Goal: Task Accomplishment & Management: Use online tool/utility

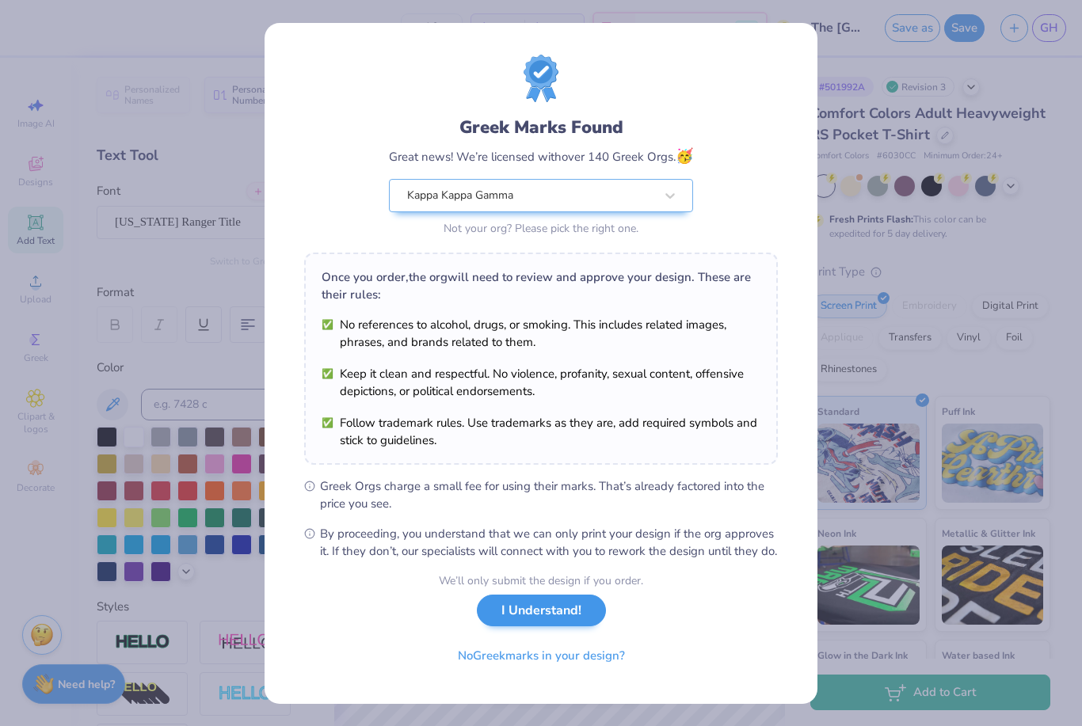
click at [565, 617] on button "I Understand!" at bounding box center [541, 611] width 129 height 32
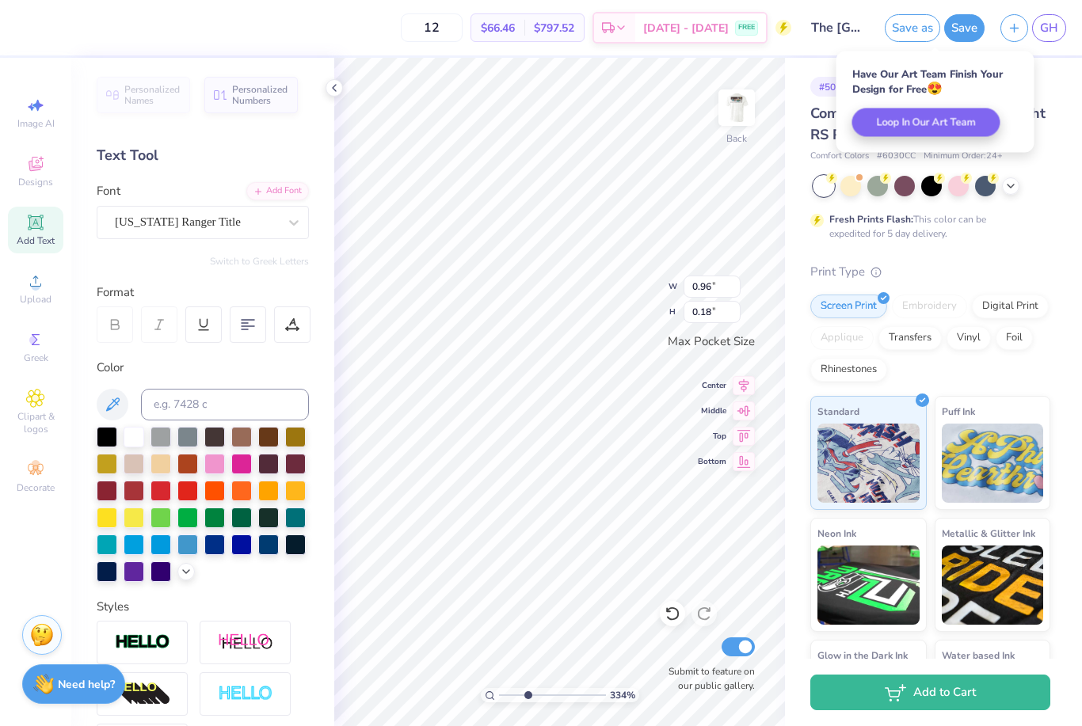
type input "3.34455146952071"
type input "1.32"
type input "0.25"
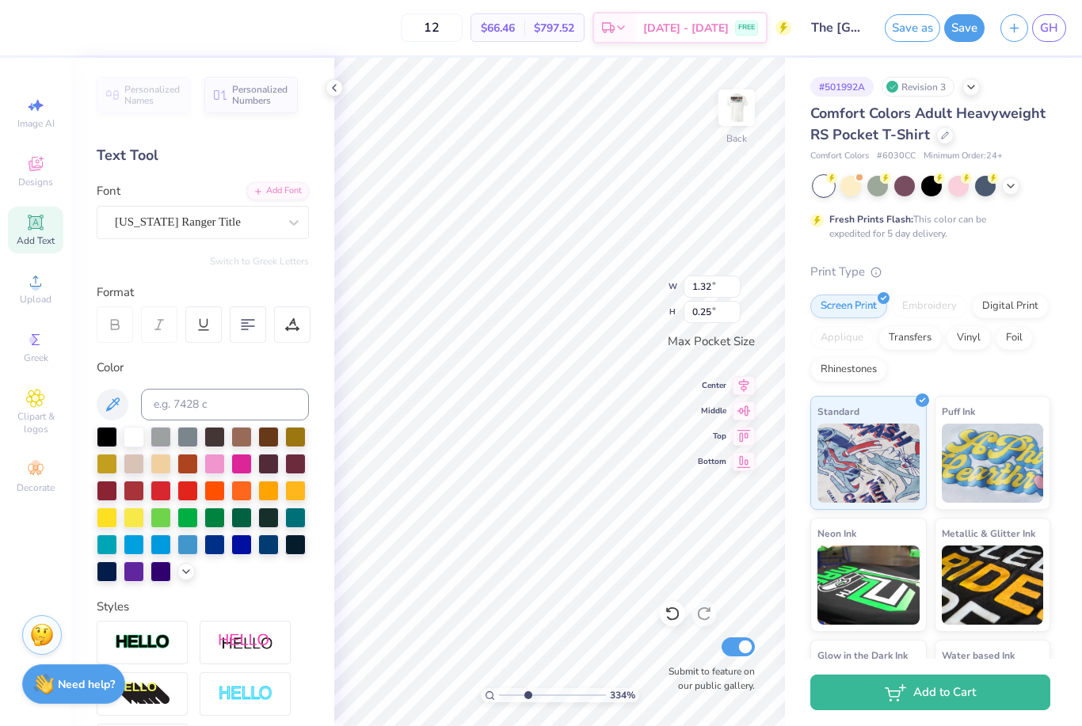
type input "3.34455146952071"
type input "1.60"
type input "0.31"
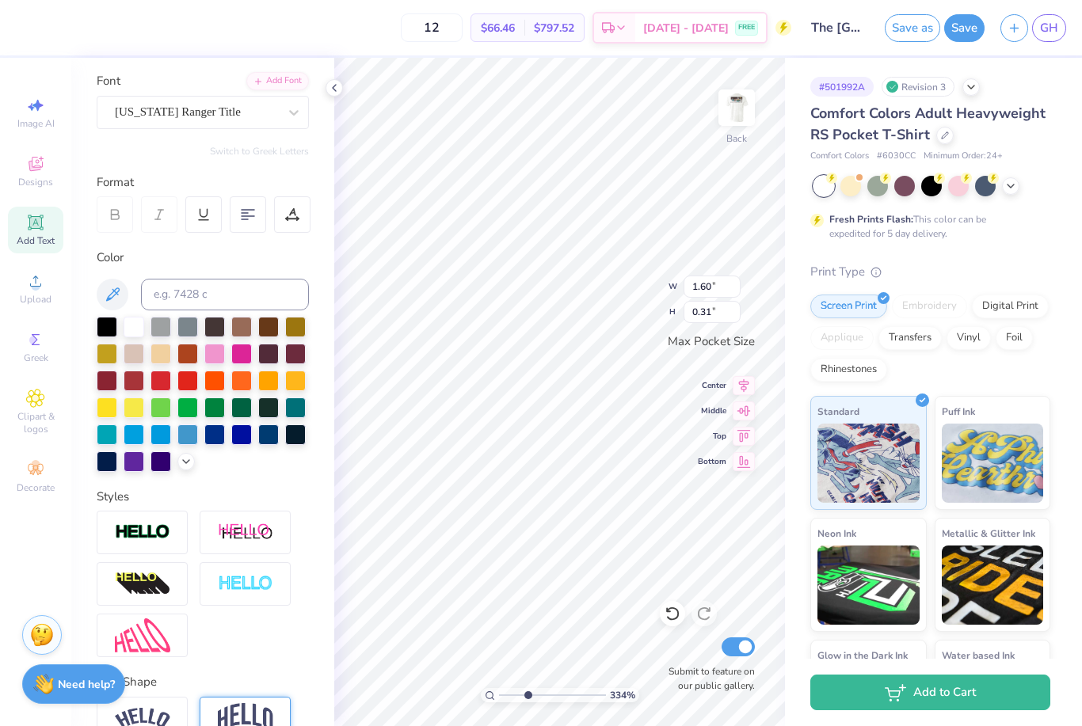
click at [242, 705] on img at bounding box center [245, 718] width 55 height 30
type input "3.34455146952071"
type input "0.59"
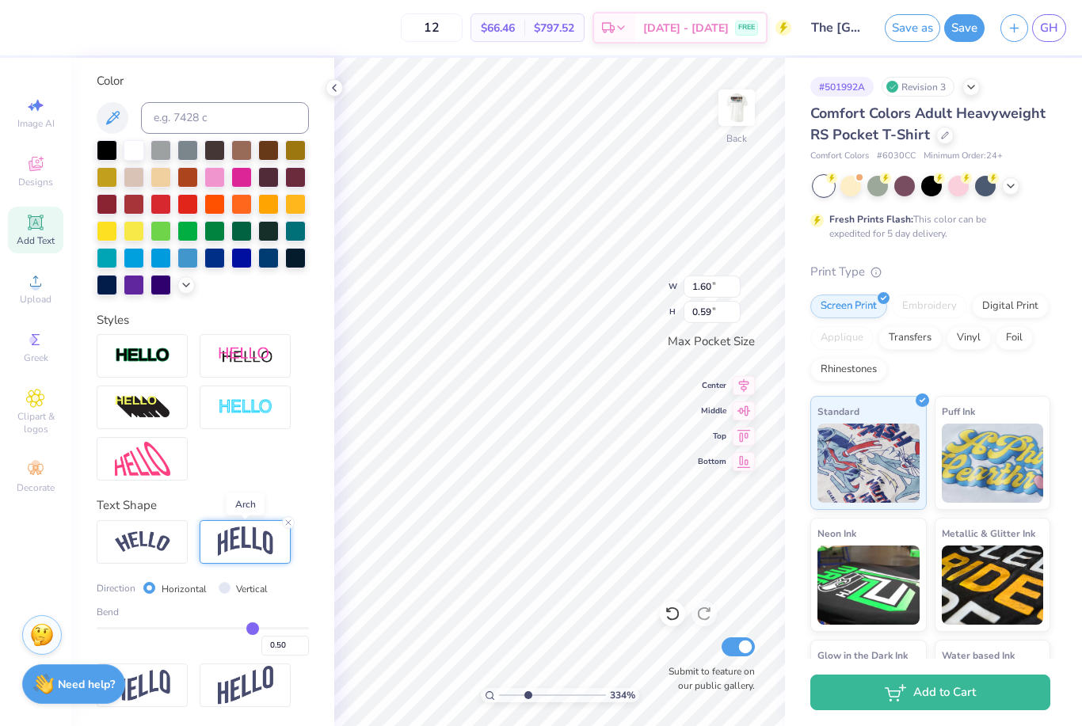
scroll to position [288, 0]
type input "0.35"
type input "0.33"
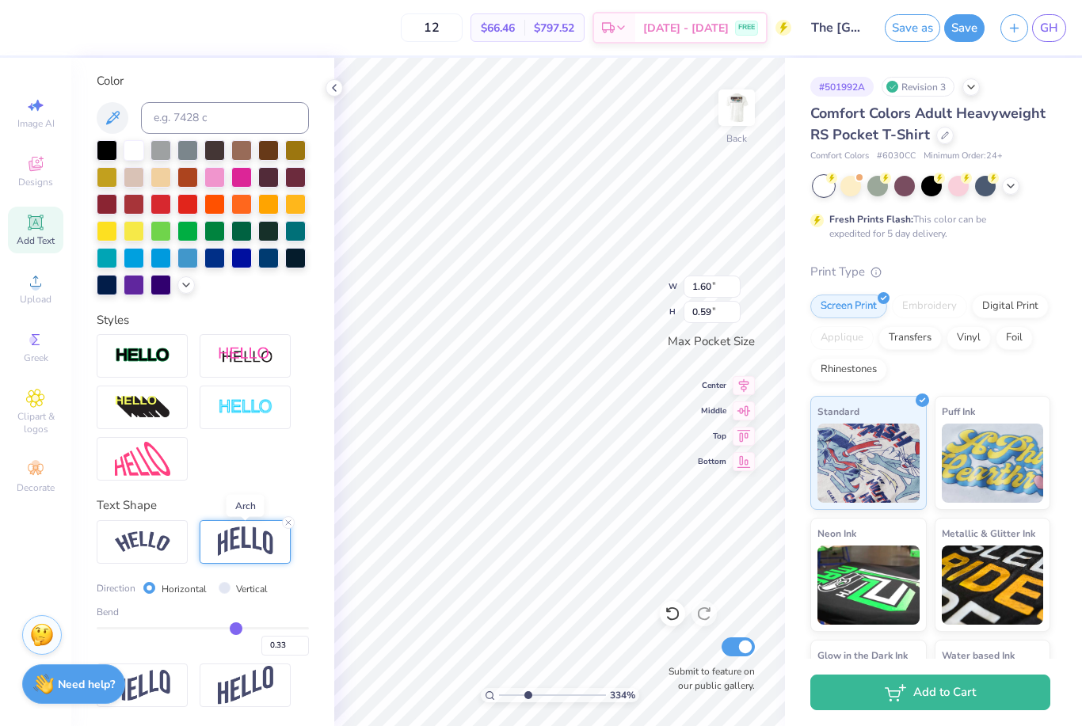
type input "0.32"
type input "0.29"
type input "0.27"
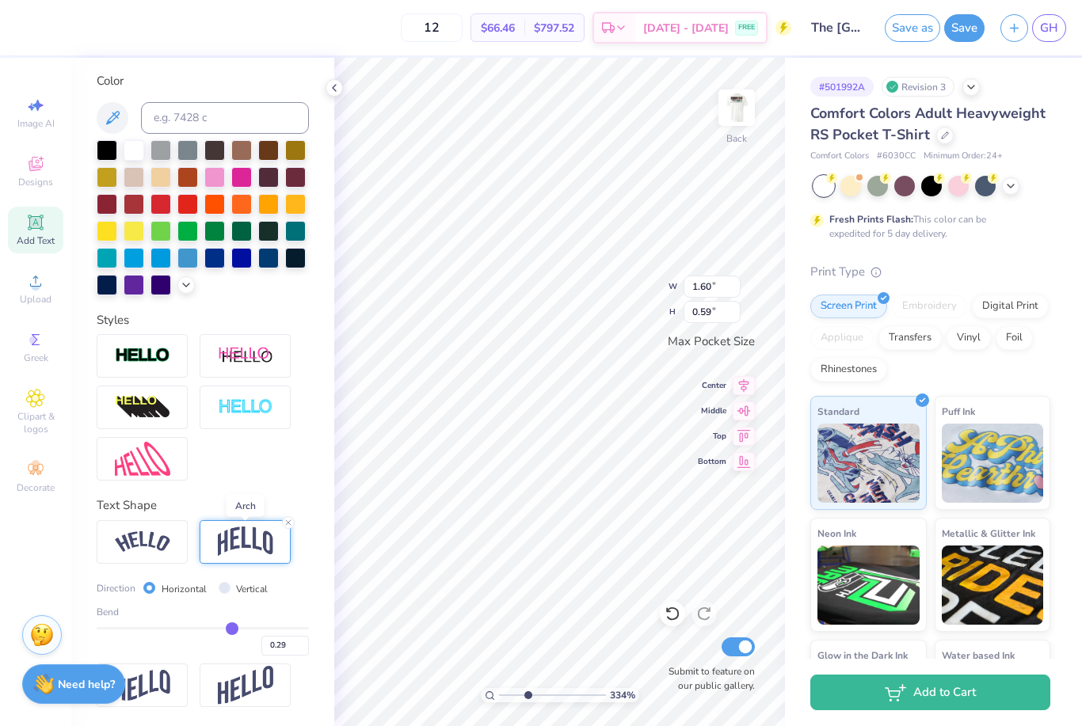
type input "0.27"
type input "0.25"
type input "0.21"
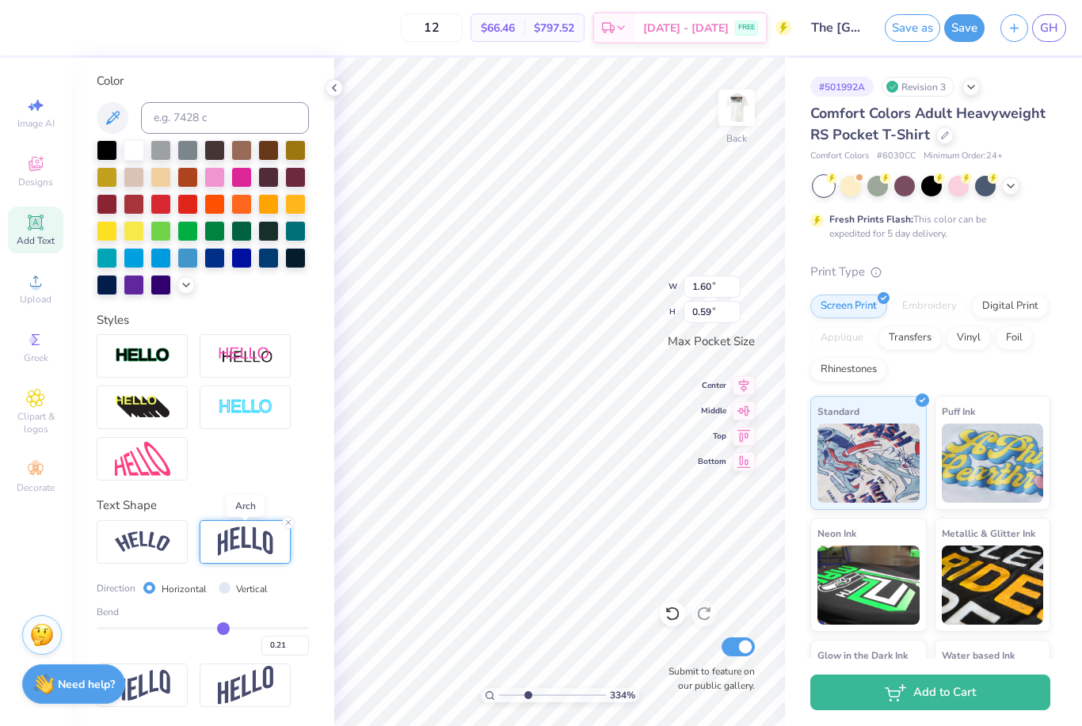
type input "0.18"
type input "0.16"
type input "0.13"
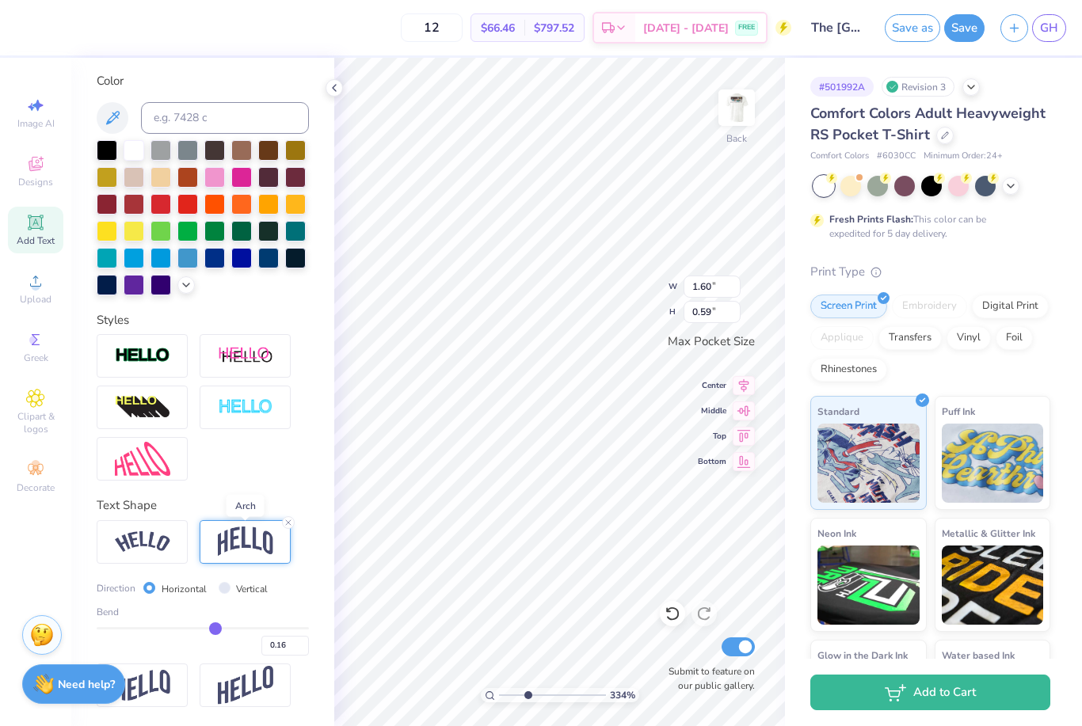
type input "0.13"
type input "0.11"
type input "0.09"
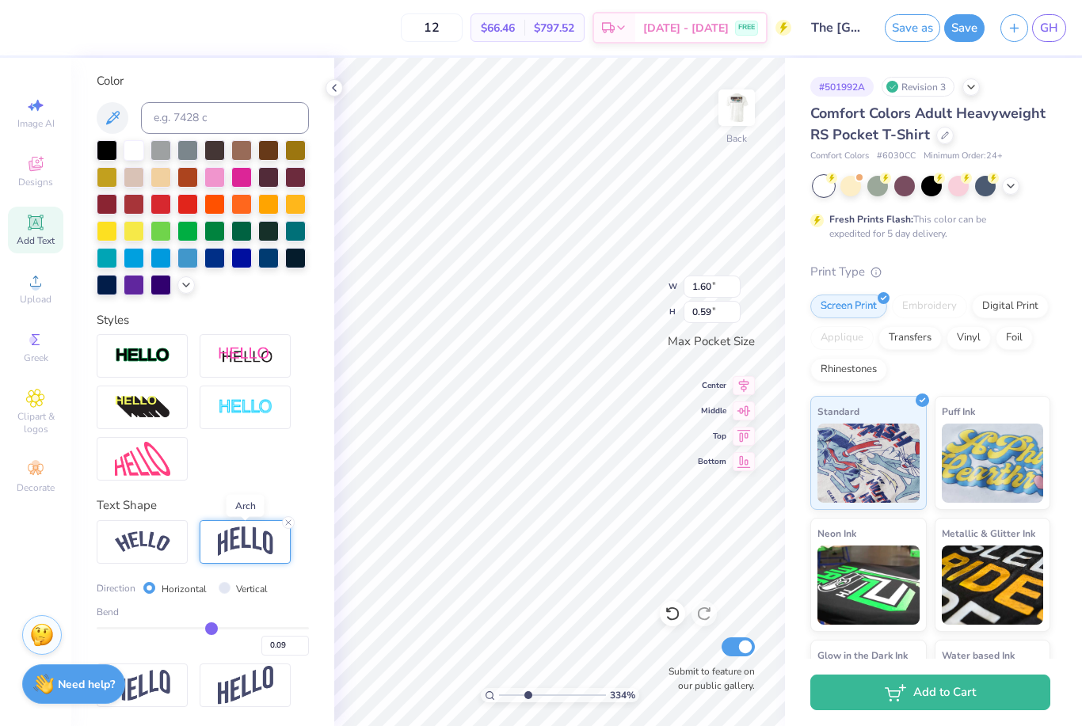
type input "0.07"
type input "0.05"
type input "0.02"
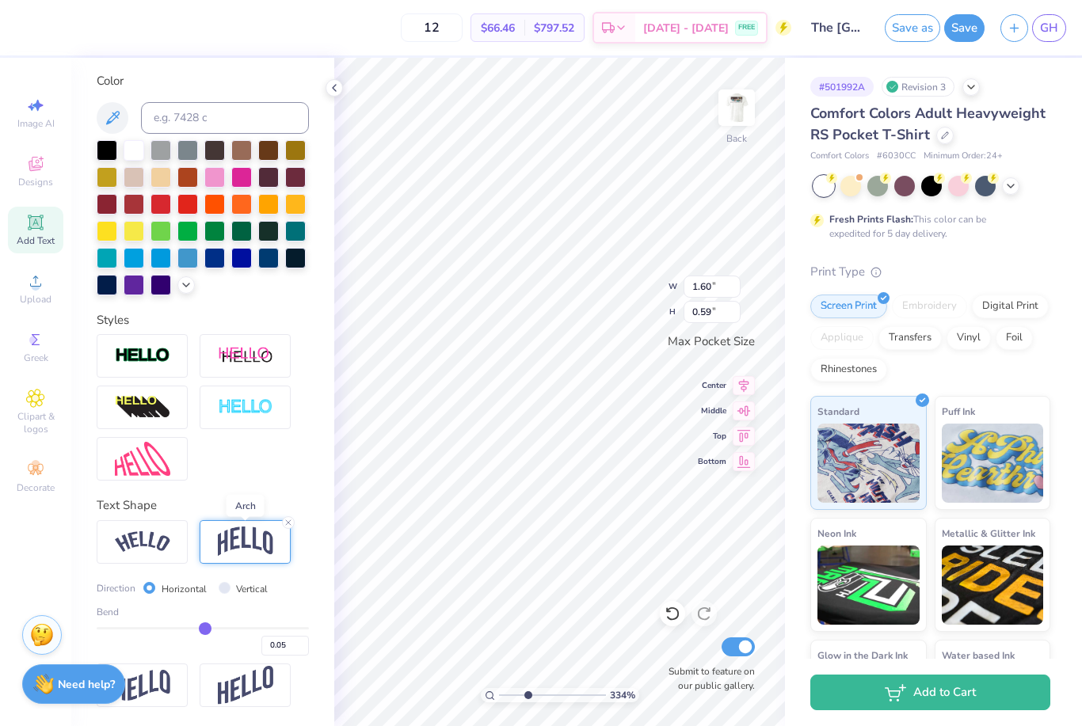
type input "0.02"
type input "0"
type input "0.00"
type input "-0.02"
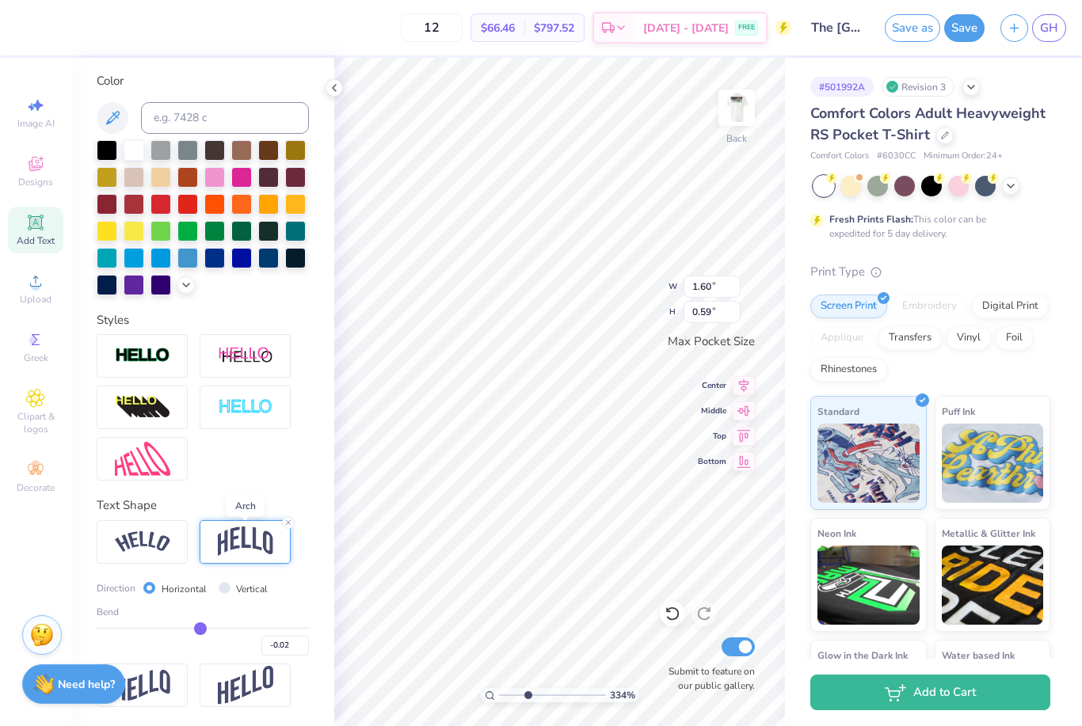
type input "-0.04"
type input "-0.06"
type input "-0.08"
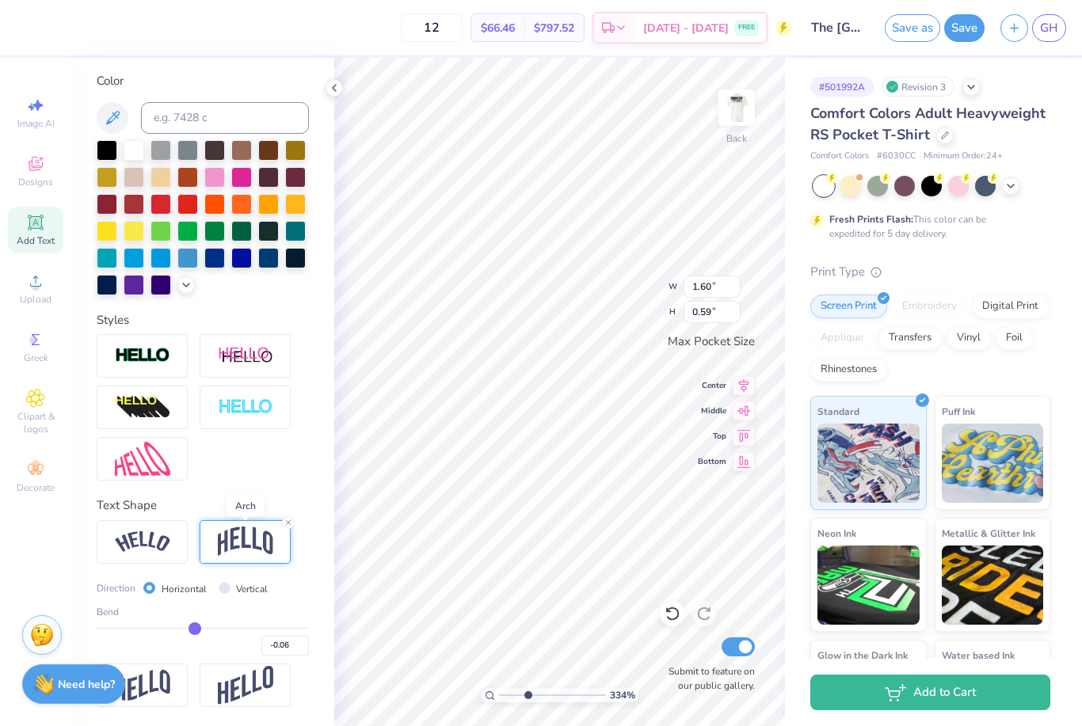
type input "-0.08"
type input "-0.1"
type input "-0.10"
type input "-0.12"
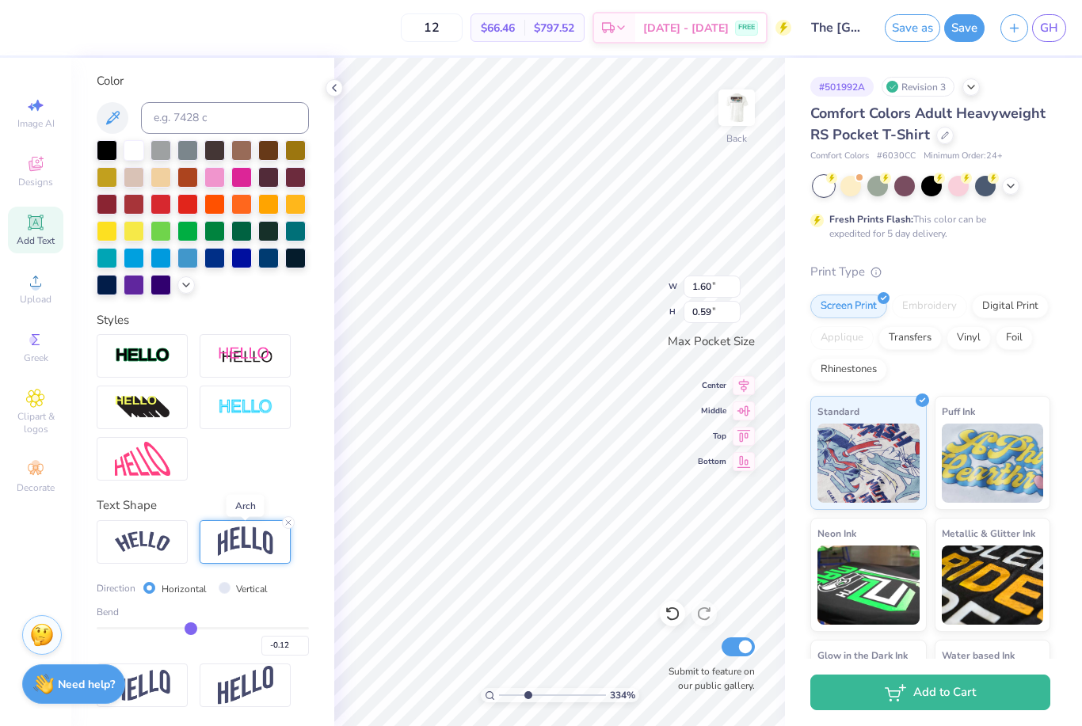
type input "-0.13"
type input "-0.16"
type input "-0.17"
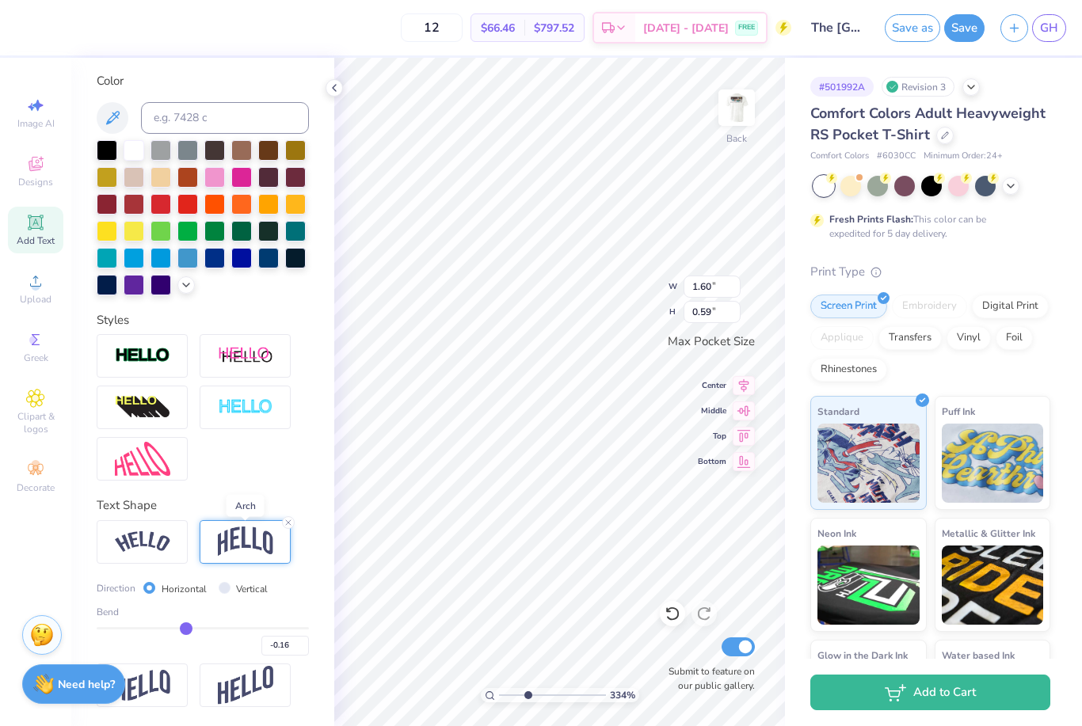
type input "-0.17"
type input "-0.18"
type input "-0.2"
type input "-0.20"
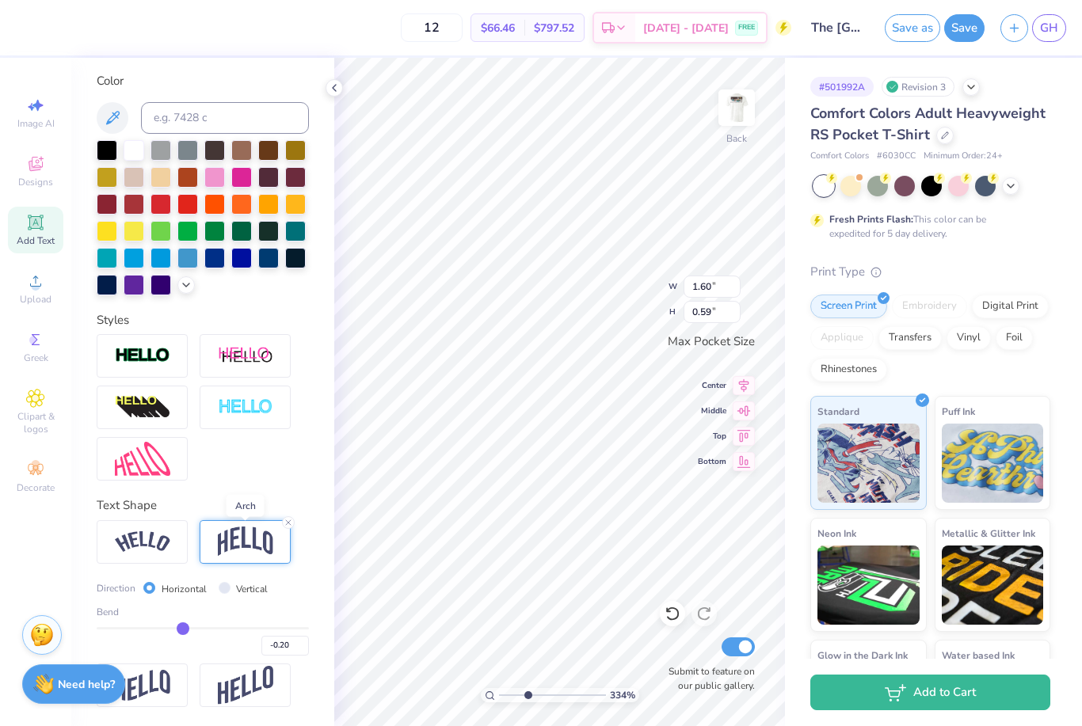
type input "-0.21"
type input "-0.22"
type input "-0.23"
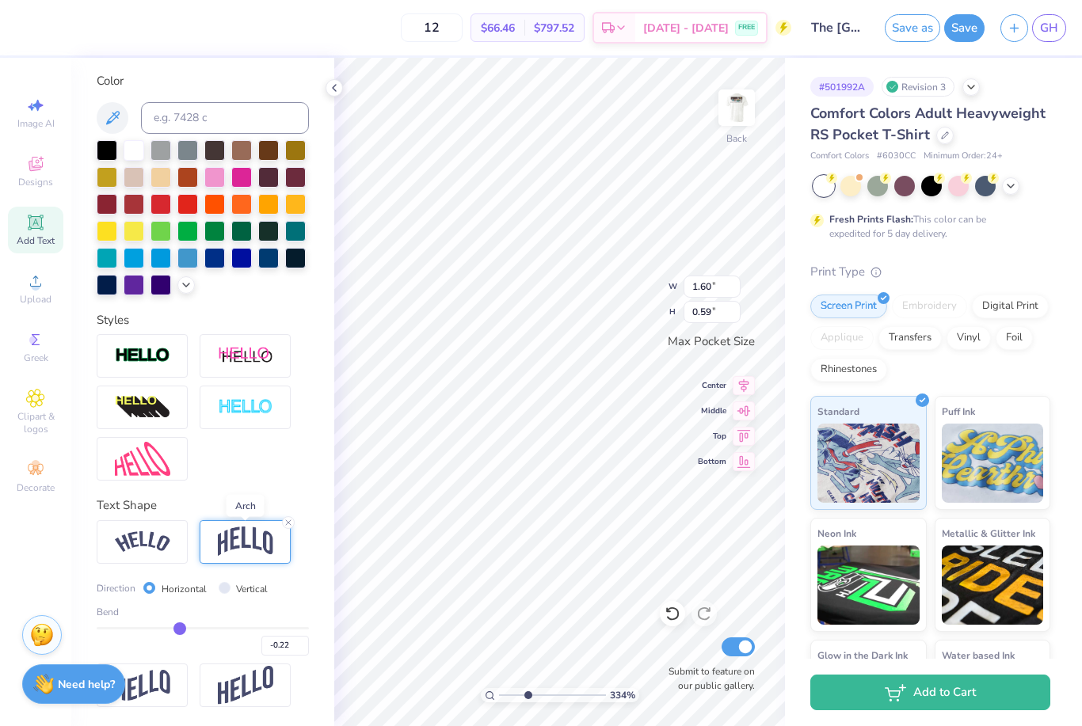
type input "-0.23"
type input "-0.25"
type input "-0.26"
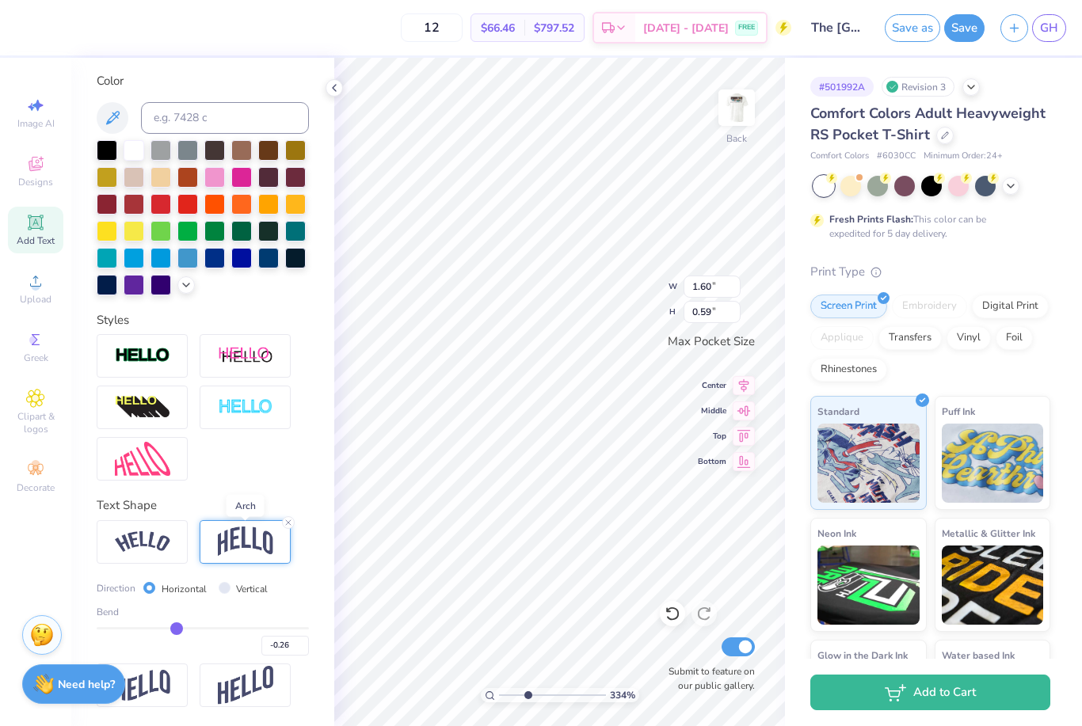
type input "-0.27"
type input "-0.29"
type input "-0.3"
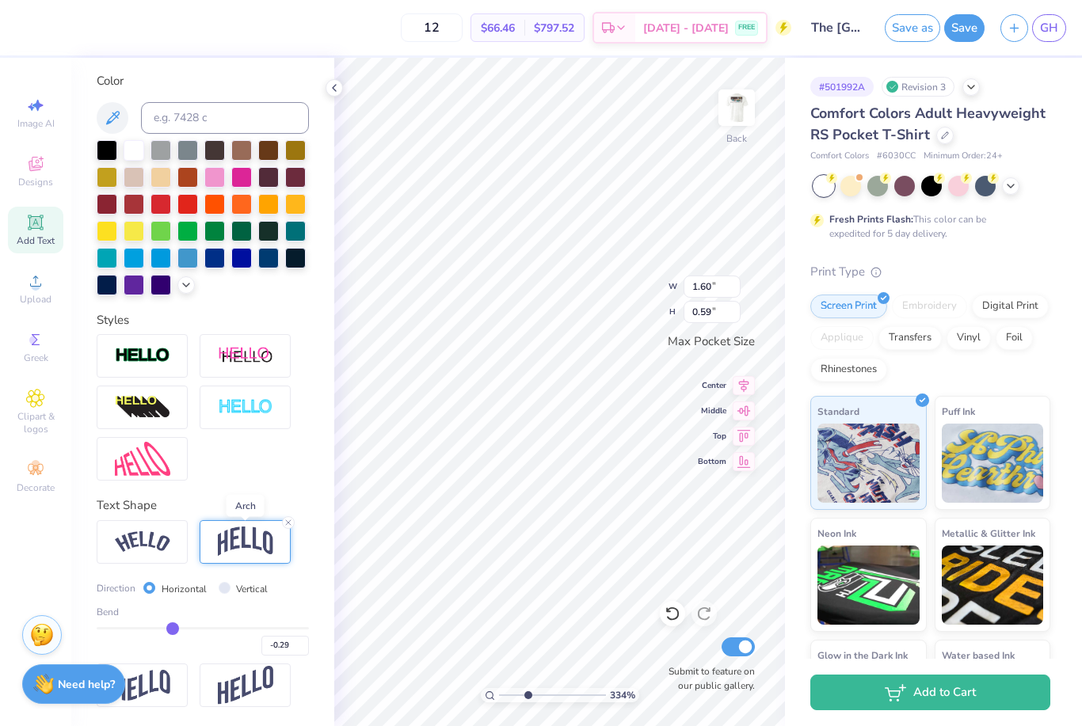
type input "-0.30"
type input "-0.31"
type input "-0.33"
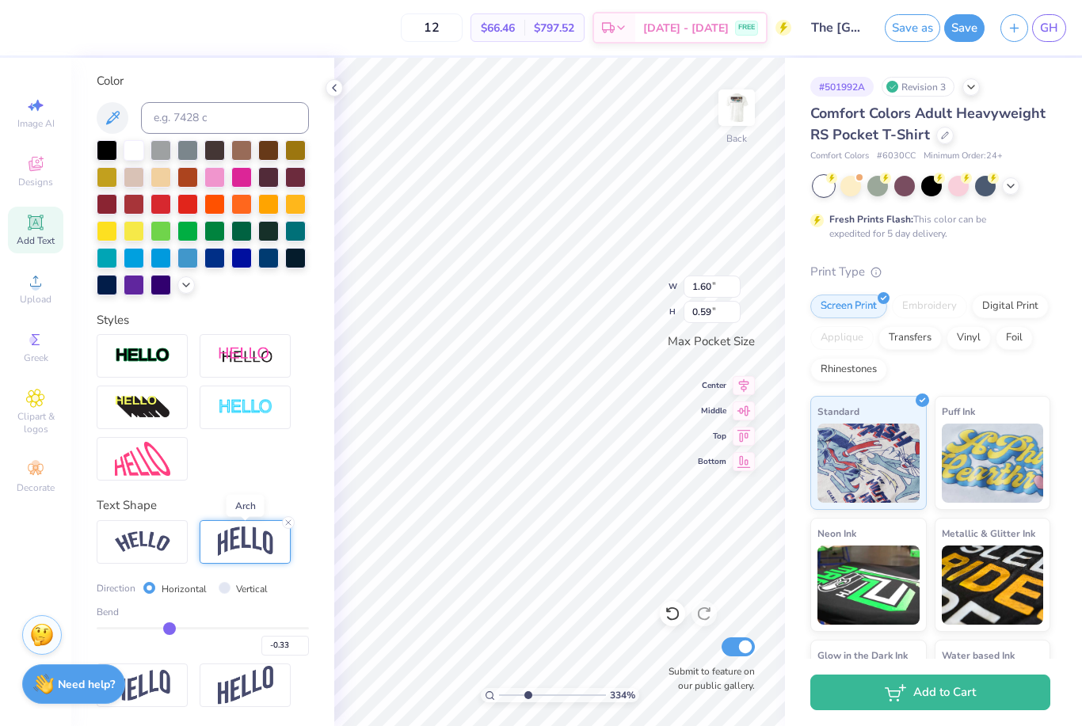
type input "-0.35"
type input "-0.37"
type input "-0.39"
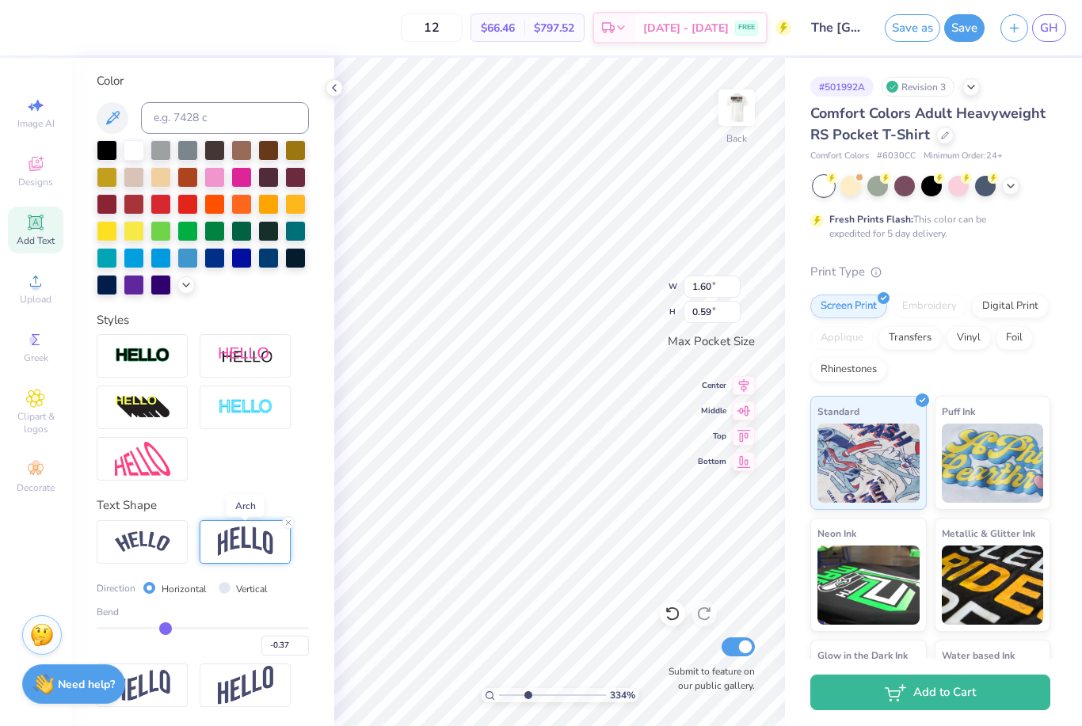
type input "-0.39"
type input "-0.4"
type input "-0.40"
type input "-0.41"
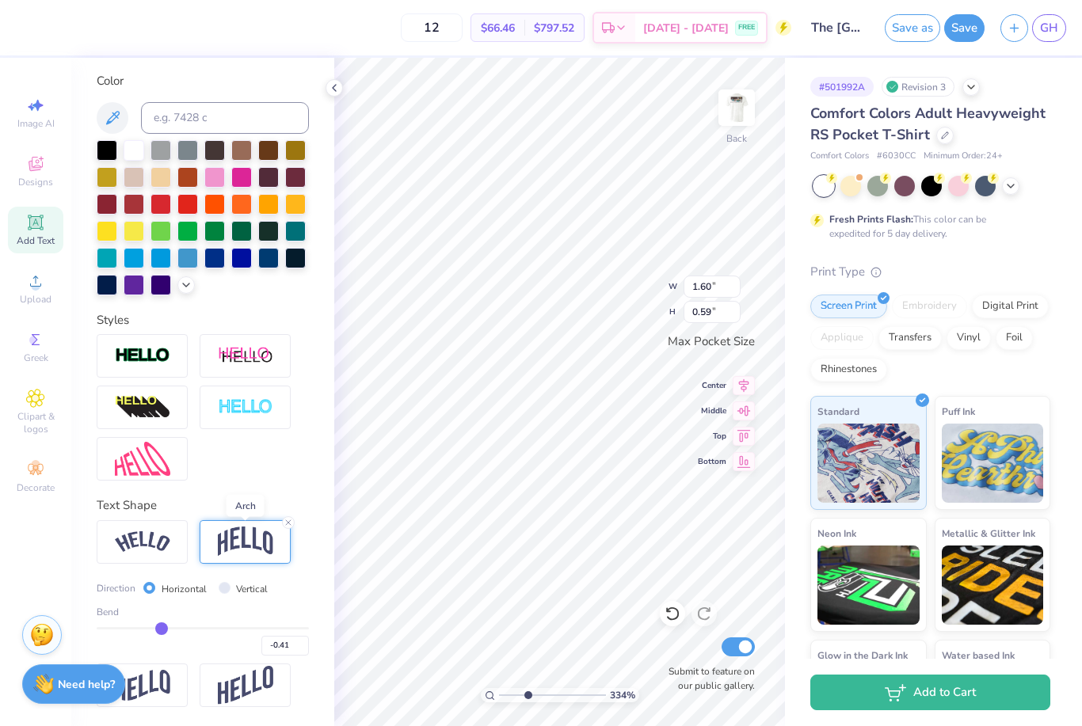
type input "-0.43"
type input "-0.44"
type input "-0.45"
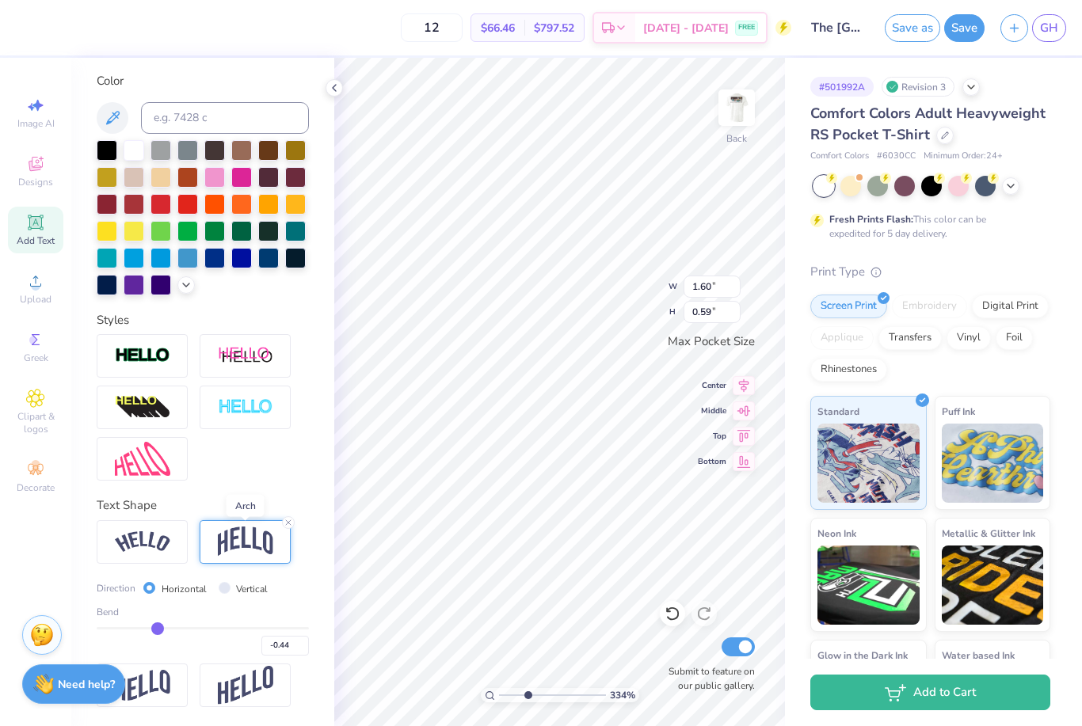
type input "-0.45"
type input "-0.46"
type input "-0.47"
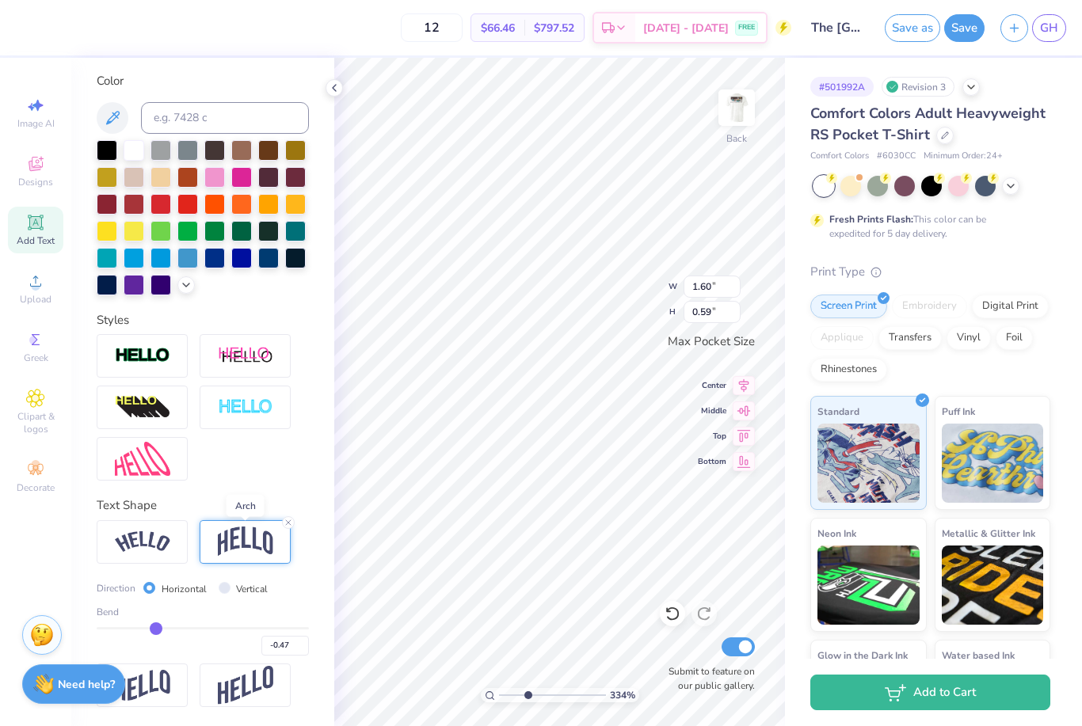
type input "-0.48"
type input "-0.5"
type input "-0.50"
type input "-0.51"
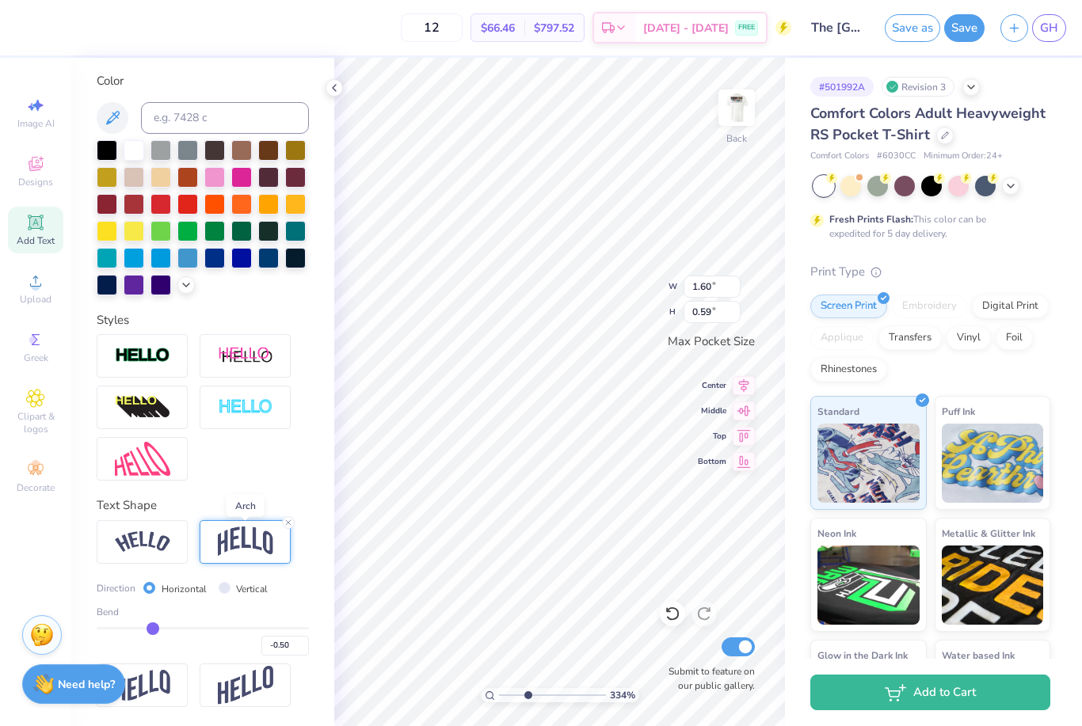
type input "-0.51"
type input "-0.52"
type input "-0.53"
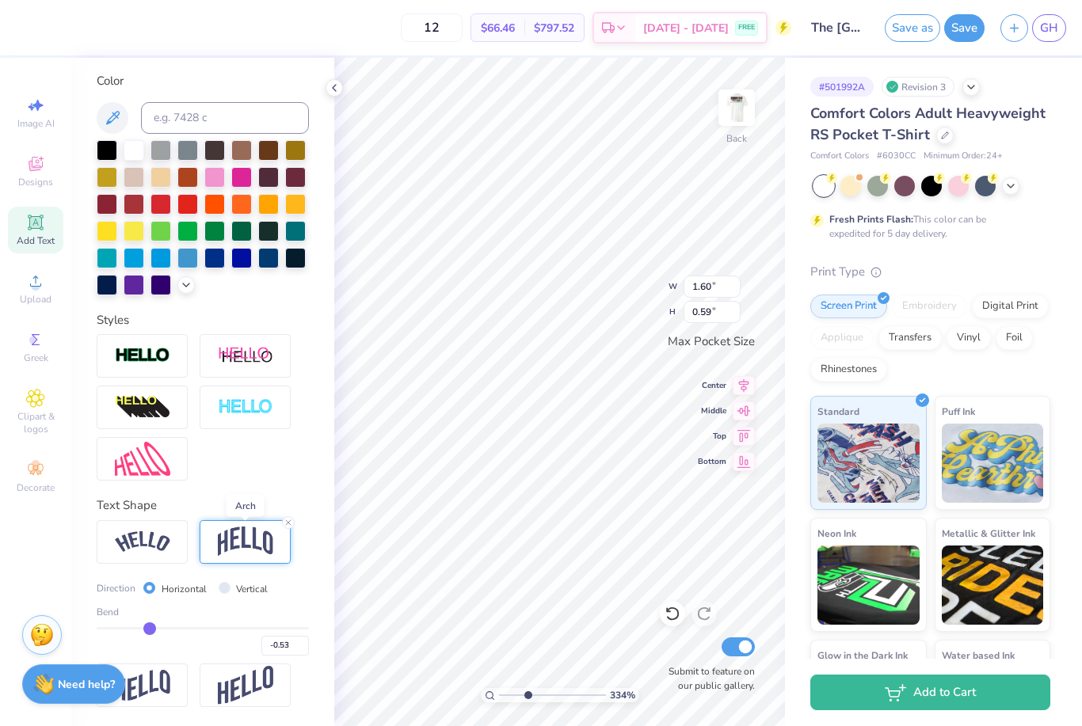
type input "-0.55"
type input "-0.56"
type input "-0.57"
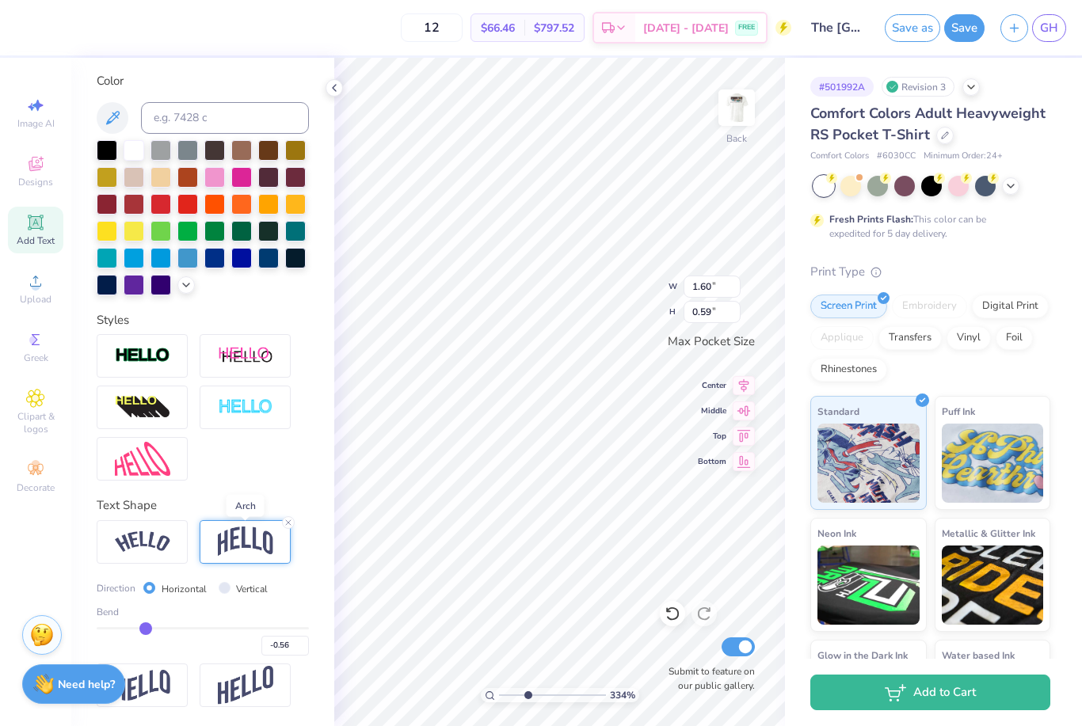
type input "-0.57"
type input "-0.59"
type input "-0.61"
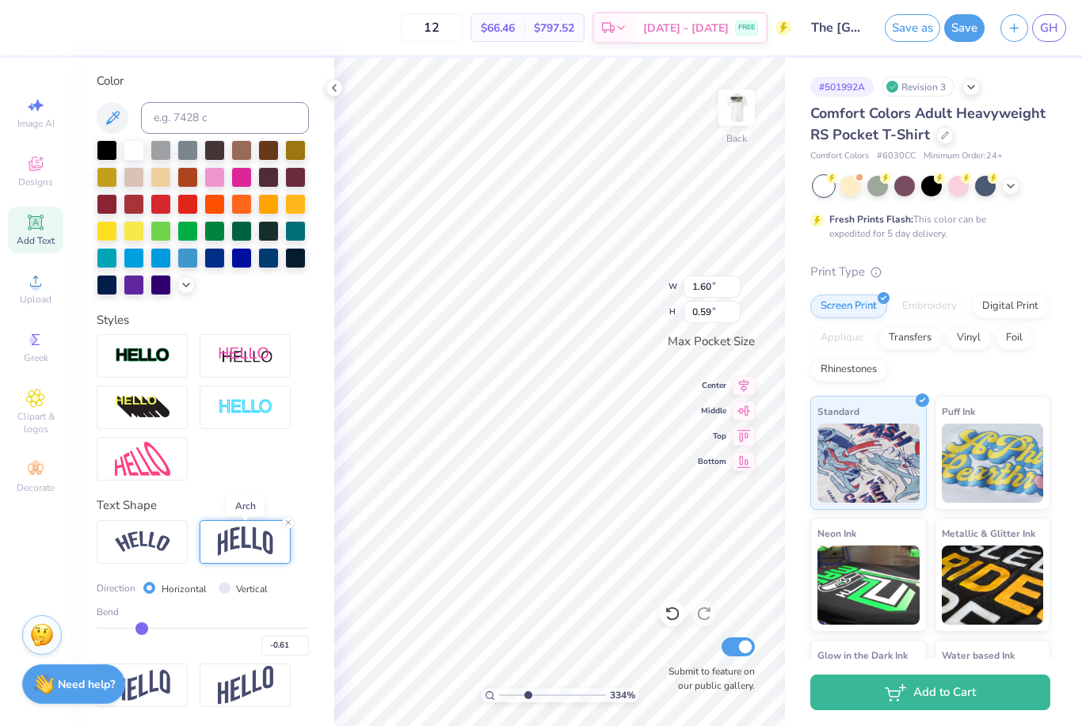
type input "-0.63"
type input "-0.64"
type input "-0.65"
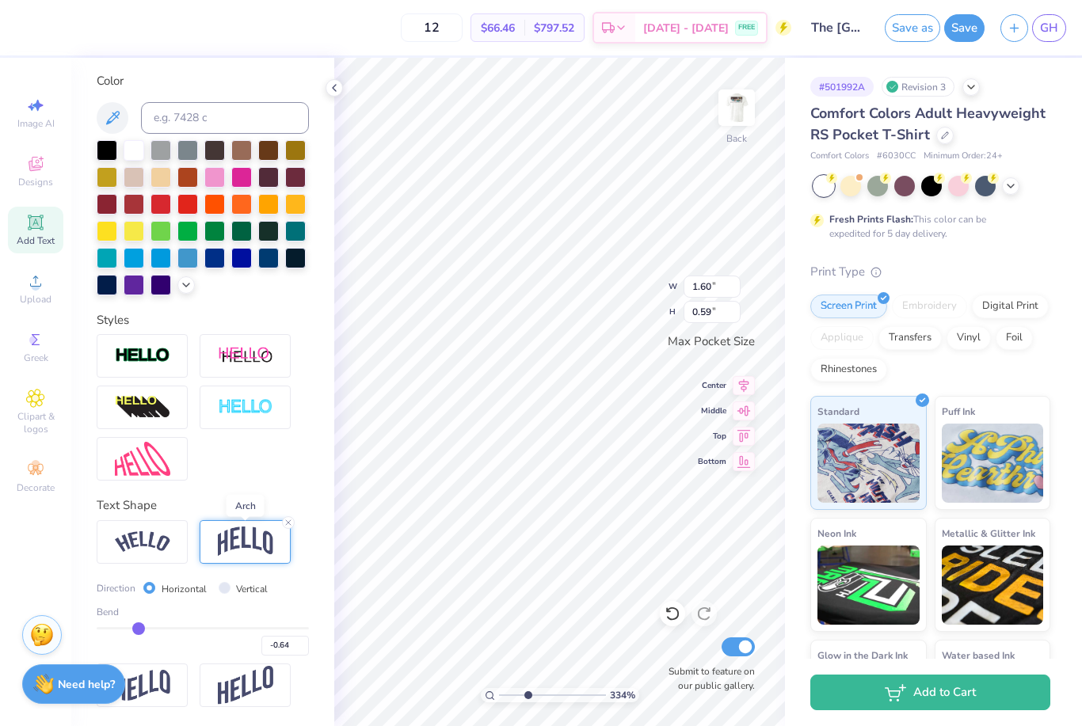
type input "-0.65"
type input "-0.66"
type input "-0.67"
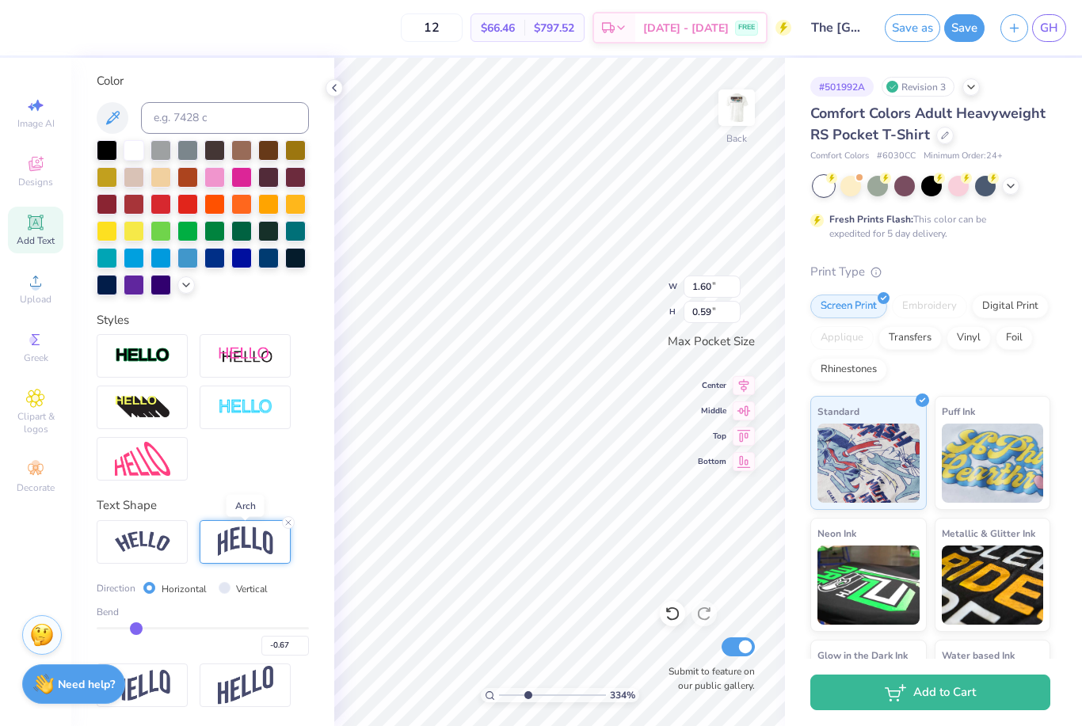
type input "-0.68"
type input "3.34455146952071"
type input "0.73"
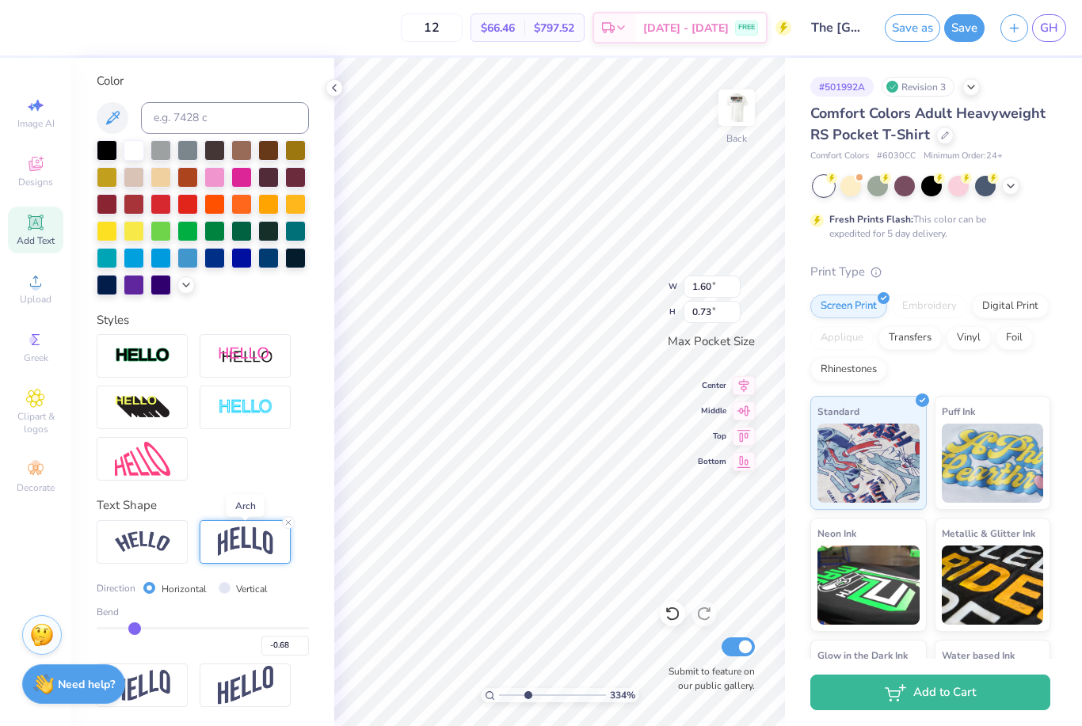
type input "-0.72"
type input "-0.71"
type input "-0.7"
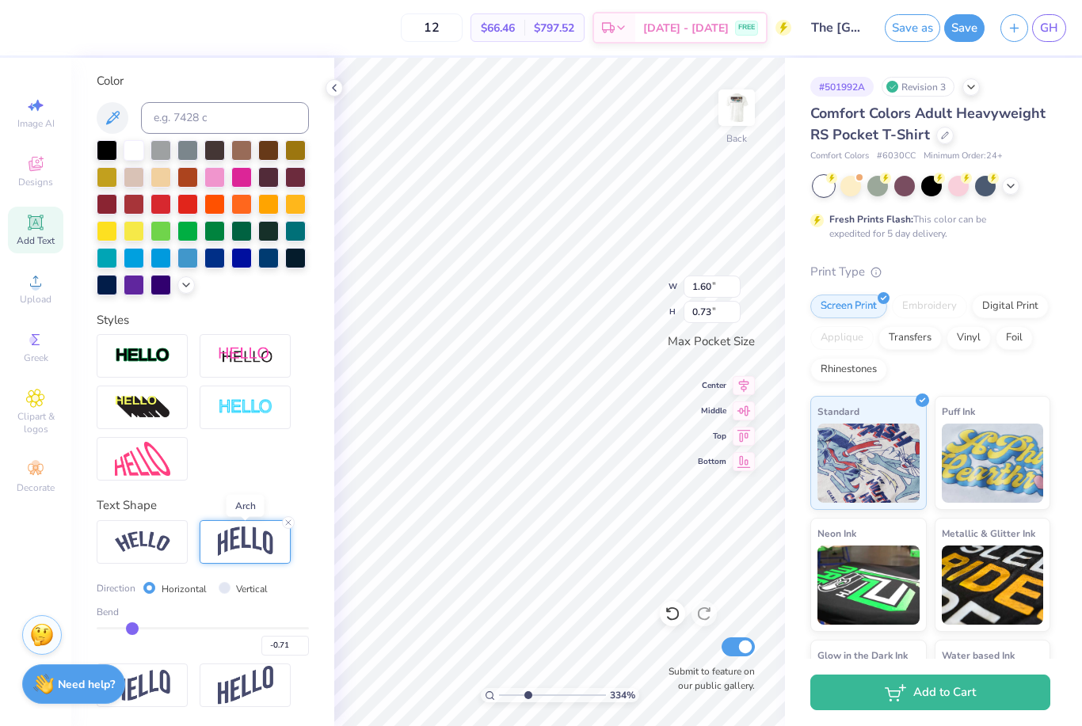
type input "-0.70"
type input "-0.69"
type input "-0.67"
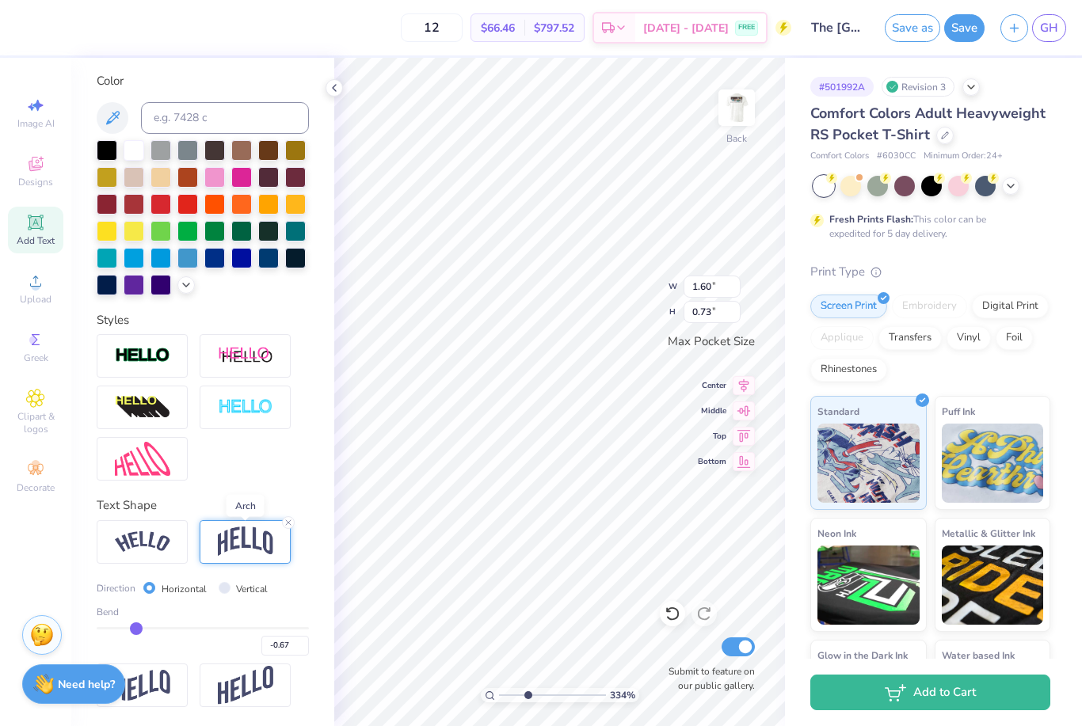
type input "-0.66"
type input "-0.64"
type input "-0.63"
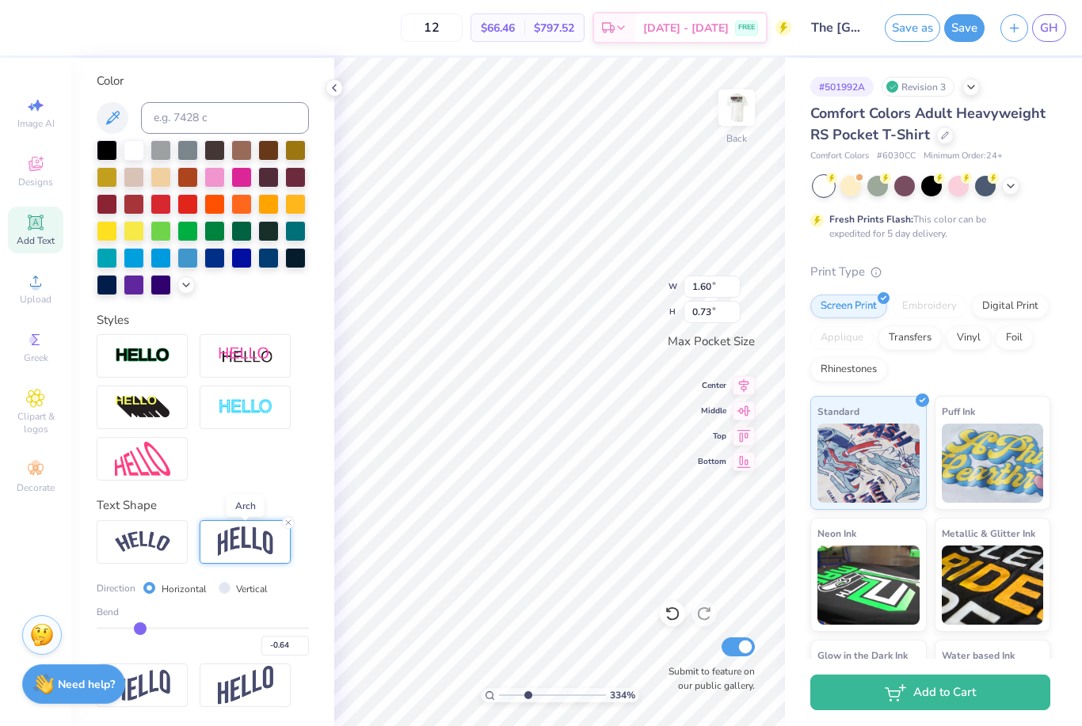
type input "-0.63"
type input "-0.62"
type input "-0.61"
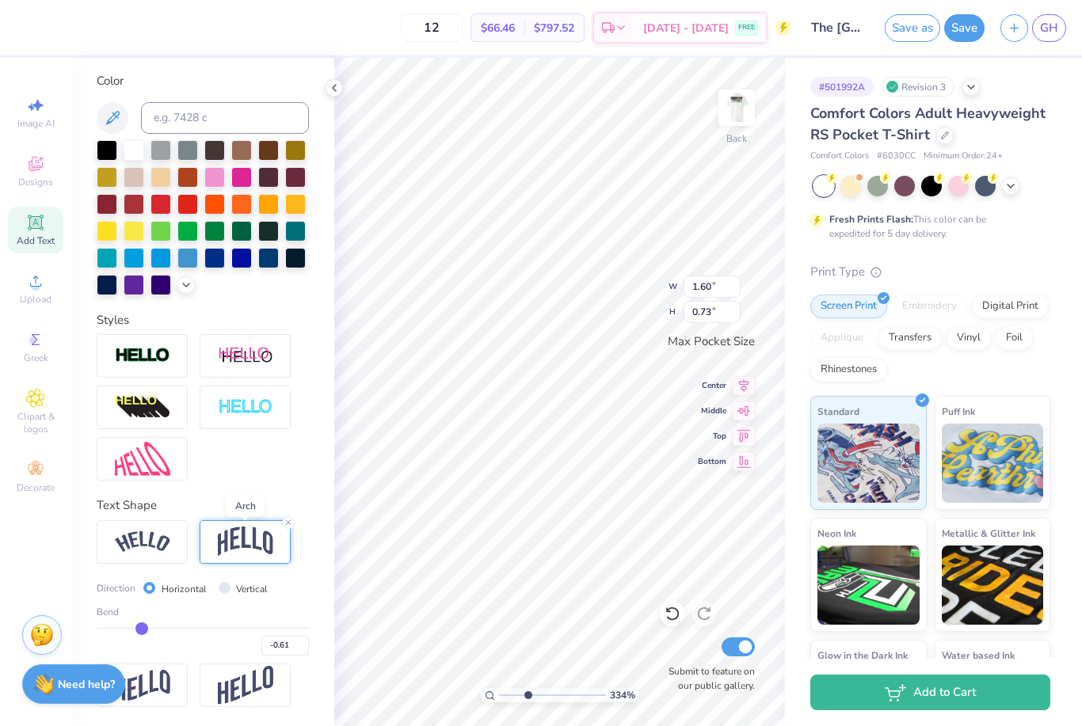
type input "-0.6"
type input "-0.60"
type input "-0.59"
type input "-0.58"
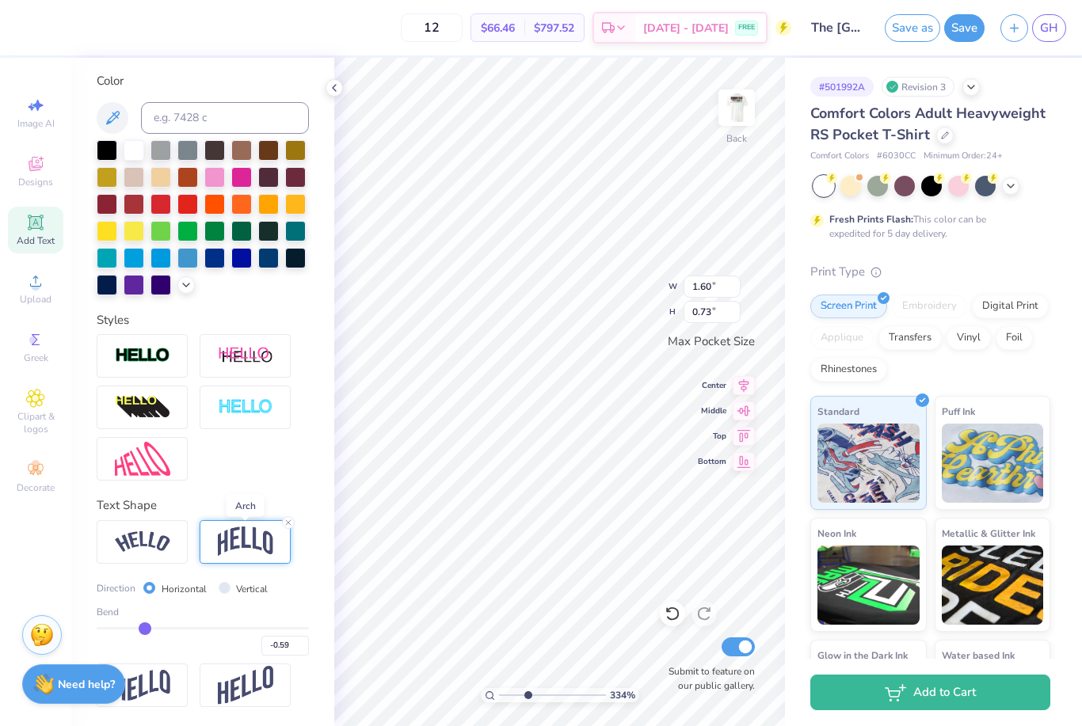
type input "-0.58"
type input "-0.57"
type input "-0.56"
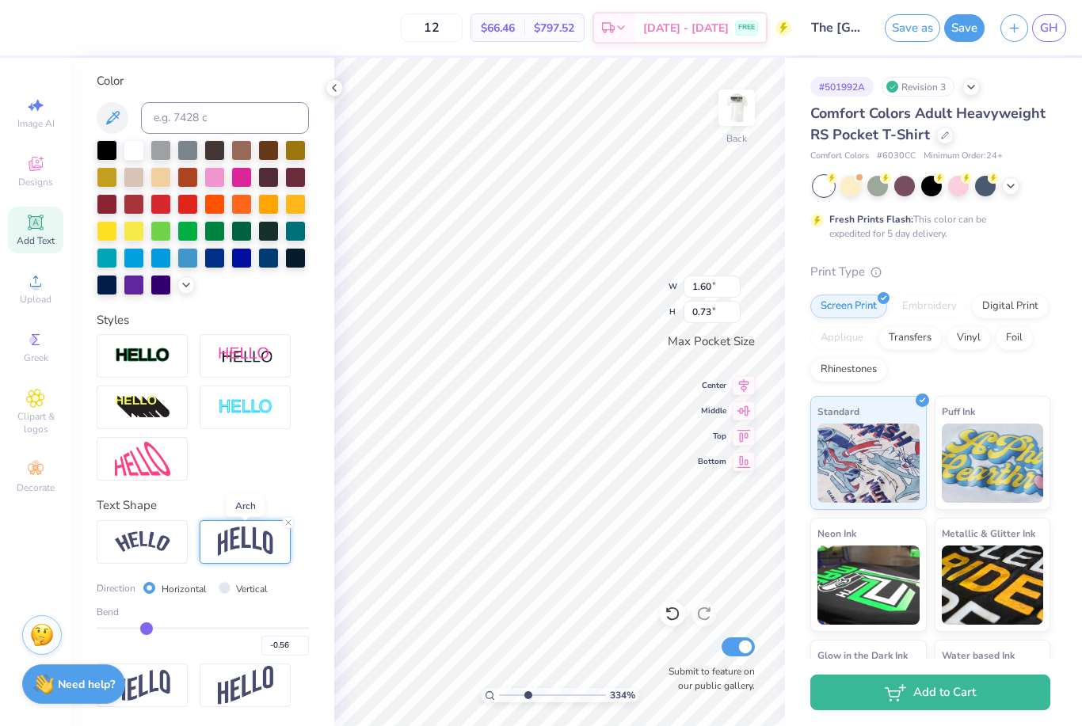
type input "-0.55"
type input "-0.54"
type input "-0.53"
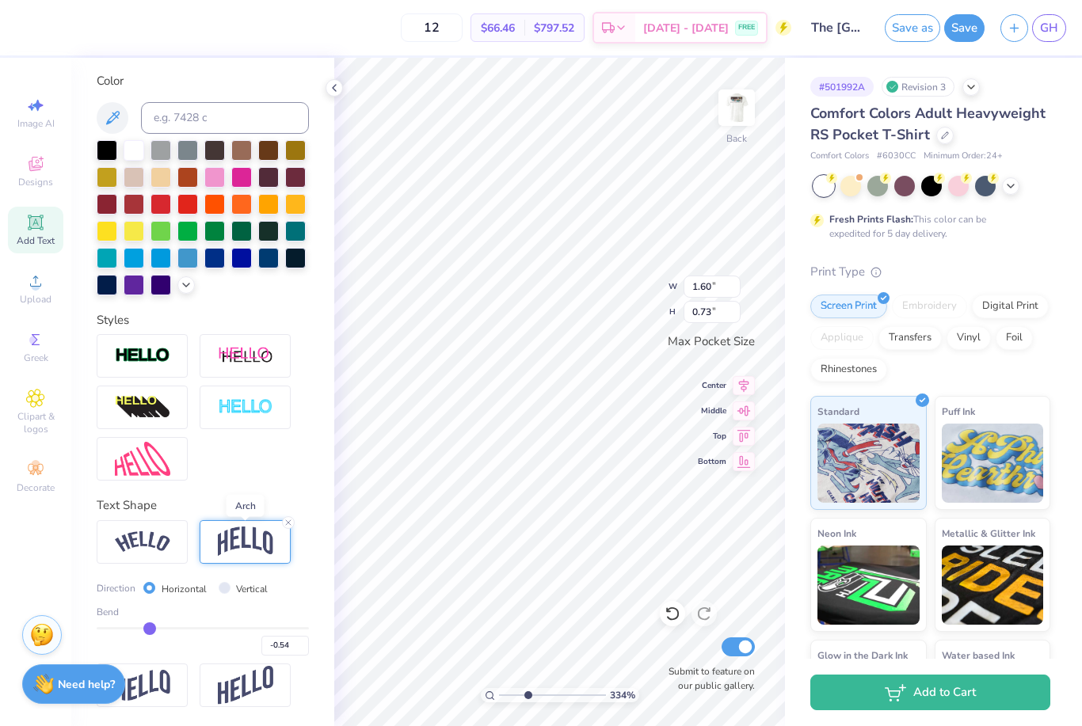
type input "-0.53"
type input "-0.52"
type input "-0.51"
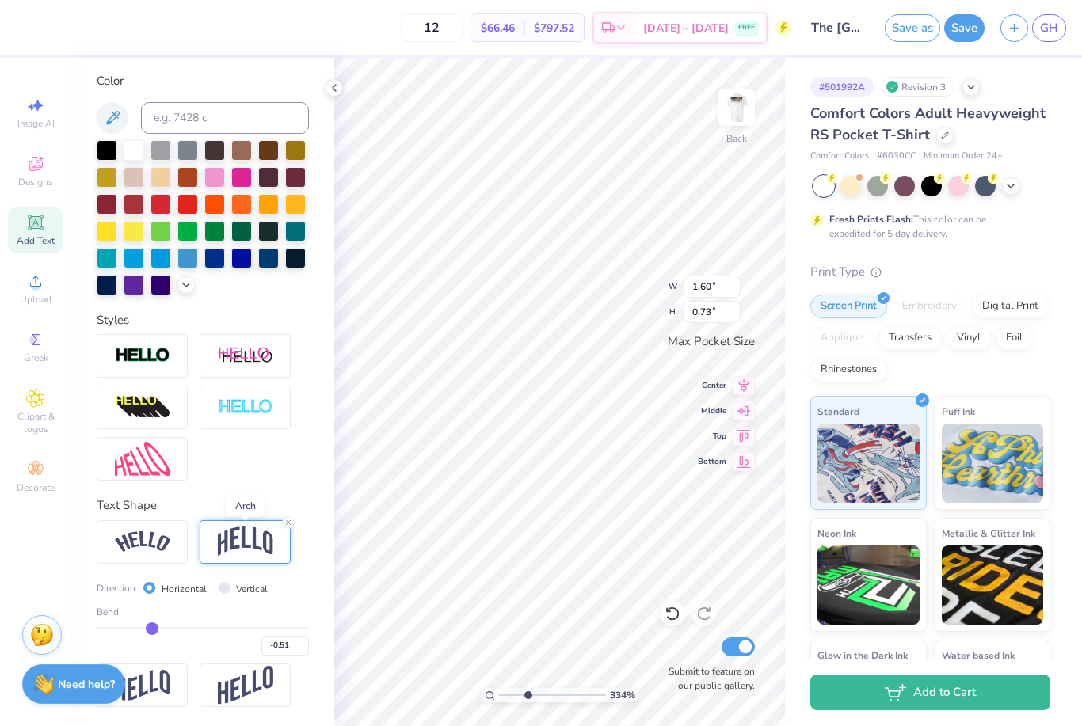
type input "-0.5"
type input "-0.50"
type input "-0.49"
type input "-0.48"
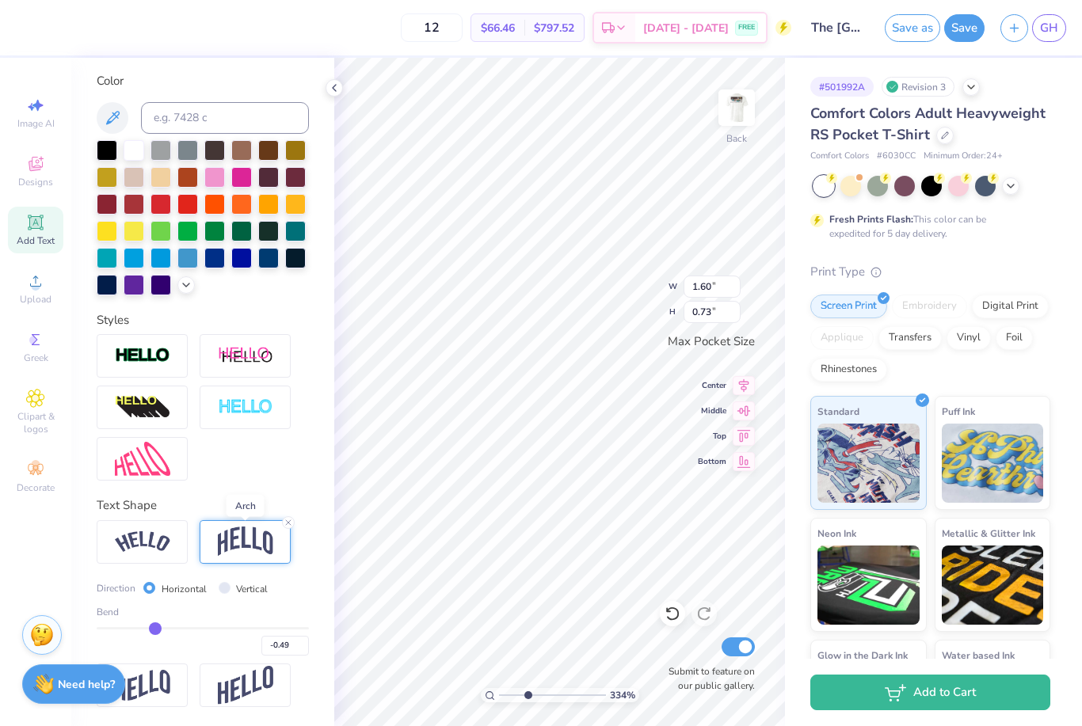
type input "-0.48"
type input "-0.47"
type input "-0.46"
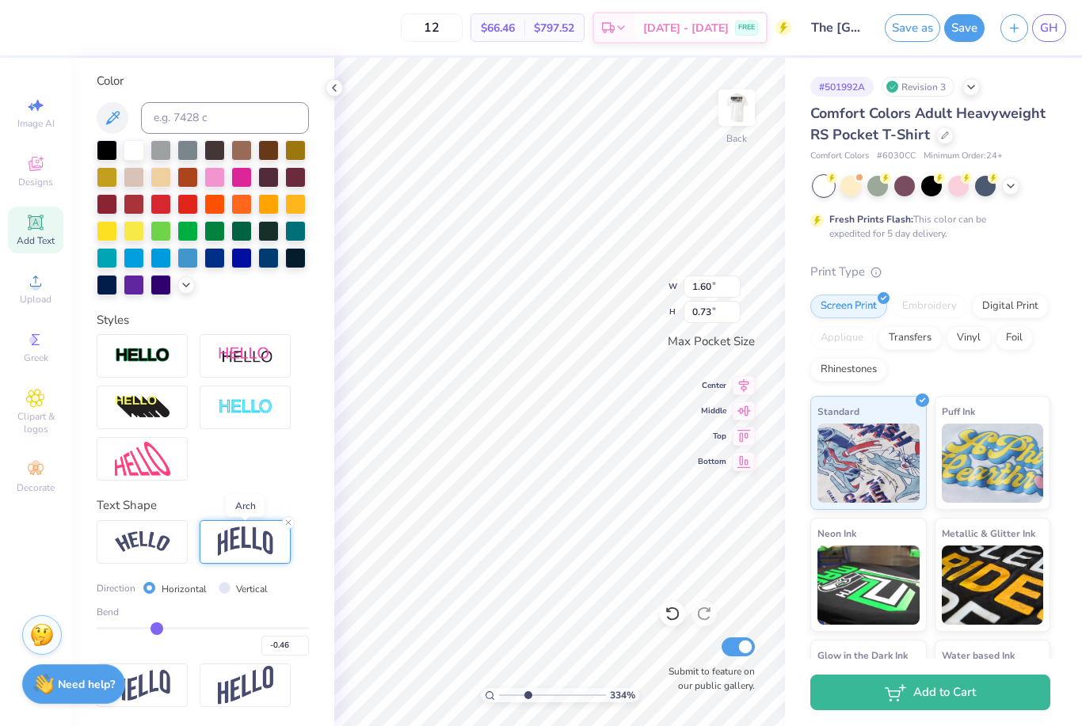
type input "-0.46"
type input "3.34455146952071"
type input "0.56"
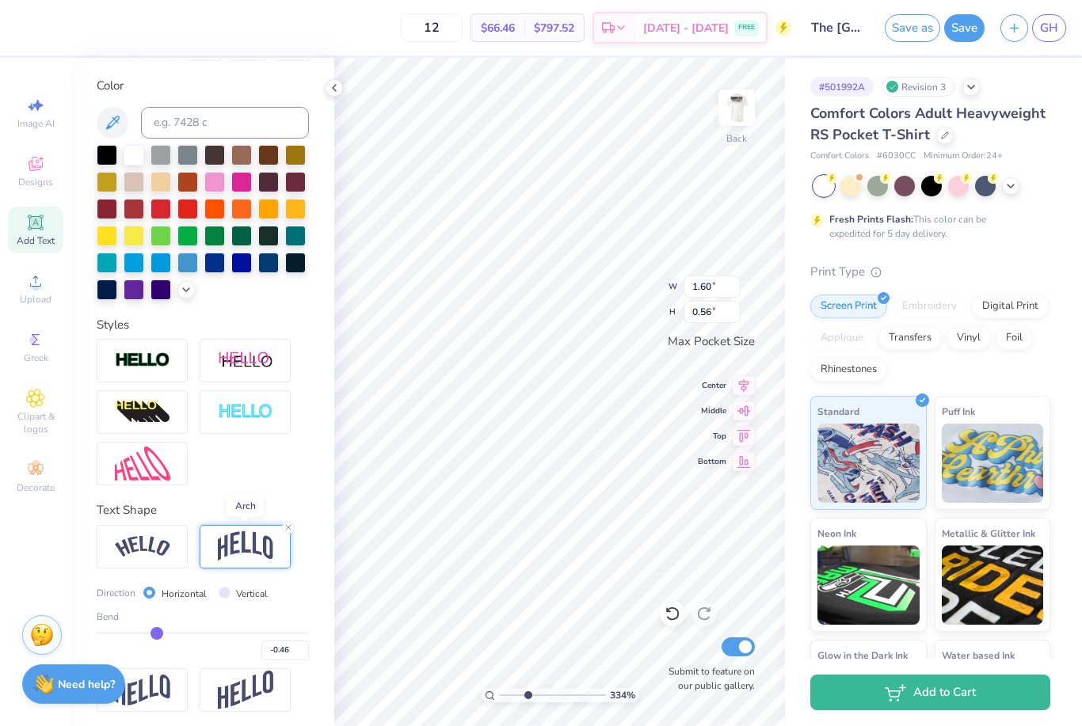
scroll to position [280, 0]
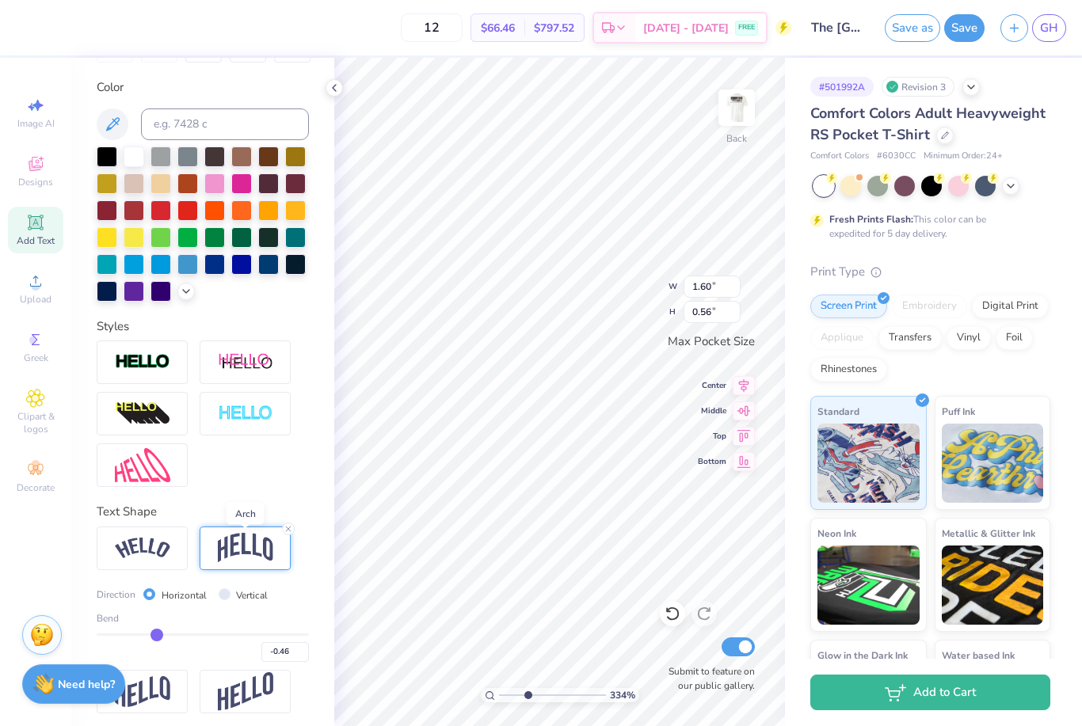
click at [158, 636] on input "range" at bounding box center [203, 635] width 212 height 2
type input "-0.33"
type input "3.34455146952071"
type input "0.48"
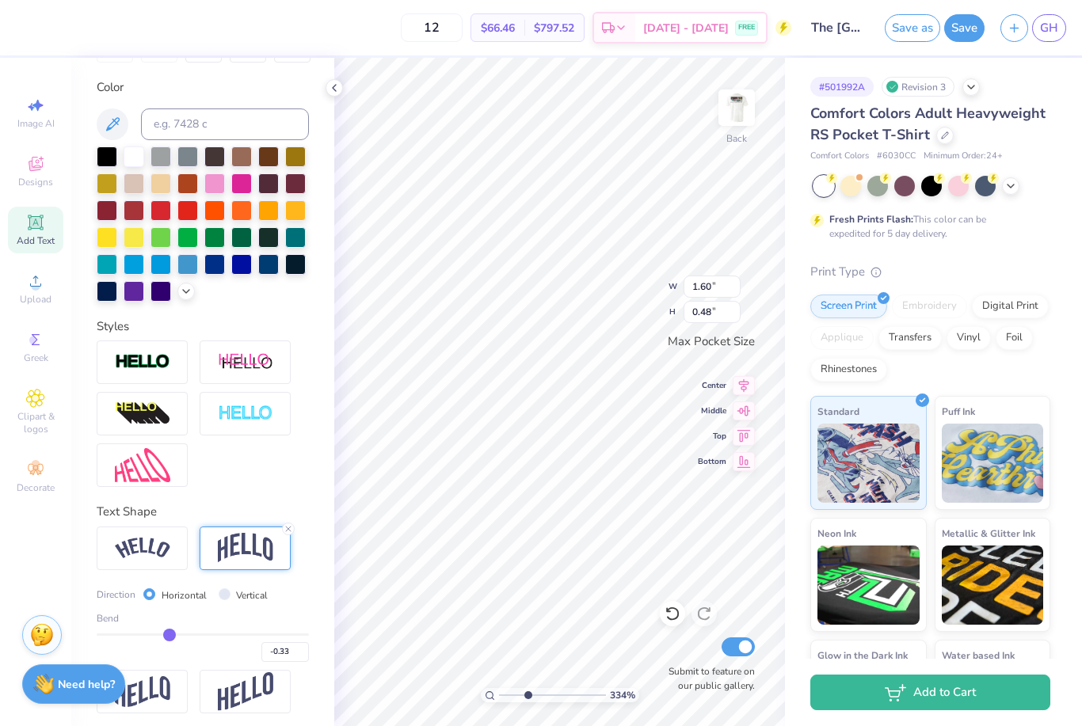
type input "3.34455146952071"
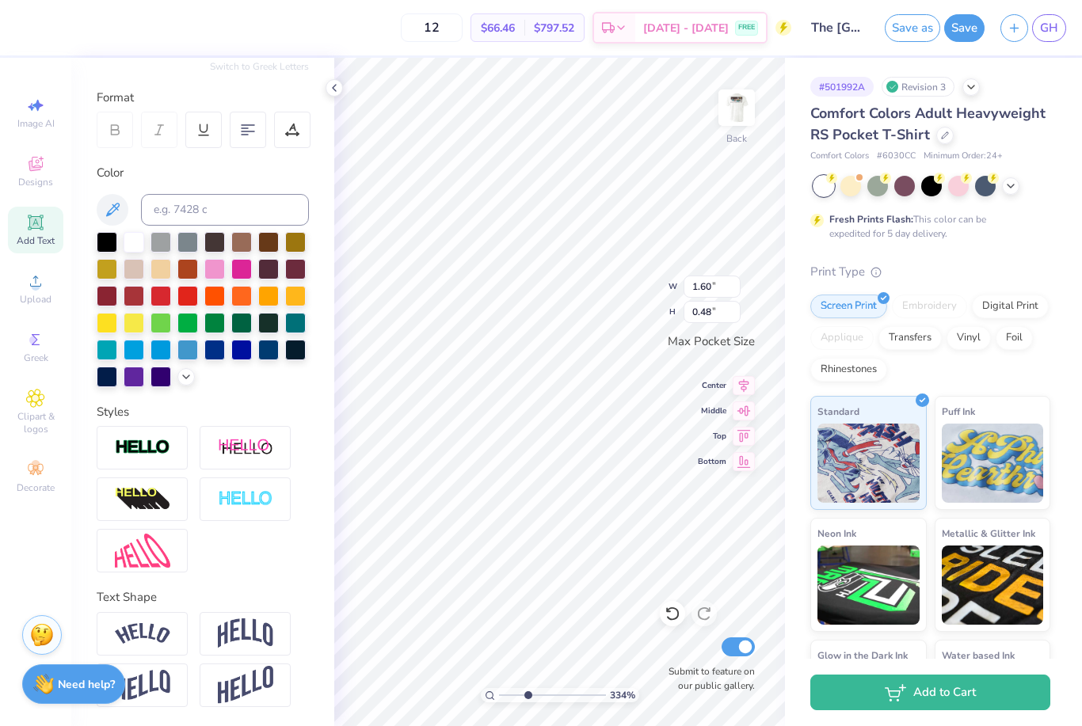
type input "2.09"
type input "0.64"
click at [239, 238] on div at bounding box center [241, 240] width 21 height 21
click at [741, 112] on img at bounding box center [736, 107] width 63 height 63
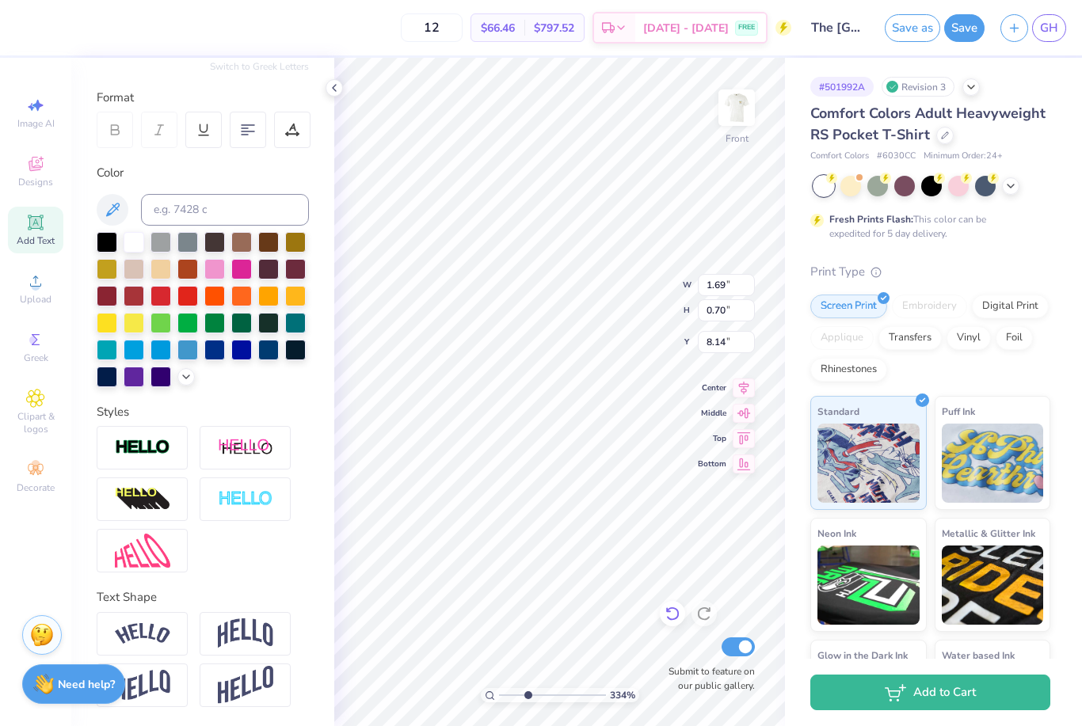
click at [678, 614] on icon at bounding box center [671, 615] width 13 height 14
click at [326, 95] on div "Personalized Names Personalized Numbers Text Tool Add Font Font [US_STATE] Rang…" at bounding box center [202, 392] width 263 height 668
click at [329, 93] on icon at bounding box center [334, 88] width 13 height 13
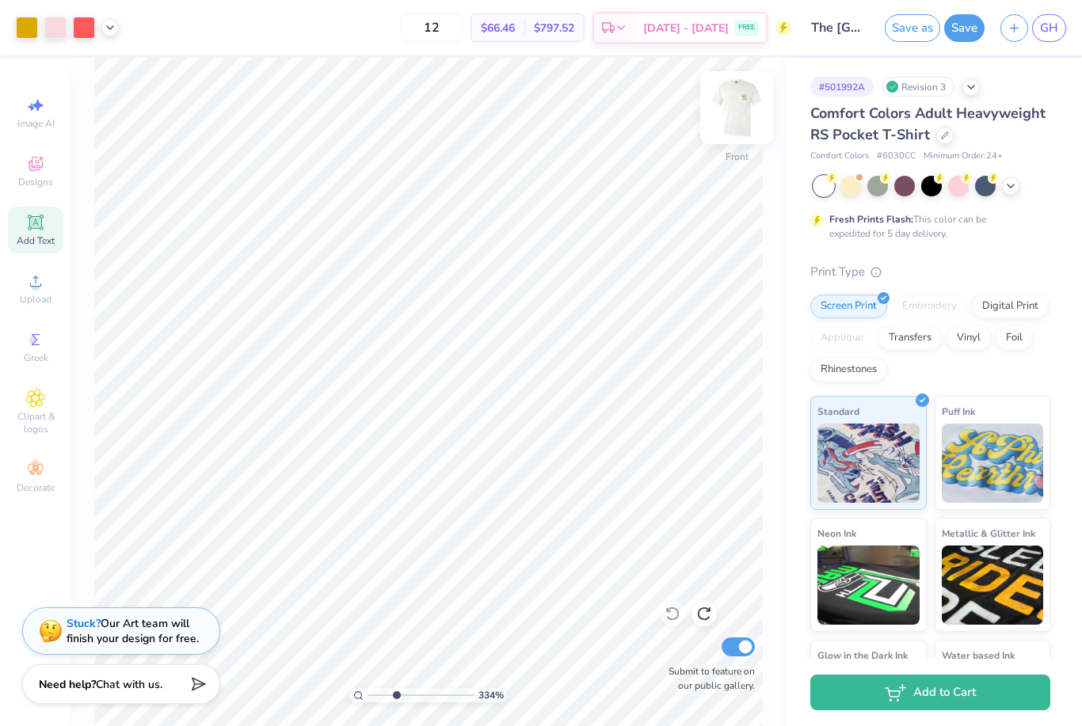
click at [733, 111] on img at bounding box center [736, 107] width 63 height 63
click at [739, 106] on img at bounding box center [736, 107] width 63 height 63
click at [729, 114] on img at bounding box center [736, 107] width 63 height 63
type input "3.34455146952071"
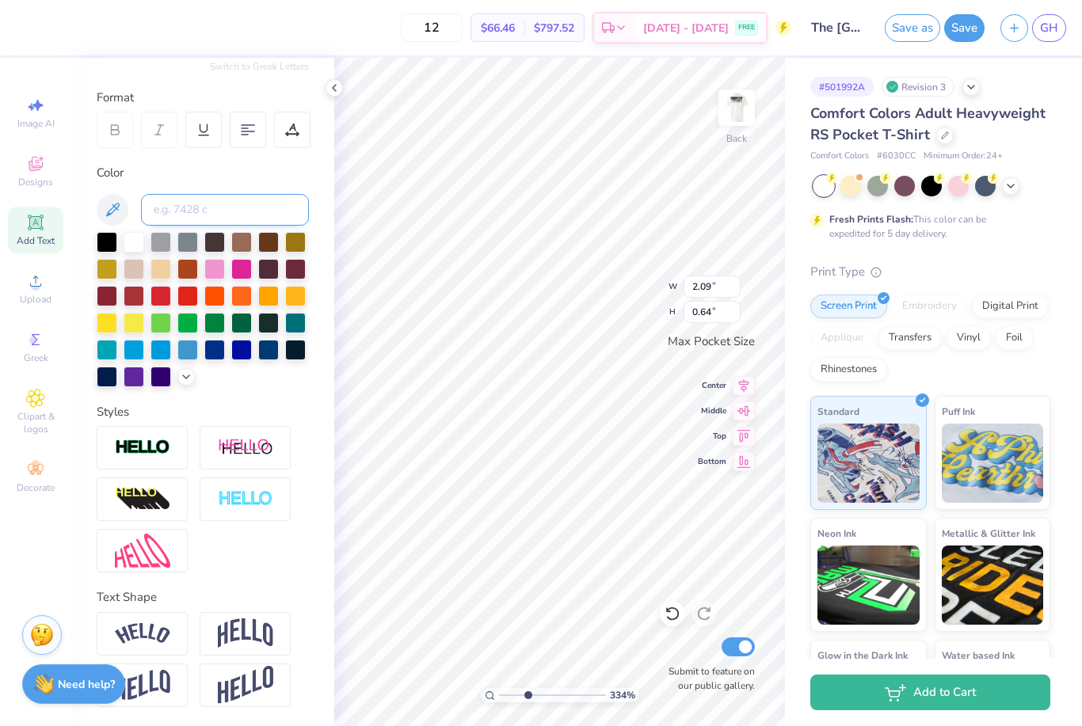
click at [240, 209] on input at bounding box center [225, 210] width 168 height 32
type input "439"
click at [238, 240] on div at bounding box center [241, 240] width 21 height 21
click at [668, 611] on icon at bounding box center [668, 610] width 3 height 3
click at [20, 23] on div at bounding box center [27, 26] width 22 height 22
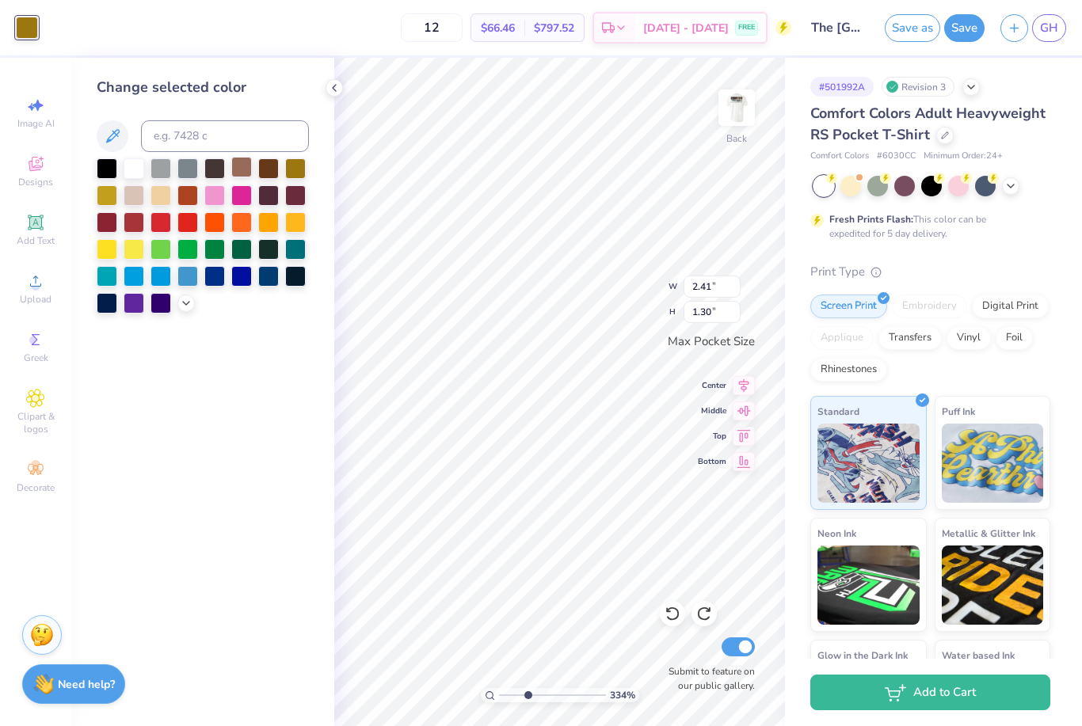
click at [240, 167] on div at bounding box center [241, 167] width 21 height 21
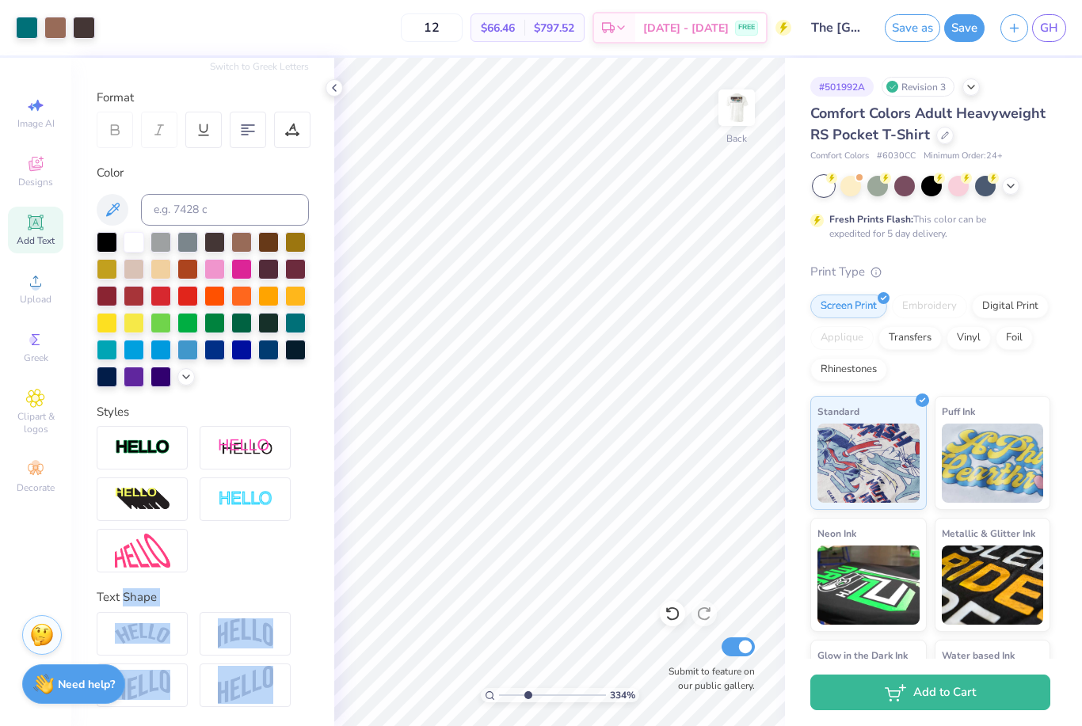
click at [1021, 228] on div "Fresh Prints Flash: This color can be expedited for 5 day delivery." at bounding box center [926, 226] width 195 height 29
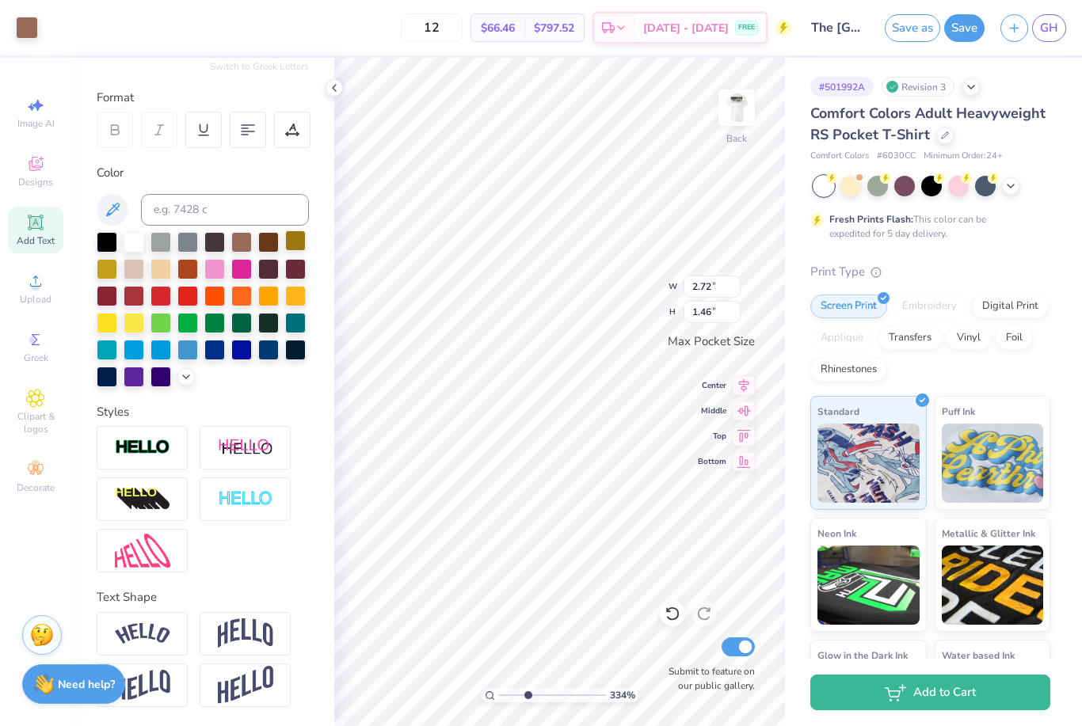
click at [290, 239] on div at bounding box center [295, 240] width 21 height 21
click at [678, 617] on icon at bounding box center [671, 615] width 13 height 14
click at [36, 28] on div at bounding box center [27, 26] width 22 height 22
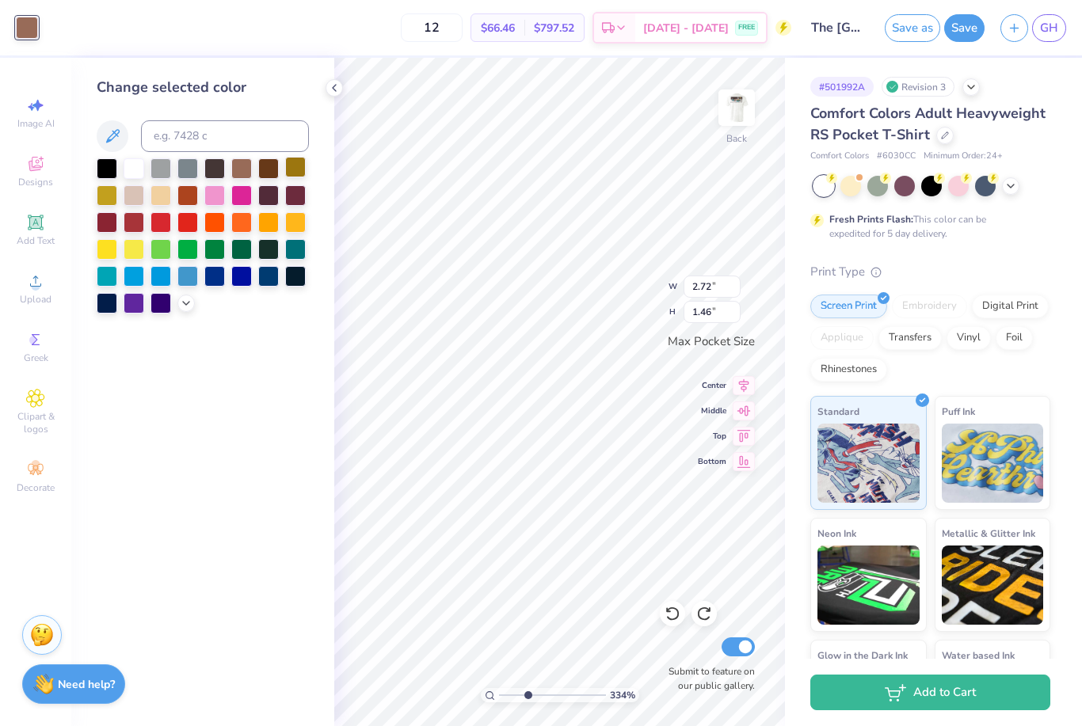
click at [302, 169] on div at bounding box center [295, 167] width 21 height 21
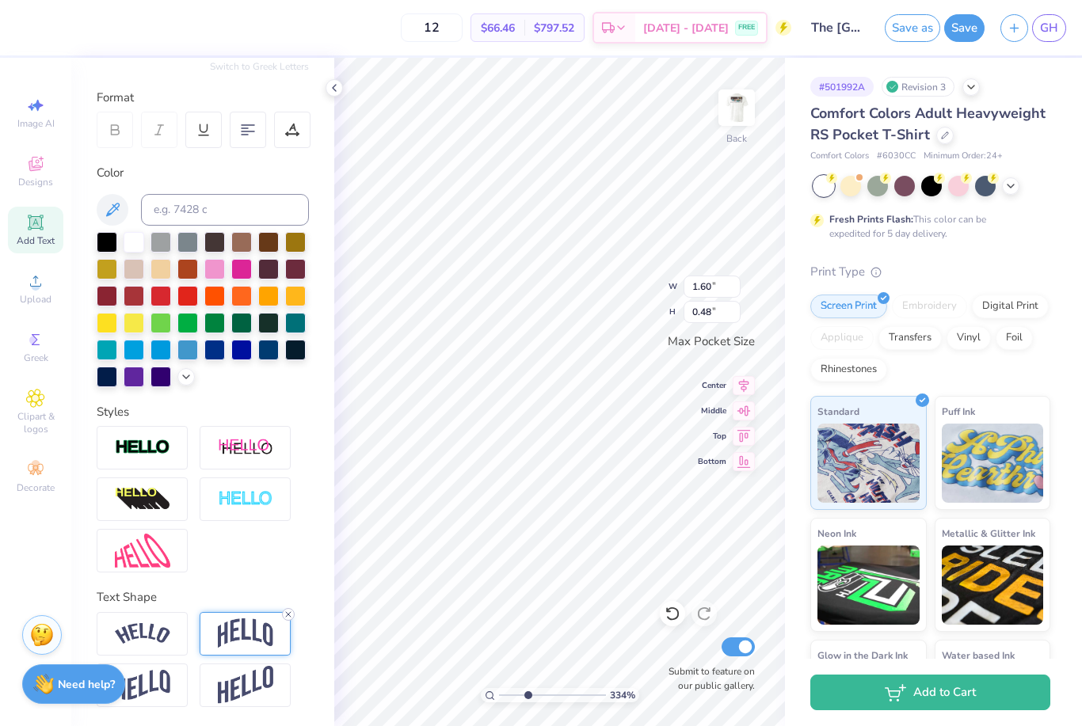
click at [291, 620] on div at bounding box center [288, 614] width 13 height 13
click at [284, 619] on icon at bounding box center [289, 615] width 10 height 10
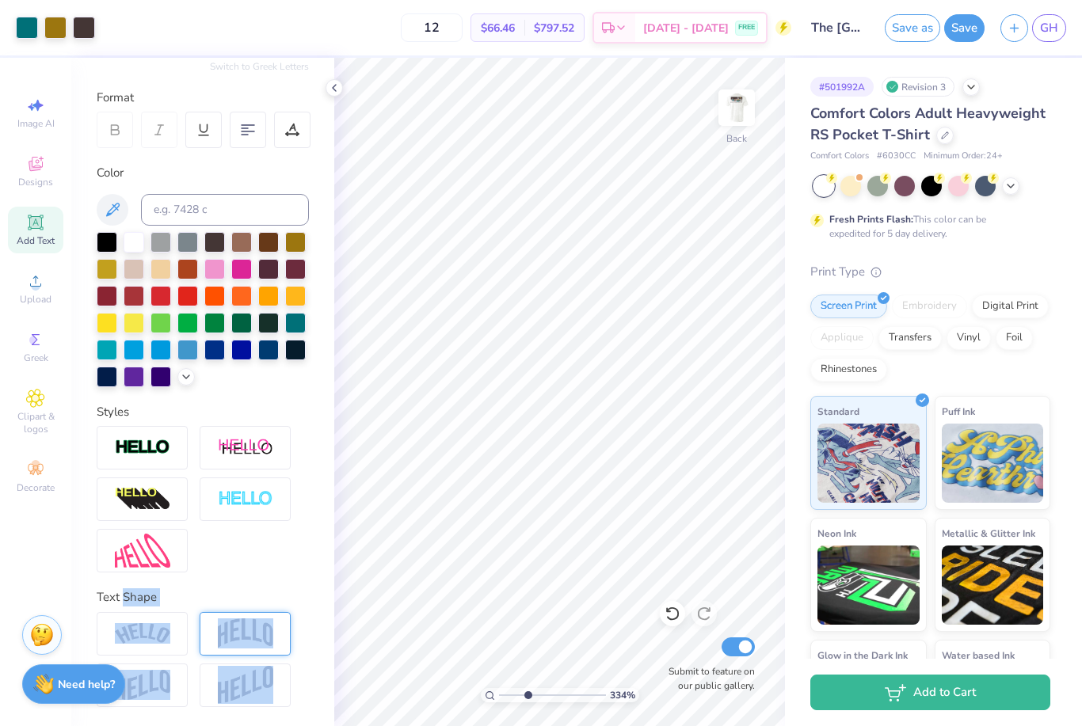
click at [1030, 255] on div "Comfort Colors Adult Heavyweight RS Pocket T-Shirt Comfort Colors # 6030CC Mini…" at bounding box center [930, 428] width 240 height 651
click at [915, 25] on button "Save as" at bounding box center [912, 28] width 55 height 28
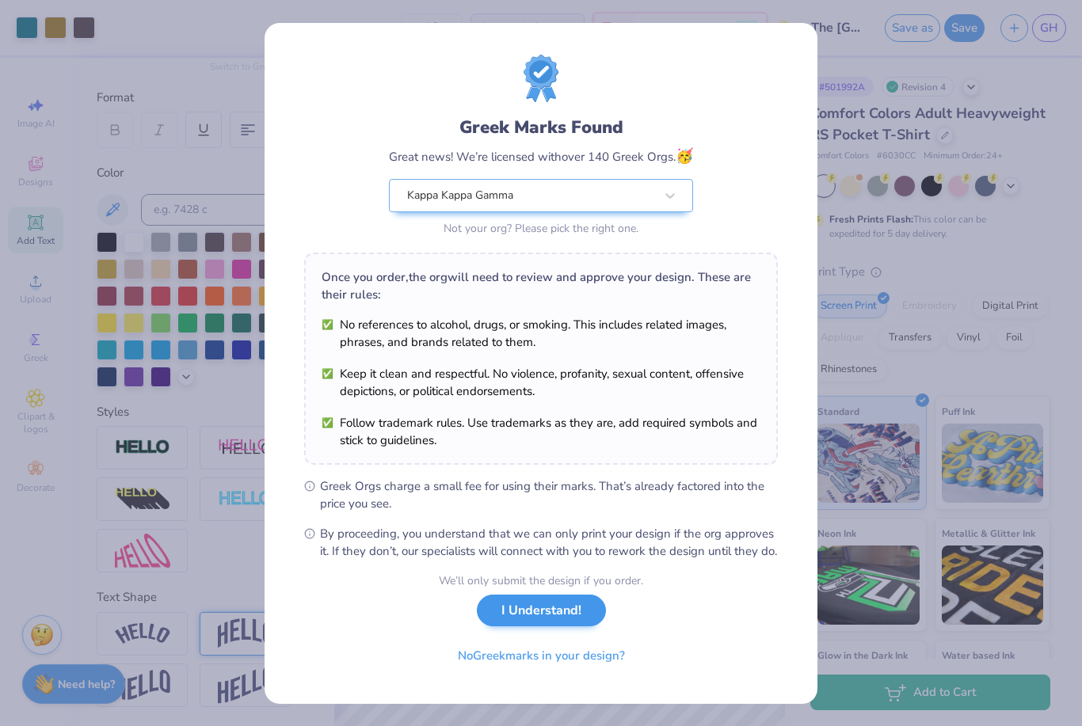
click at [569, 623] on button "I Understand!" at bounding box center [541, 611] width 129 height 32
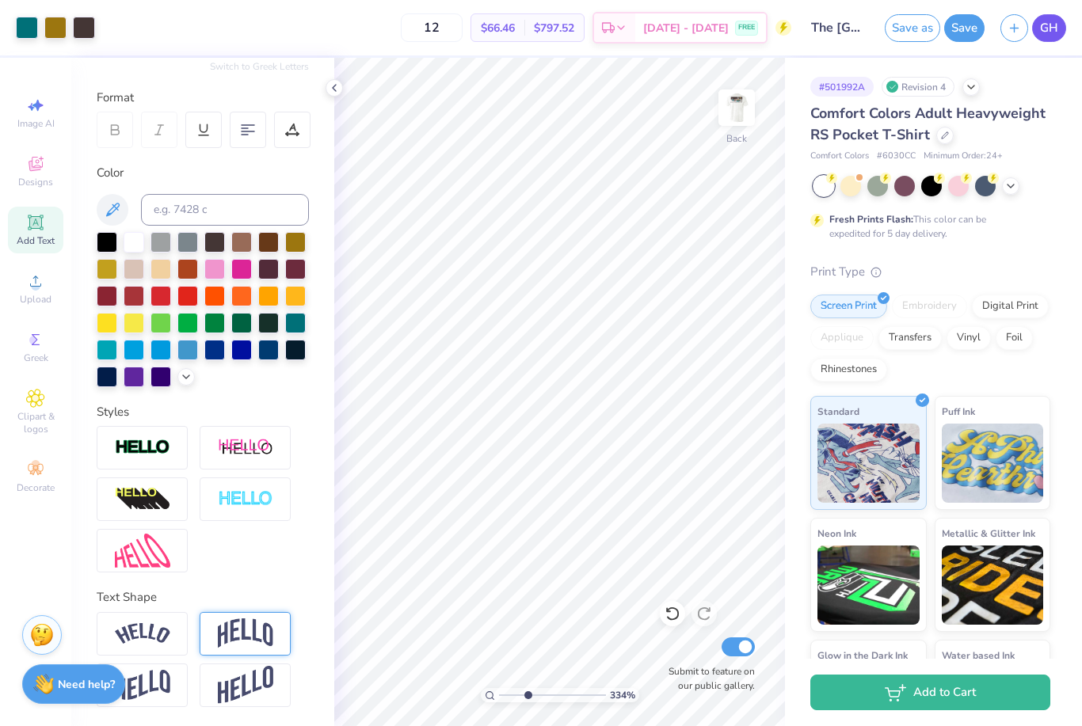
click at [1042, 29] on span "GH" at bounding box center [1049, 28] width 18 height 18
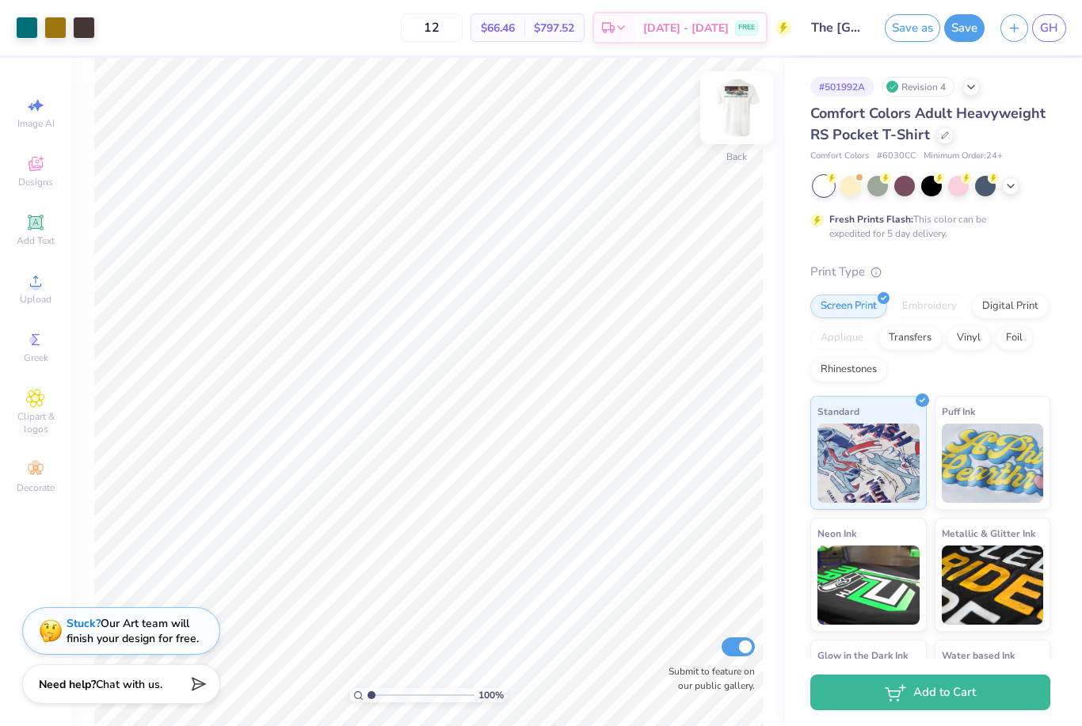
click at [741, 120] on img at bounding box center [736, 107] width 63 height 63
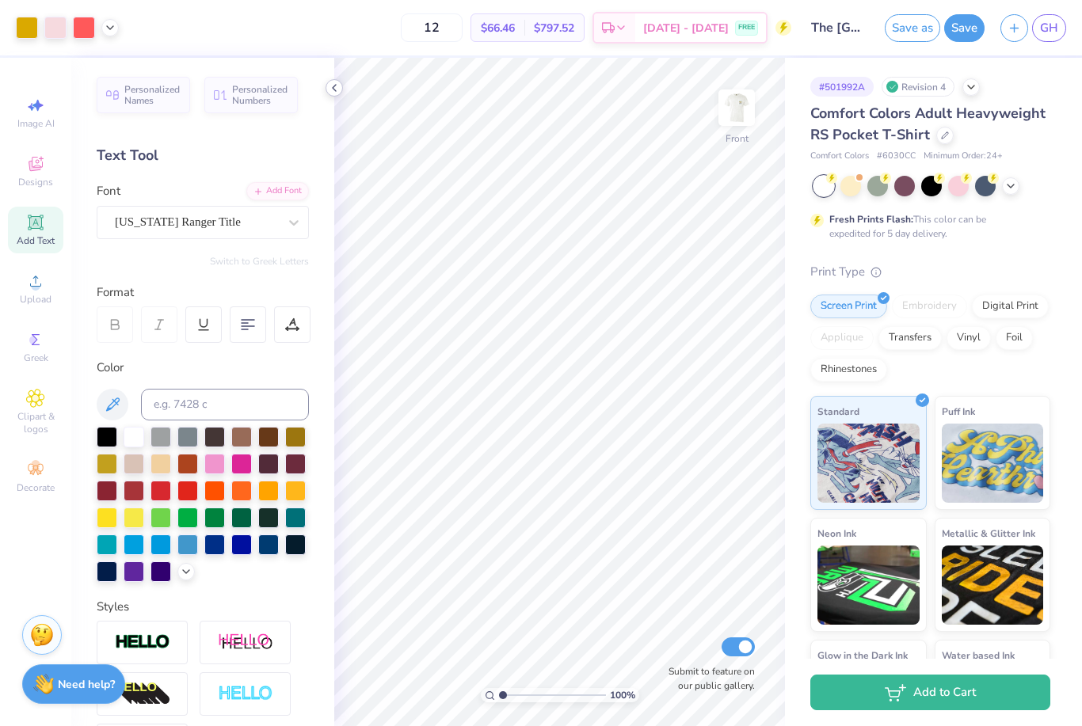
click at [339, 91] on icon at bounding box center [334, 88] width 13 height 13
type input "1.88896531293356"
type textarea "KAPPA x TRI DELTA"
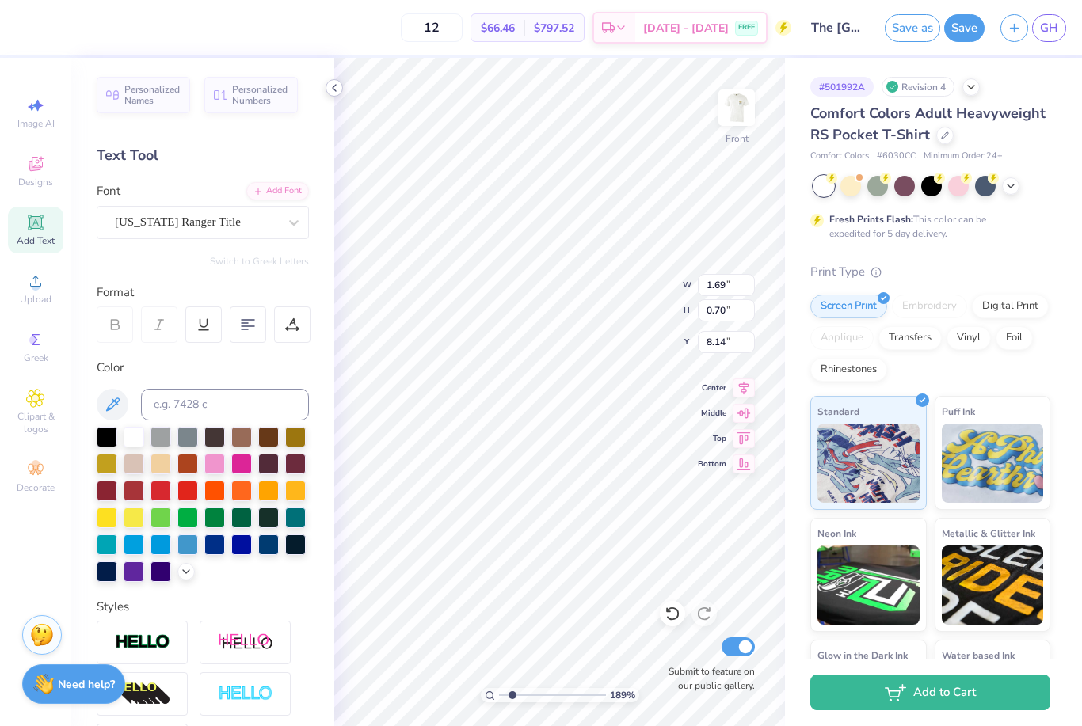
type input "1.88896531293356"
paste textarea "RANCH"
type textarea "RANCH 2025"
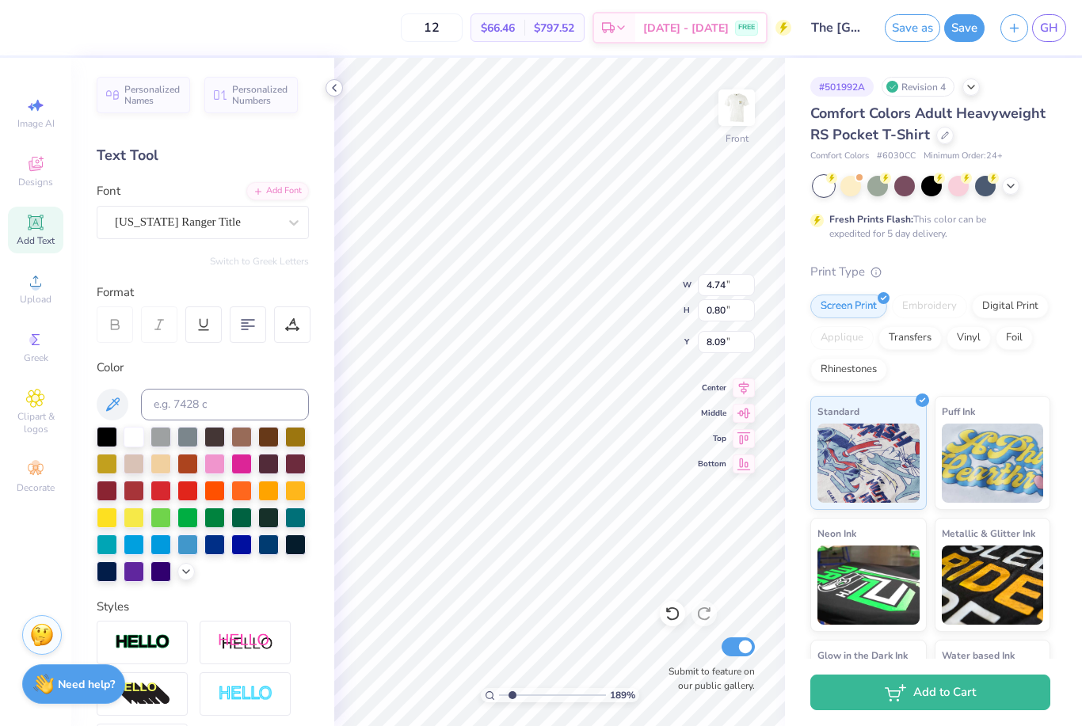
type input "1.88896531293356"
type input "10.15"
type input "1.88896531293356"
type textarea "RANCH"
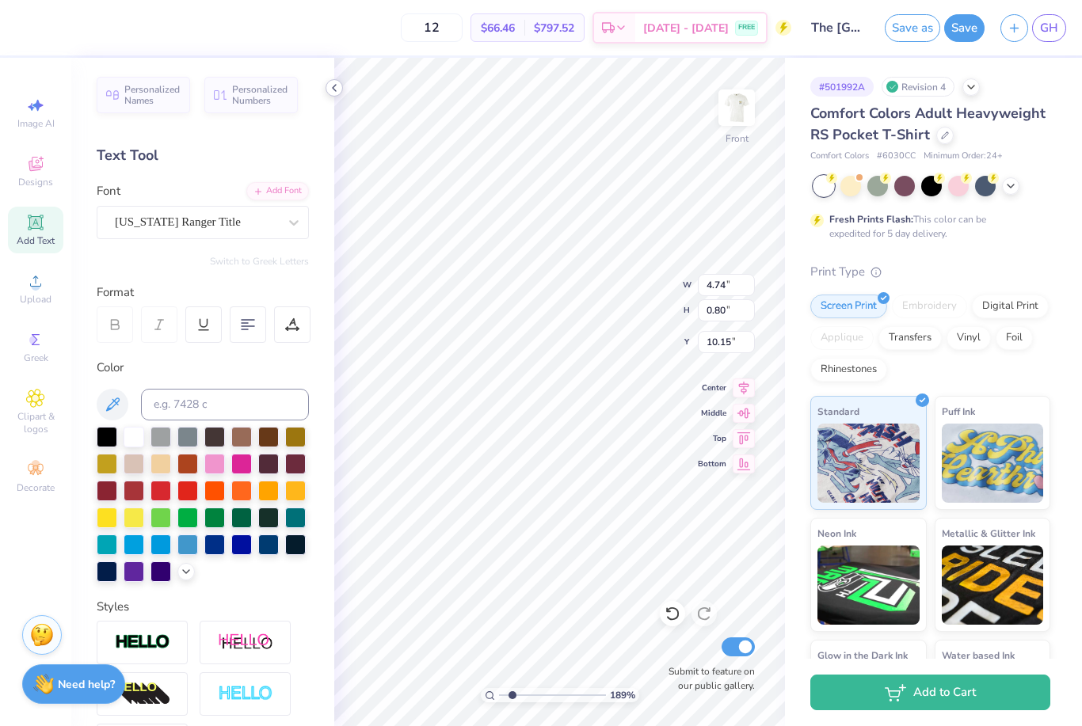
scroll to position [0, 2]
click at [45, 234] on div "Add Text" at bounding box center [35, 230] width 55 height 47
type input "1.88896531293356"
paste textarea "2025"
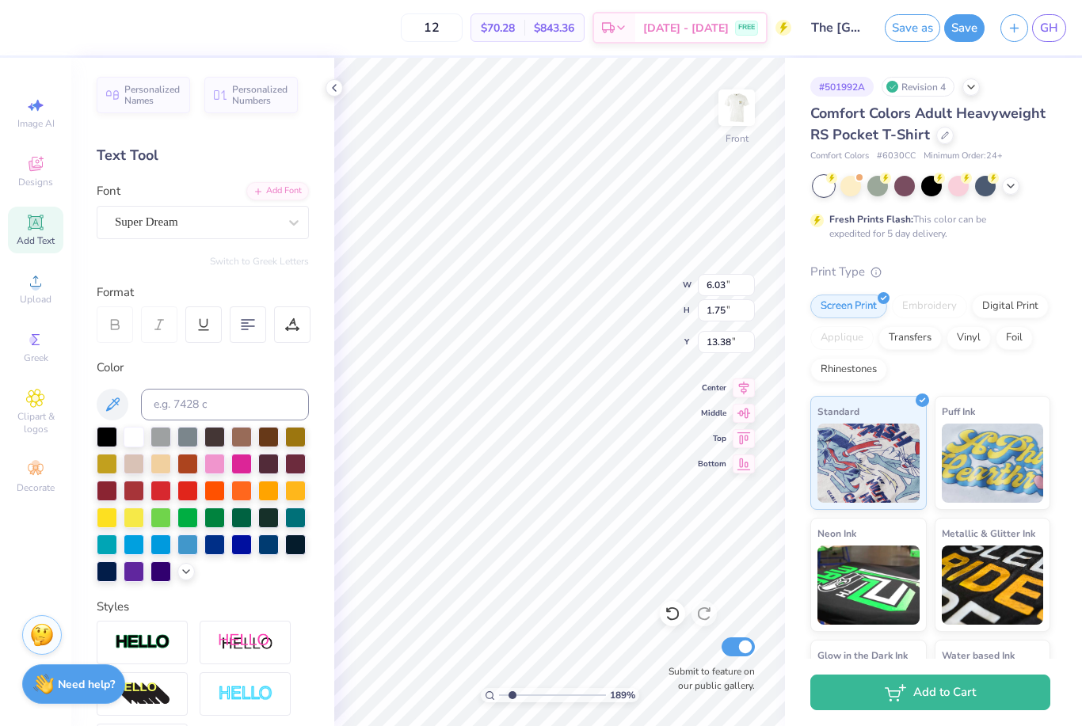
type textarea "2025"
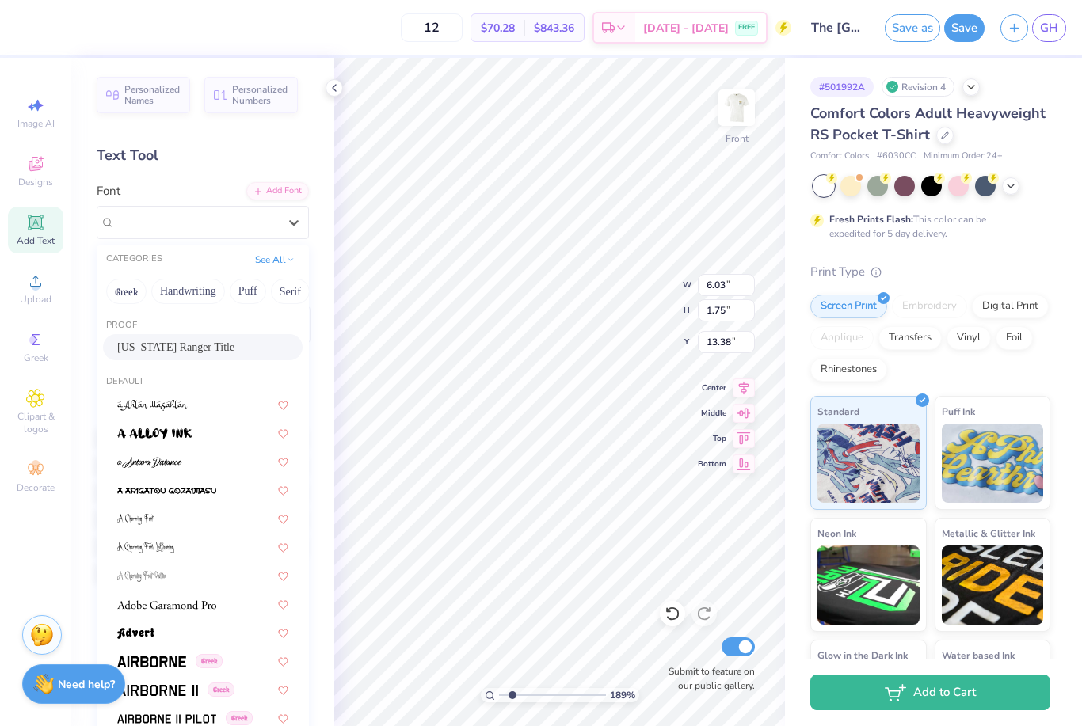
click at [222, 343] on span "[US_STATE] Ranger Title" at bounding box center [175, 347] width 117 height 17
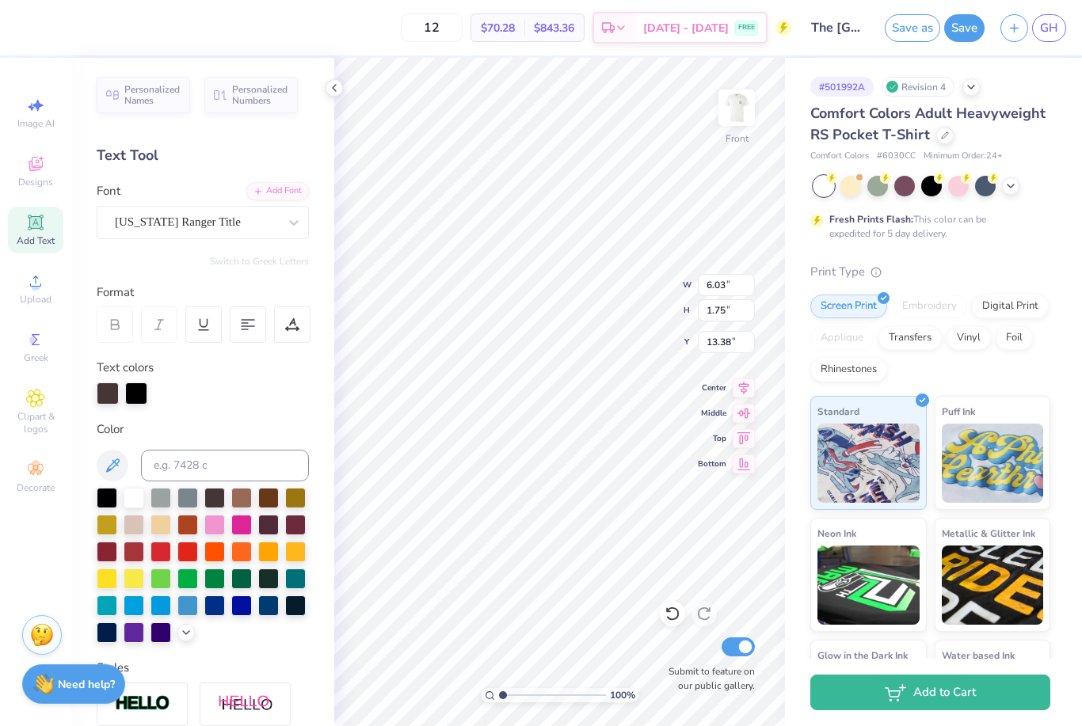
type input "1"
type input "12.00"
type input "4.88"
type input "3.00"
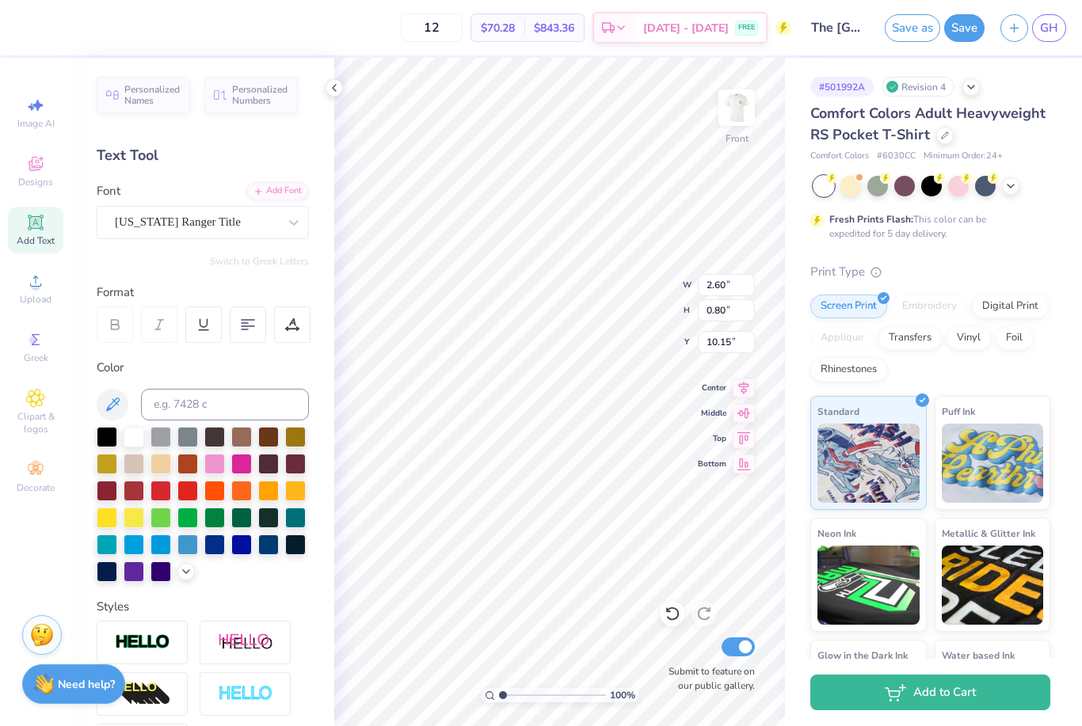
type input "12.49"
type input "7.02"
type input "0.70"
type input "1.11"
type input "12.00"
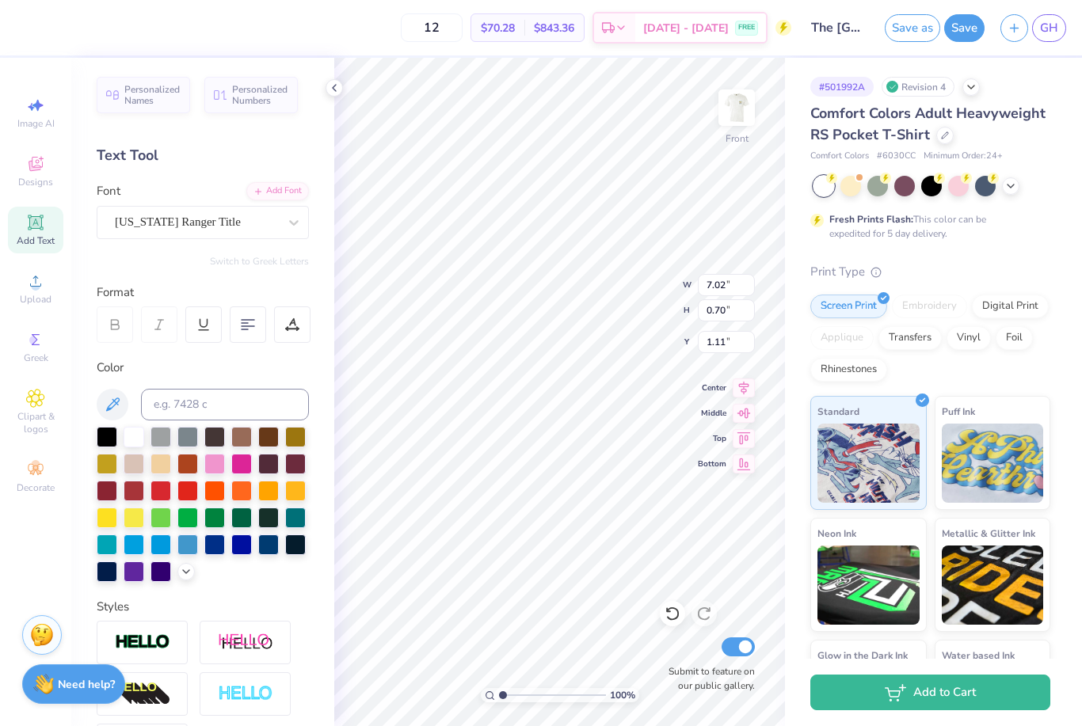
type input "4.88"
type input "5.80"
type input "12.75"
type input "5.19"
type input "6.22"
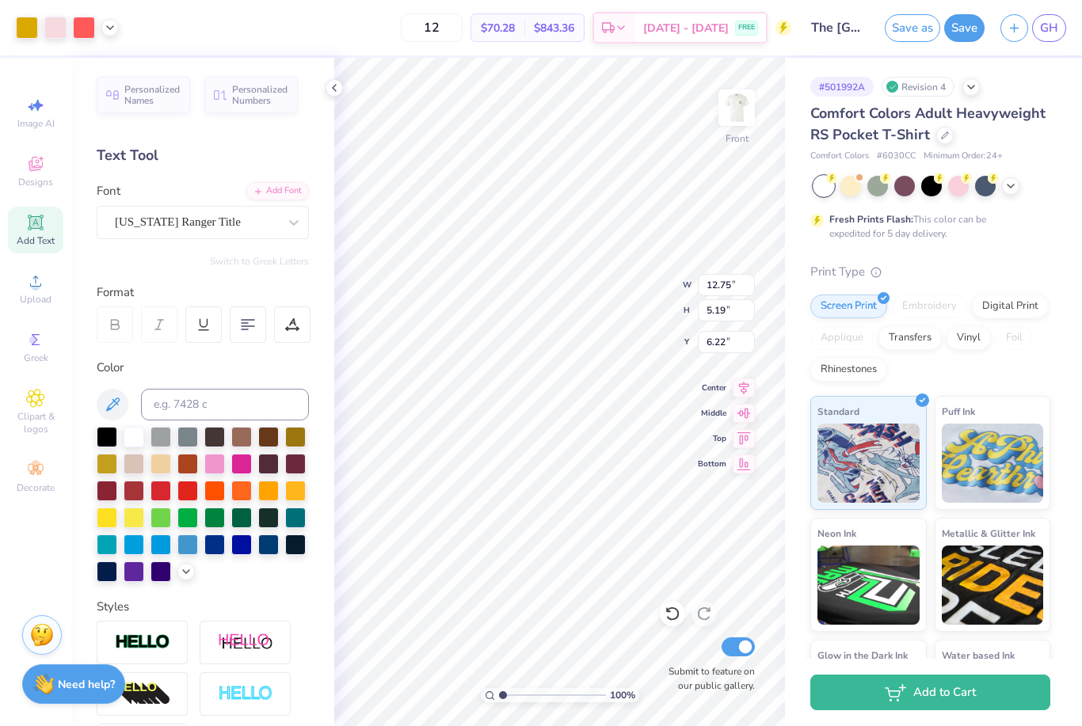
type input "7.02"
type input "0.70"
type input "4.14"
type input "12.75"
type input "5.19"
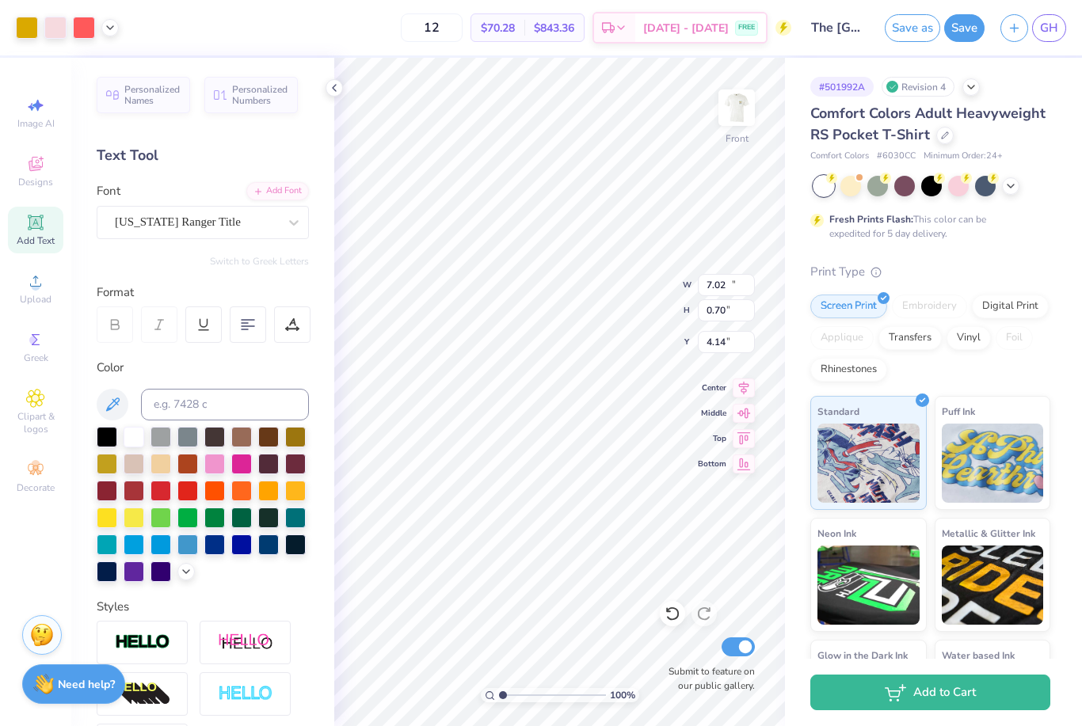
type input "6.22"
click at [119, 401] on icon at bounding box center [112, 404] width 19 height 19
type input "7.02"
type input "0.70"
type input "4.14"
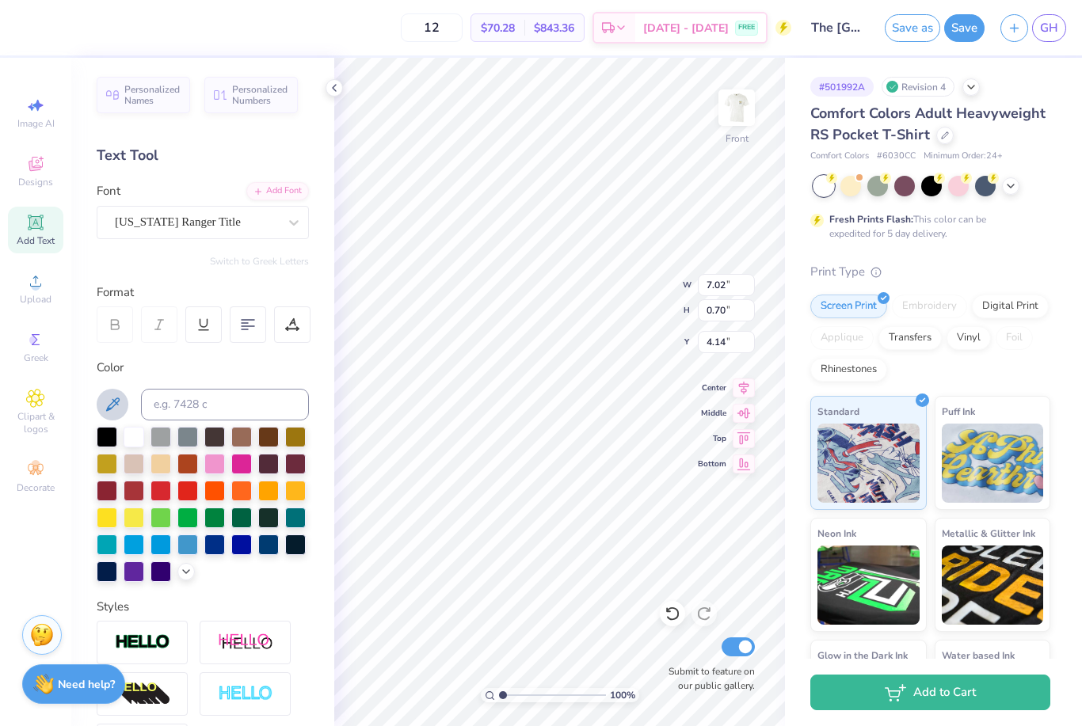
type input "10.25"
type input "1.02"
type input "3.82"
type input "4.75"
type input "12.06"
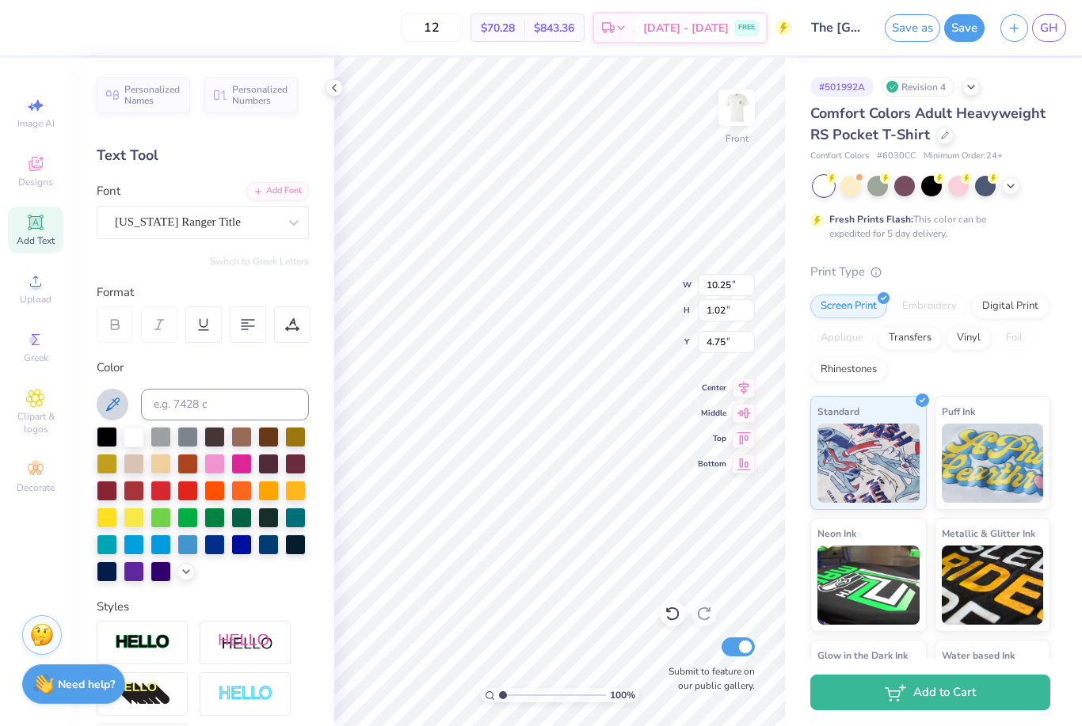
type input "1.20"
type input "4.60"
type input "12.06"
type input "1.20"
type input "4.60"
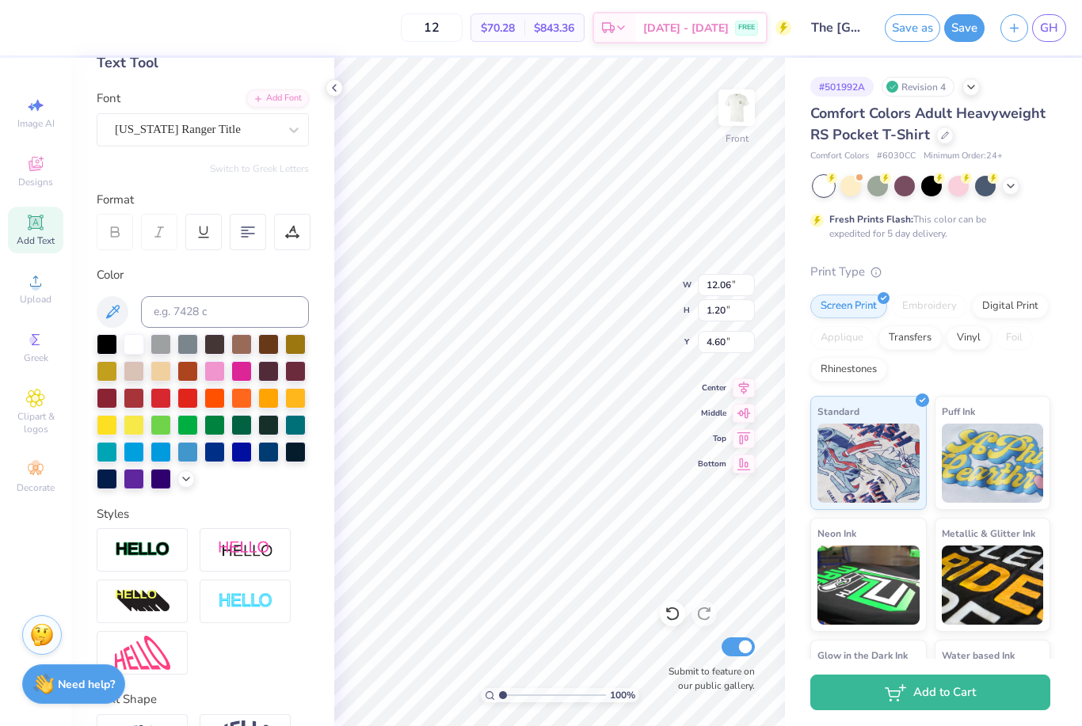
scroll to position [169, 0]
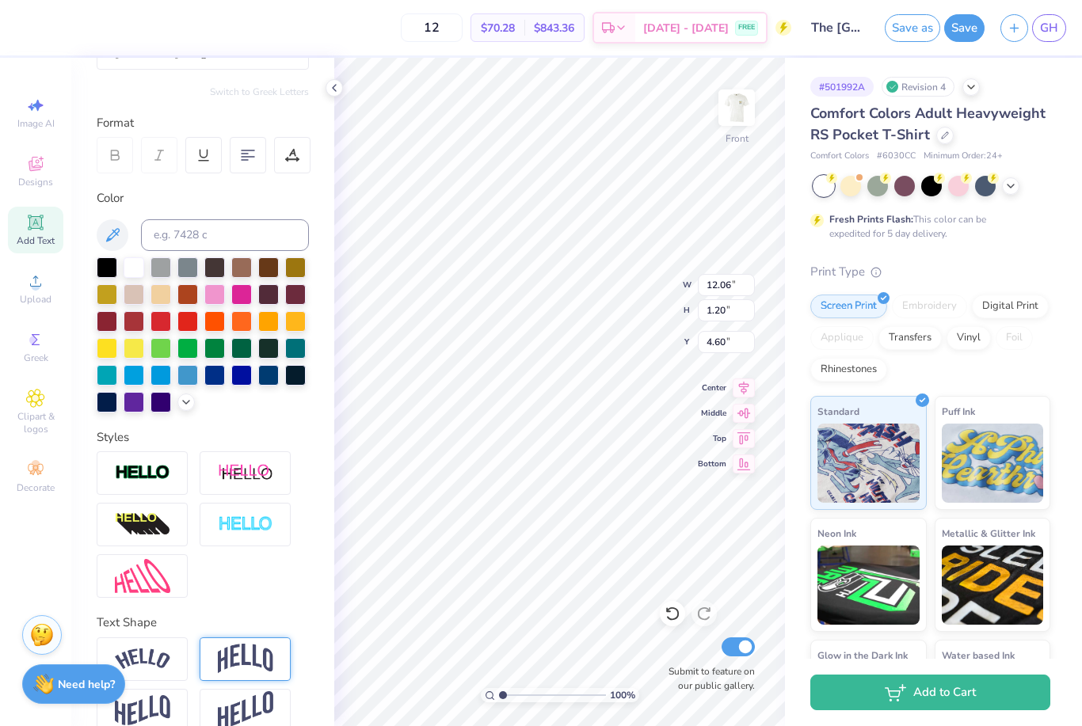
click at [249, 668] on img at bounding box center [245, 659] width 55 height 30
type input "3.63"
type input "3.38"
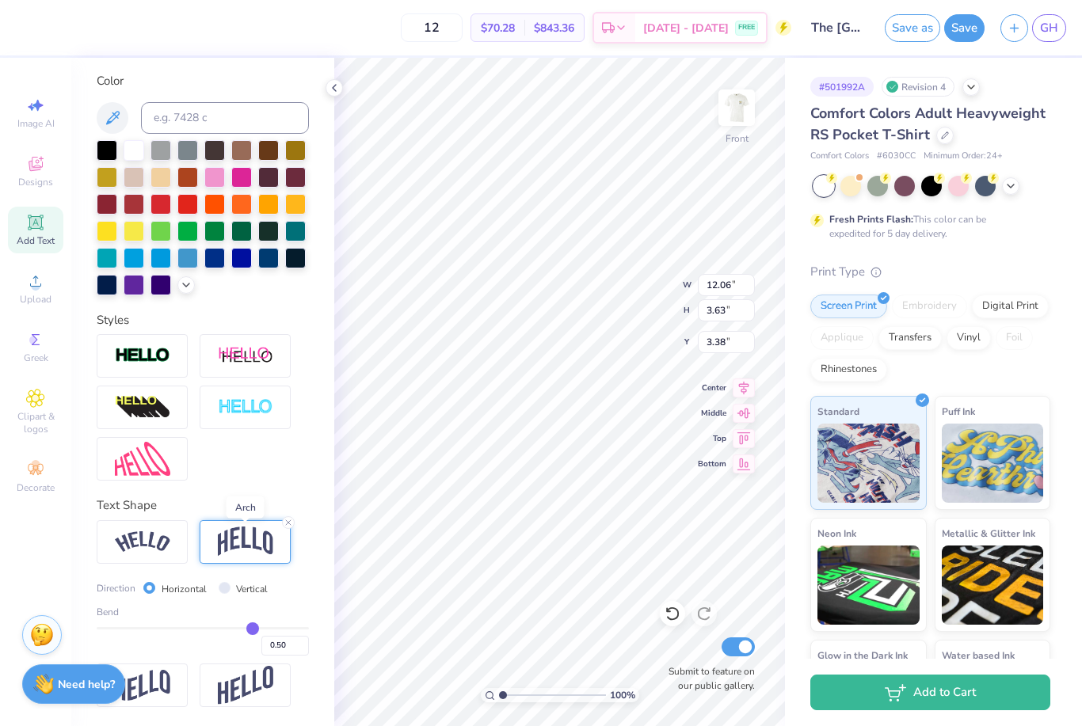
scroll to position [284, 0]
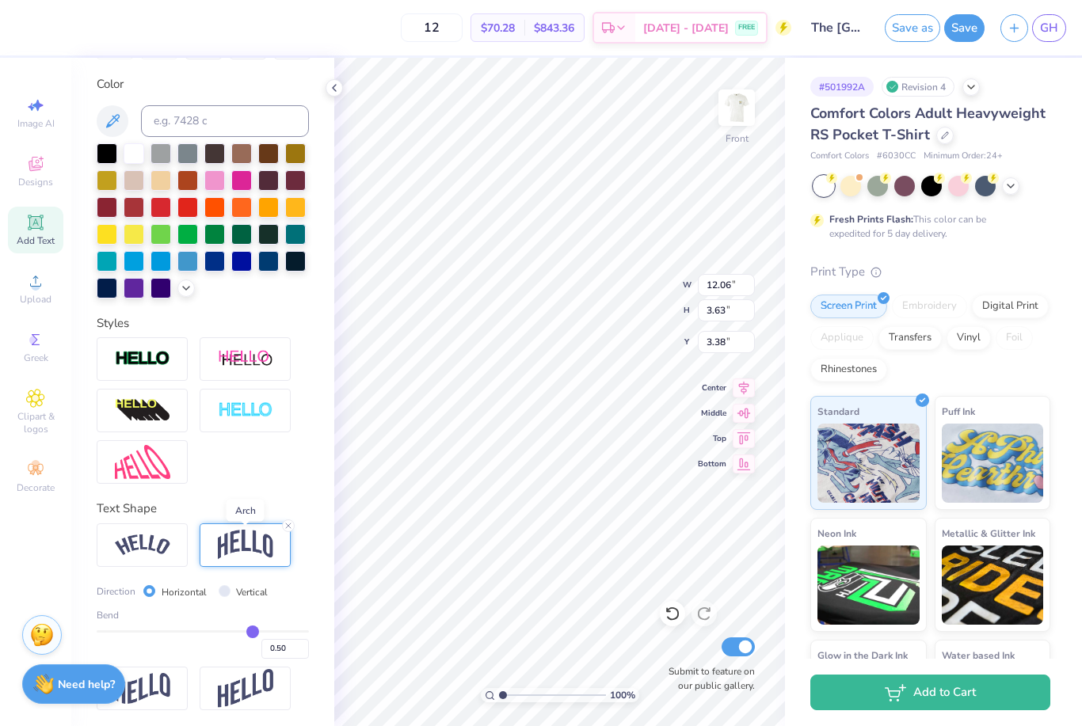
type input "0.47"
type input "0.45"
type input "0.44"
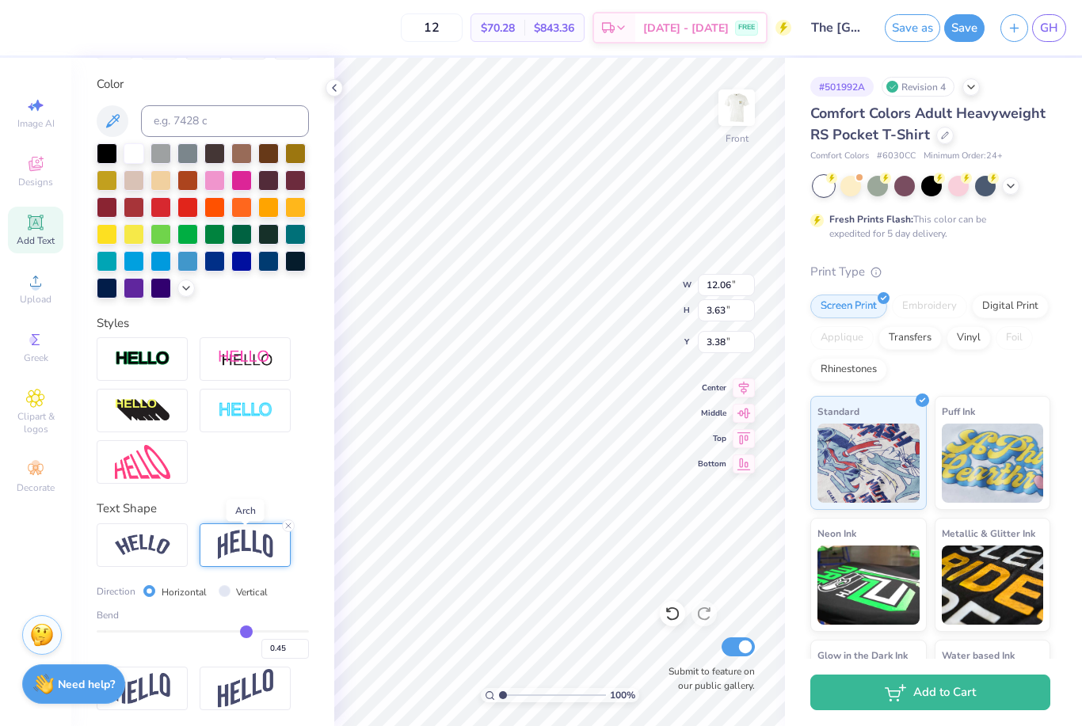
type input "0.44"
type input "0.42"
type input "0.4"
type input "0.40"
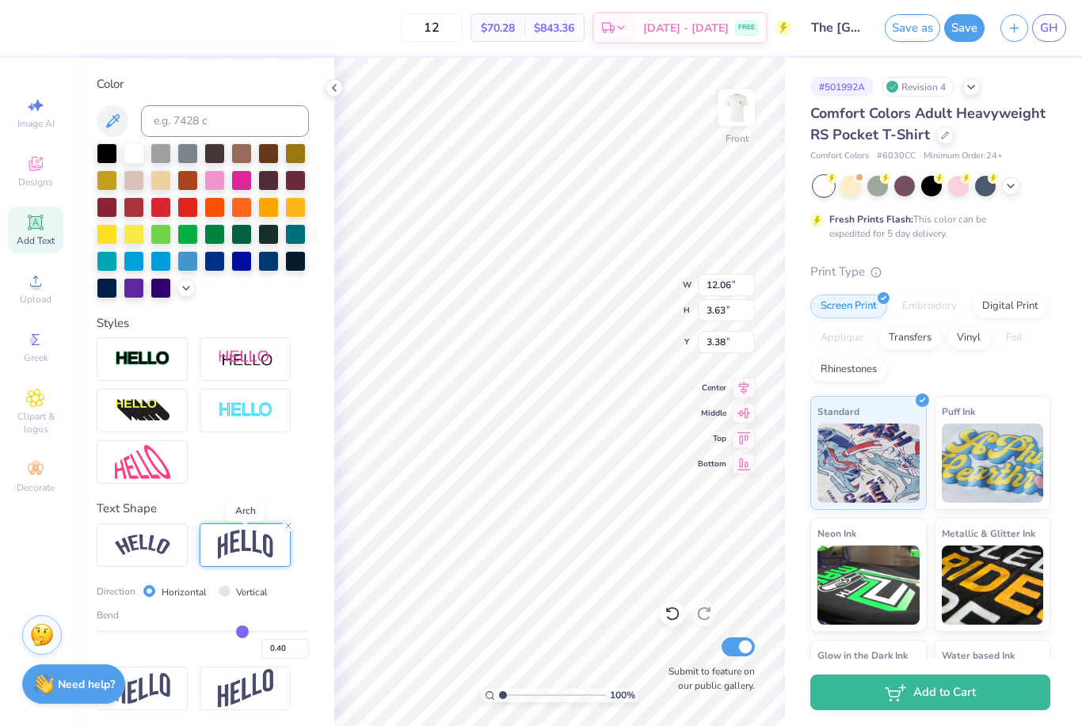
type input "0.38"
type input "0.36"
type input "0.34"
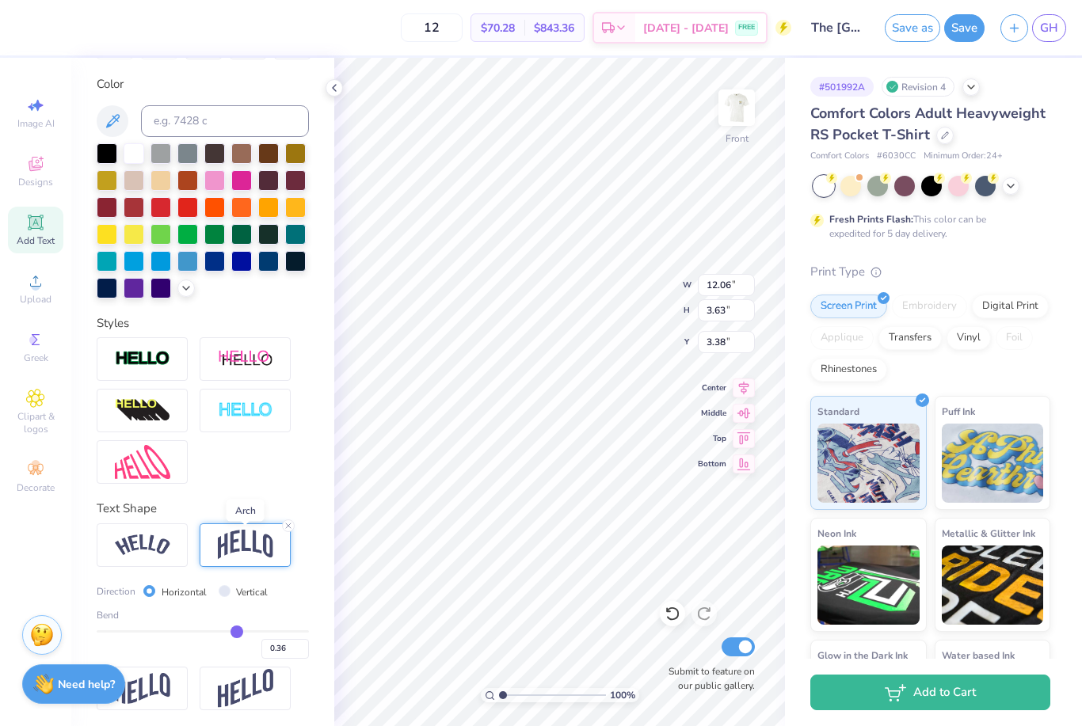
type input "0.34"
type input "0.32"
type input "0.3"
type input "0.30"
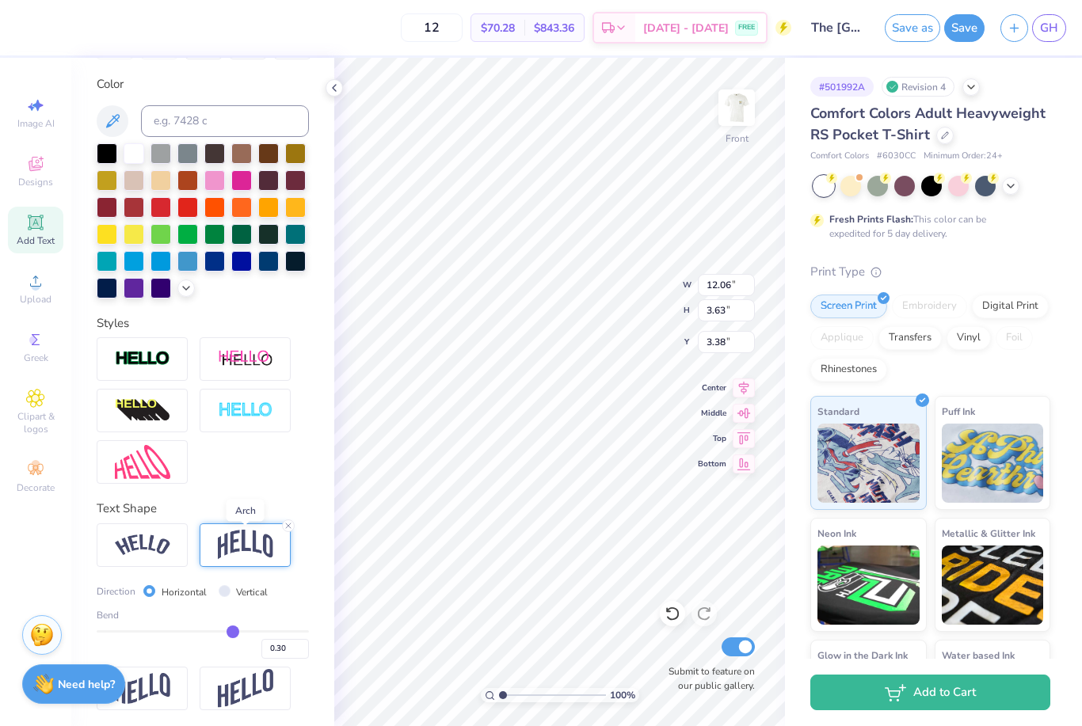
type input "0.28"
type input "0.26"
type input "0.25"
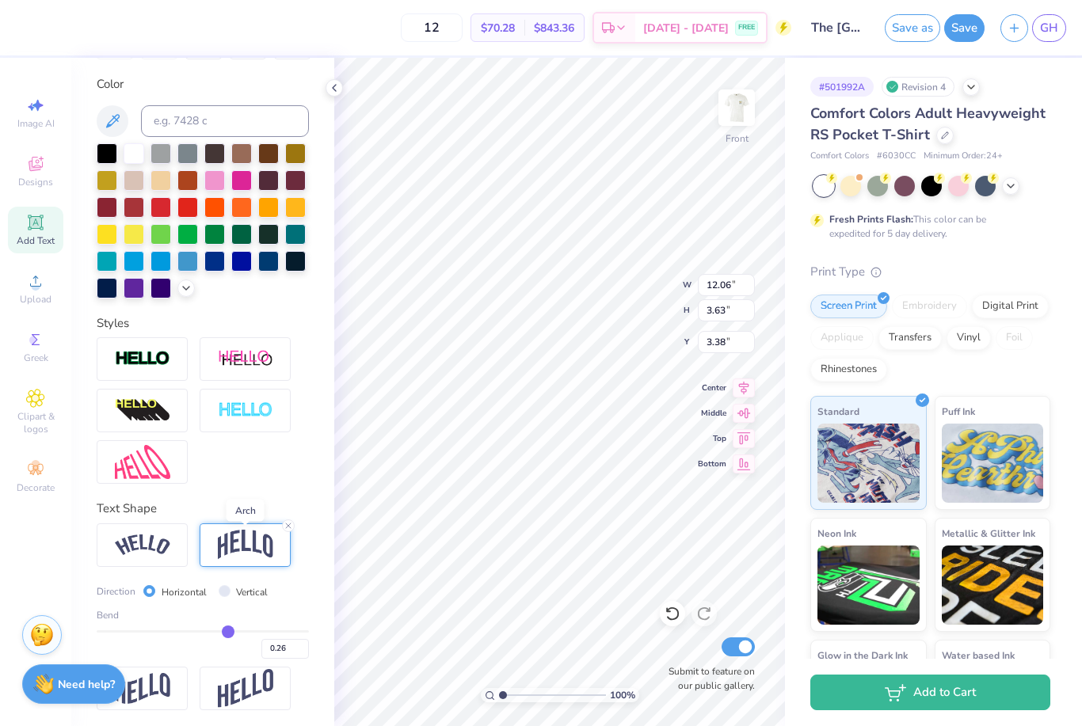
type input "0.25"
type input "0.24"
type input "0.23"
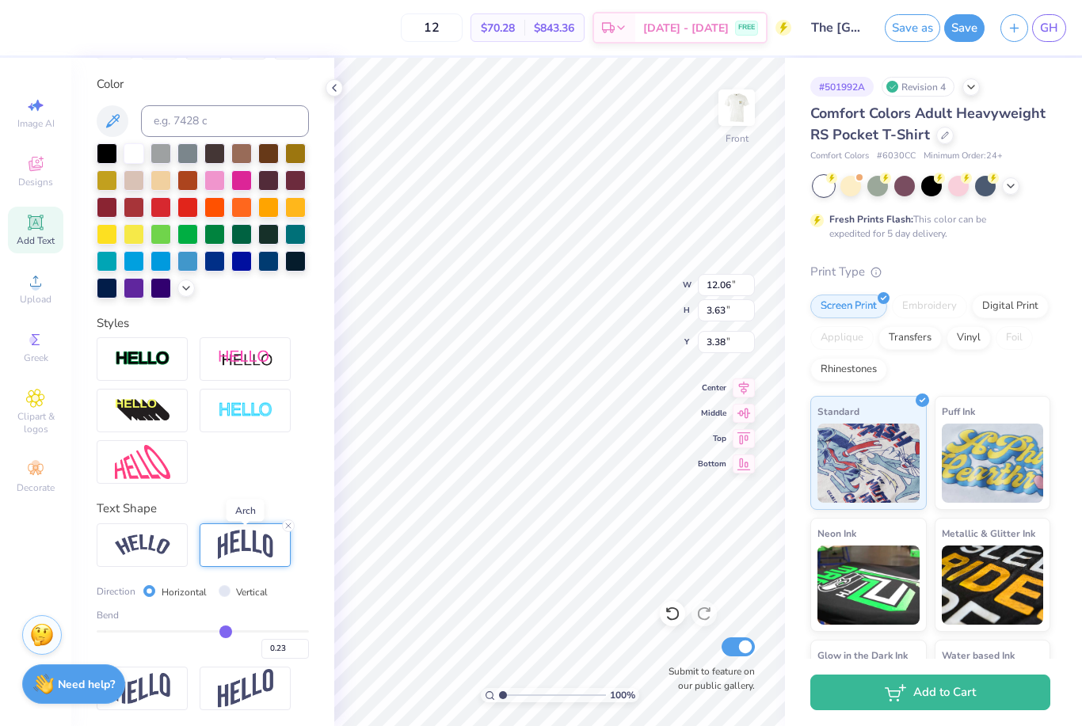
type input "0.22"
type input "0.21"
type input "0.2"
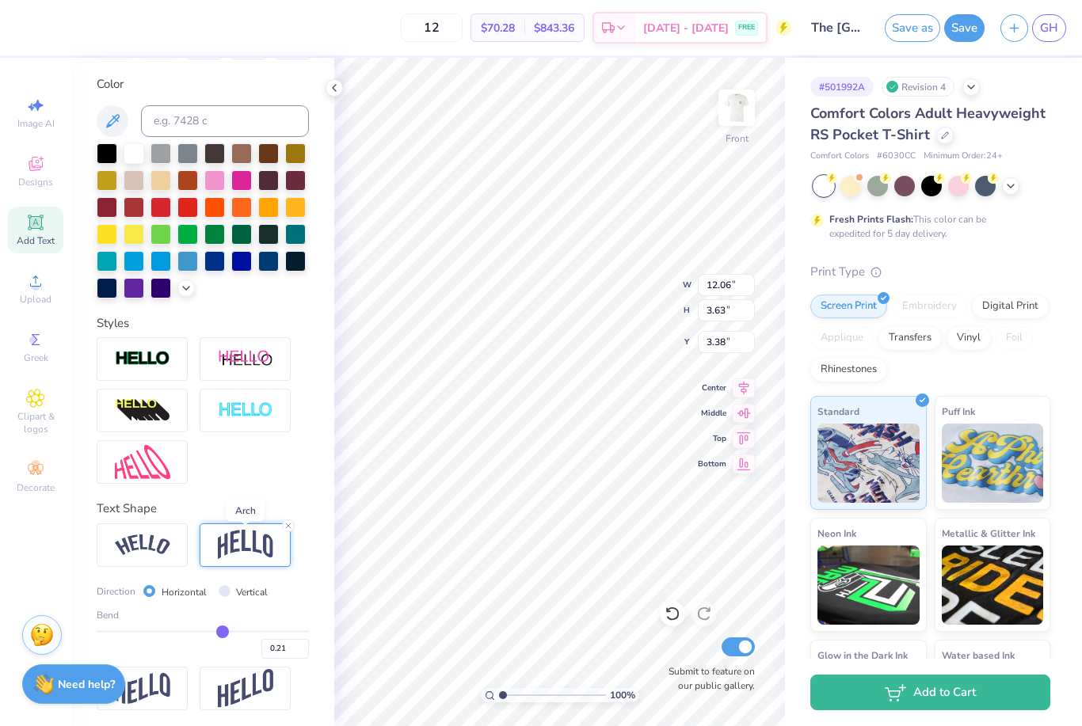
type input "0.20"
type input "0.19"
type input "0.18"
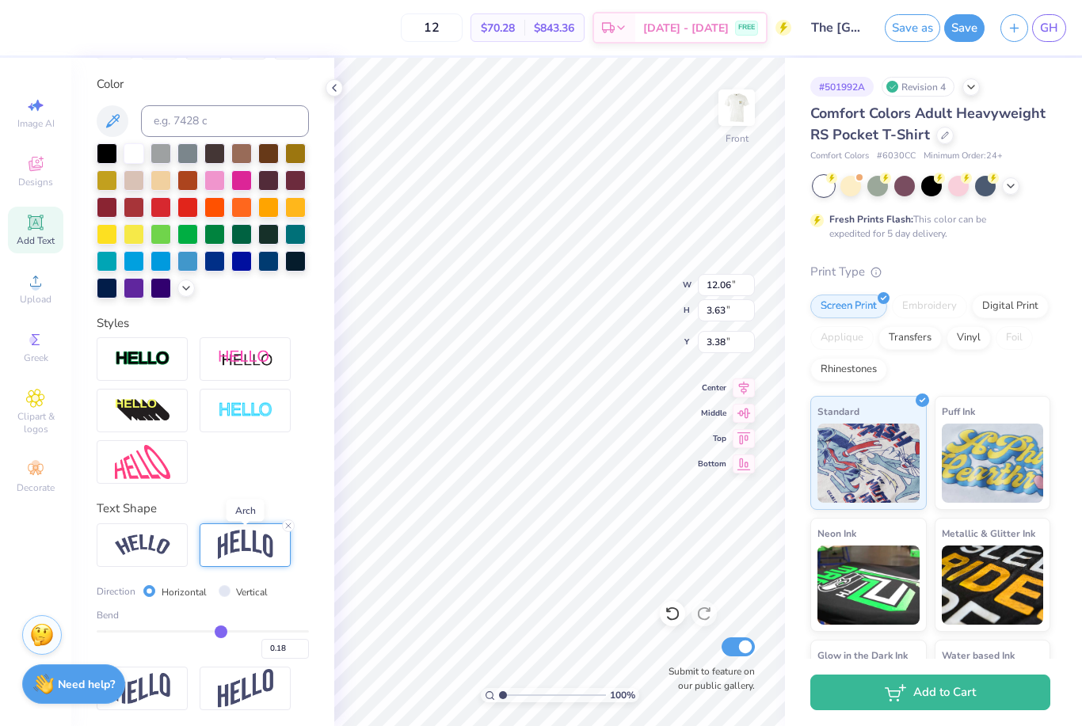
type input "0.17"
type input "0.15"
type input "0.14"
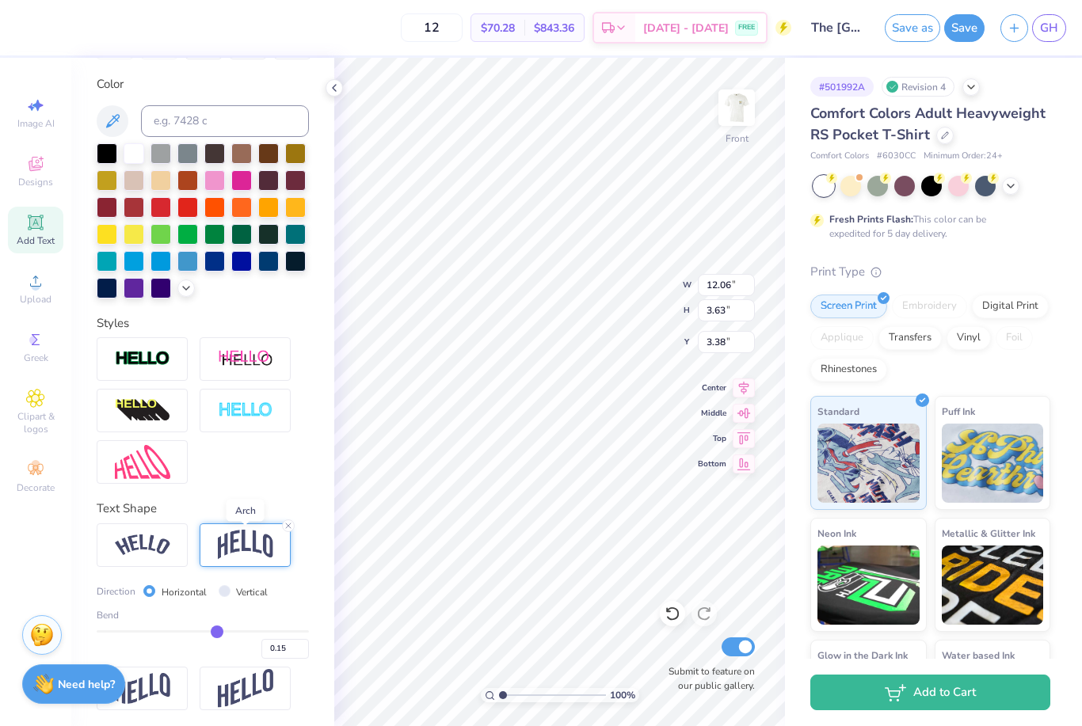
type input "0.14"
type input "0.13"
type input "0.11"
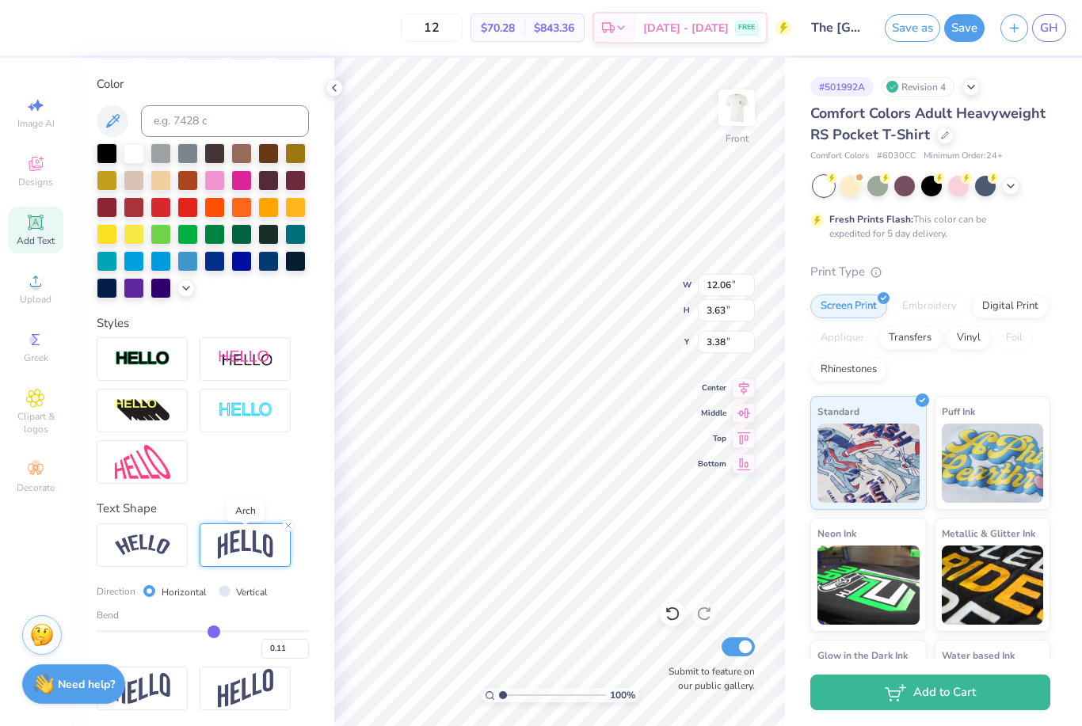
type input "0.1"
type input "0.10"
type input "0.09"
type input "0.07"
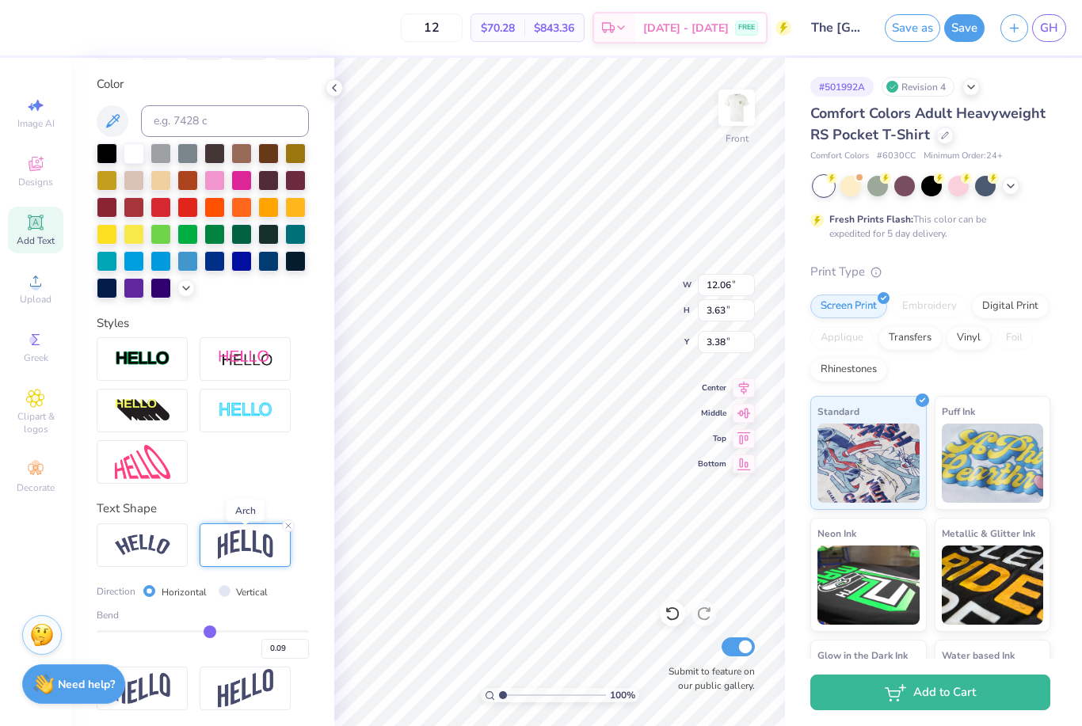
type input "0.07"
type input "0.06"
type input "0.05"
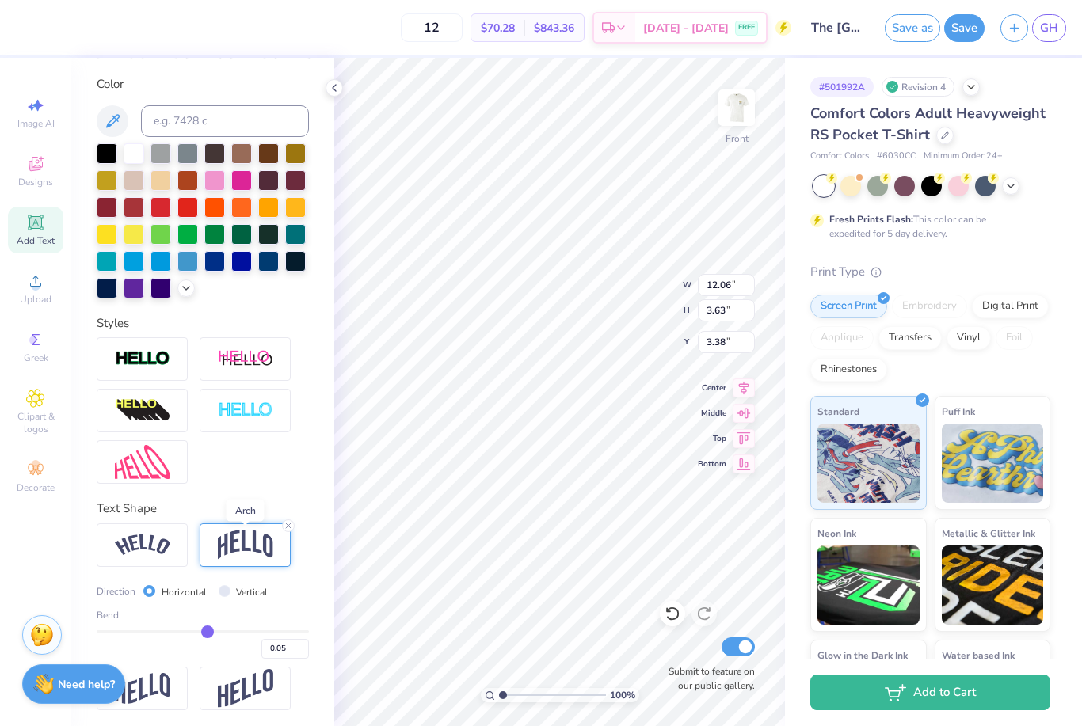
type input "0.04"
type input "0.03"
type input "0.02"
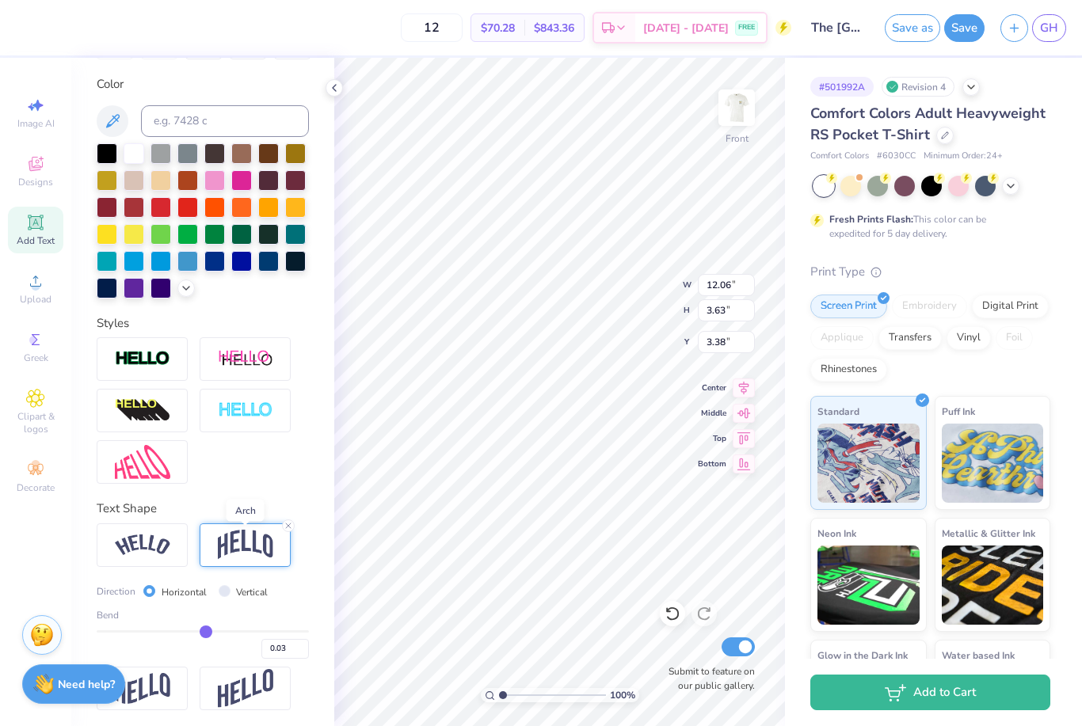
type input "0.02"
type input "0.01"
type input "0"
type input "0.00"
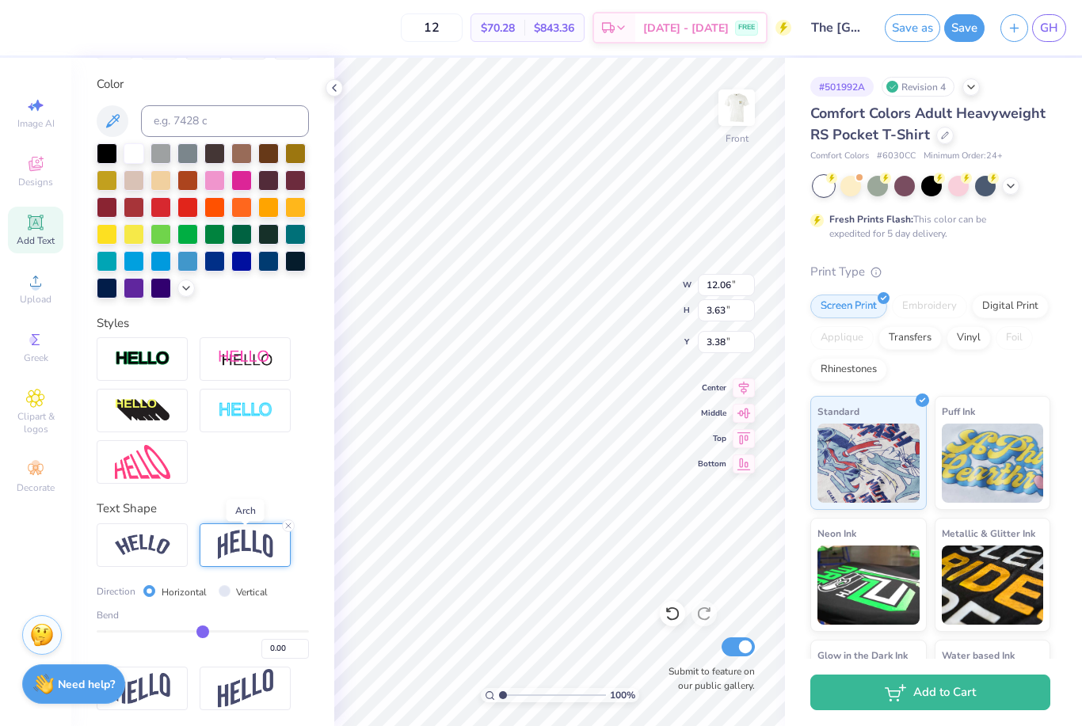
type input "-0.01"
type input "1.24"
type input "4.58"
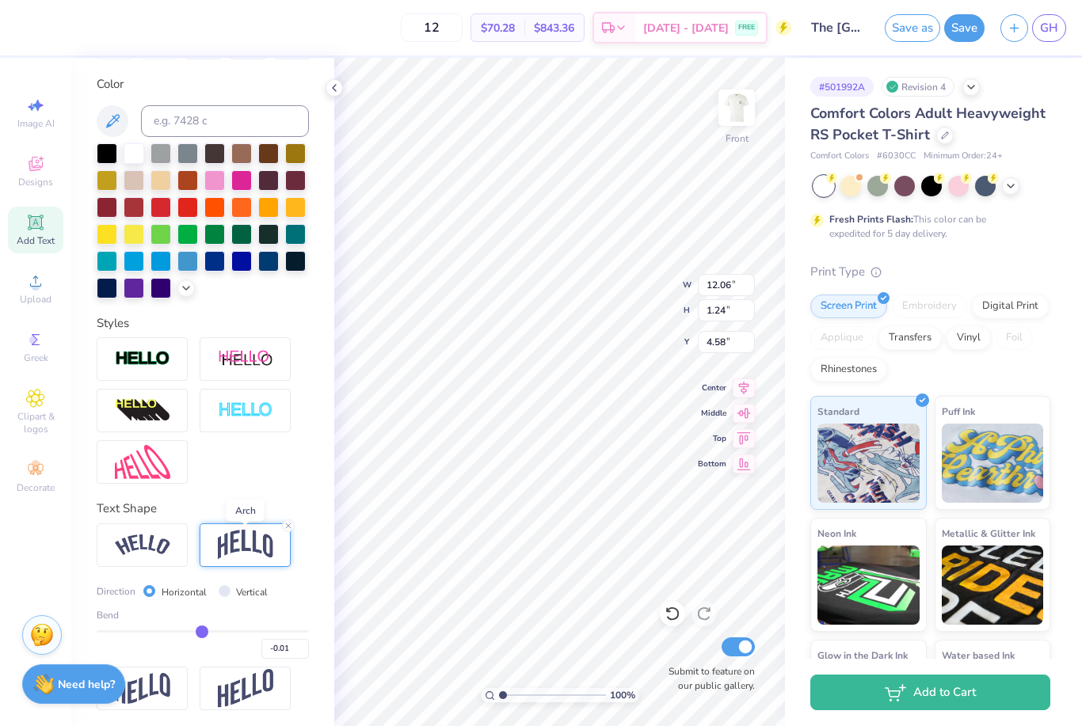
type input "0"
type input "0.00"
type input "0.01"
type input "0.02"
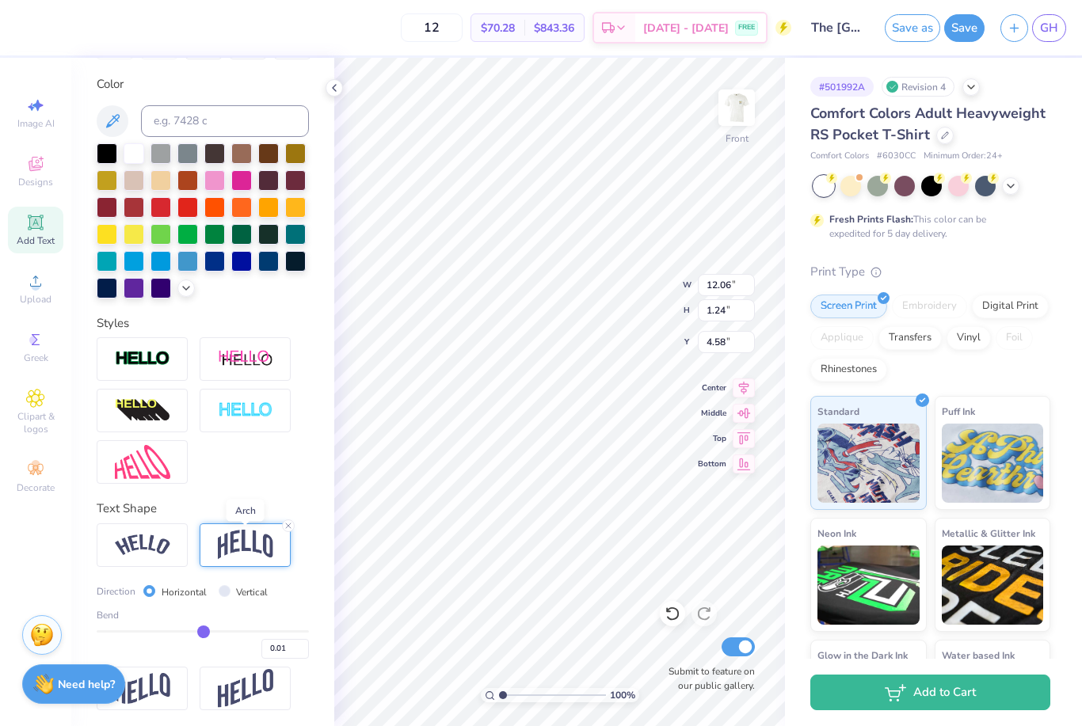
type input "0.02"
type input "0.03"
type input "0.04"
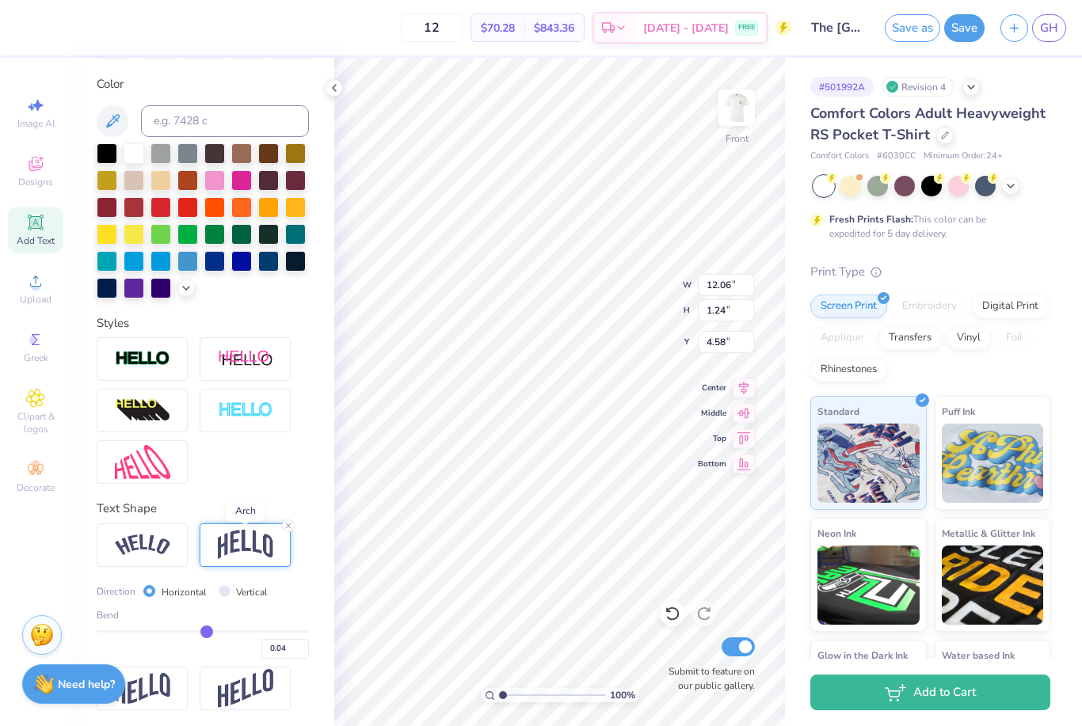
type input "0.05"
type input "0.06"
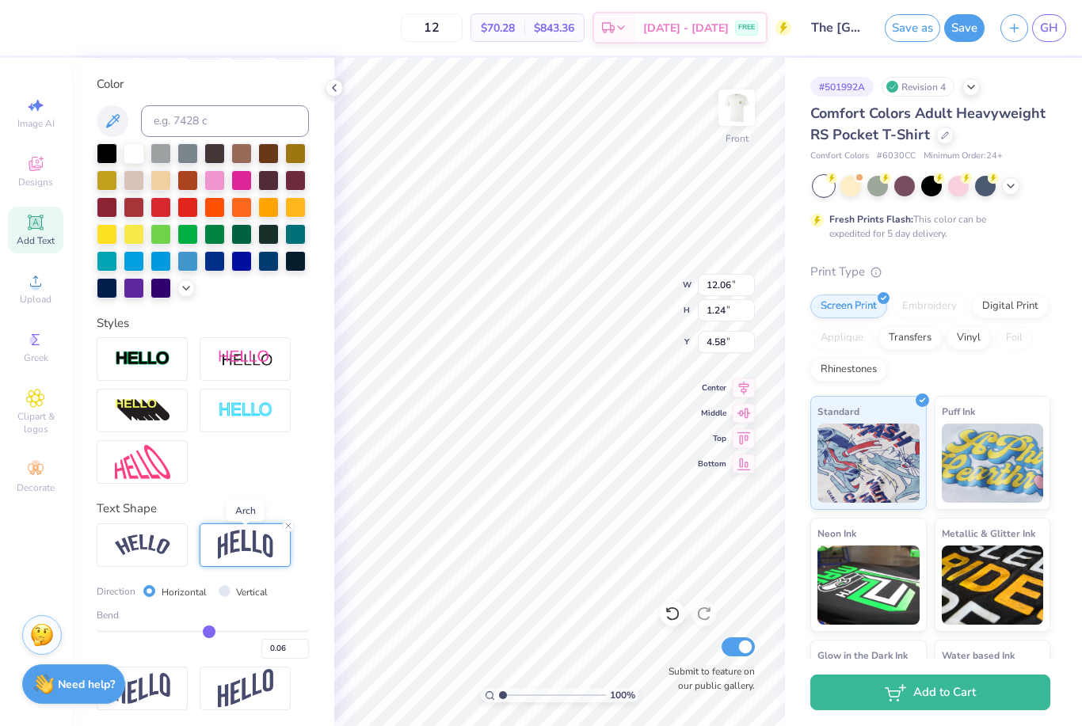
type input "1.46"
type input "4.46"
type input "0.1"
type input "0.10"
type input "0.11"
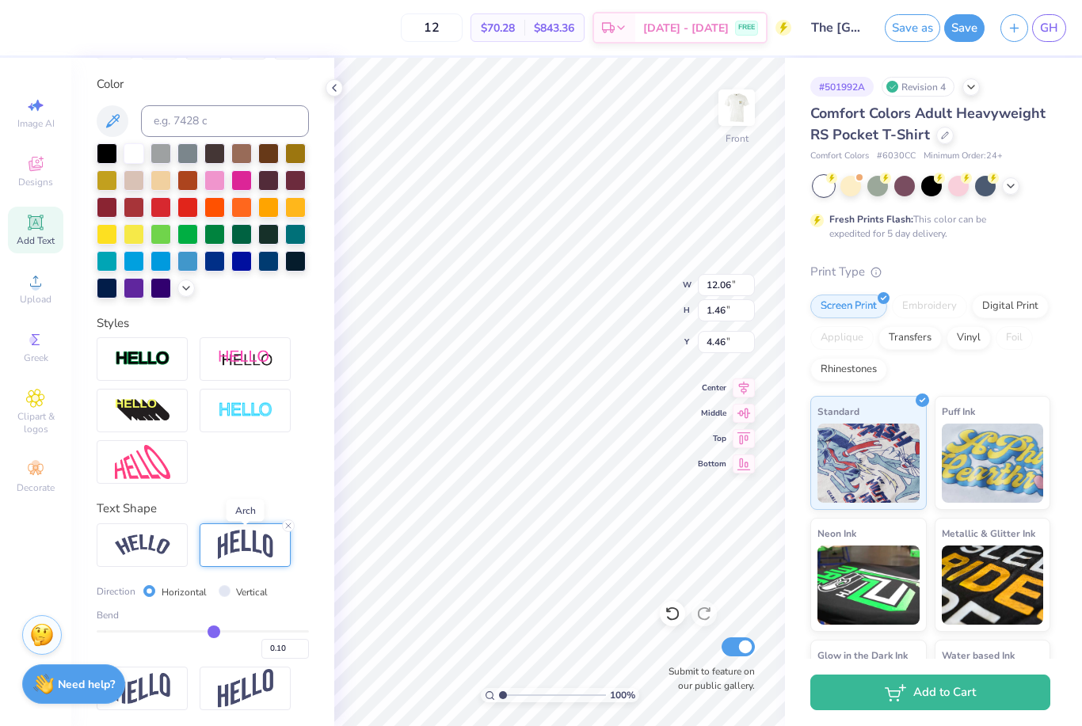
type input "0.11"
type input "0.12"
type input "0.13"
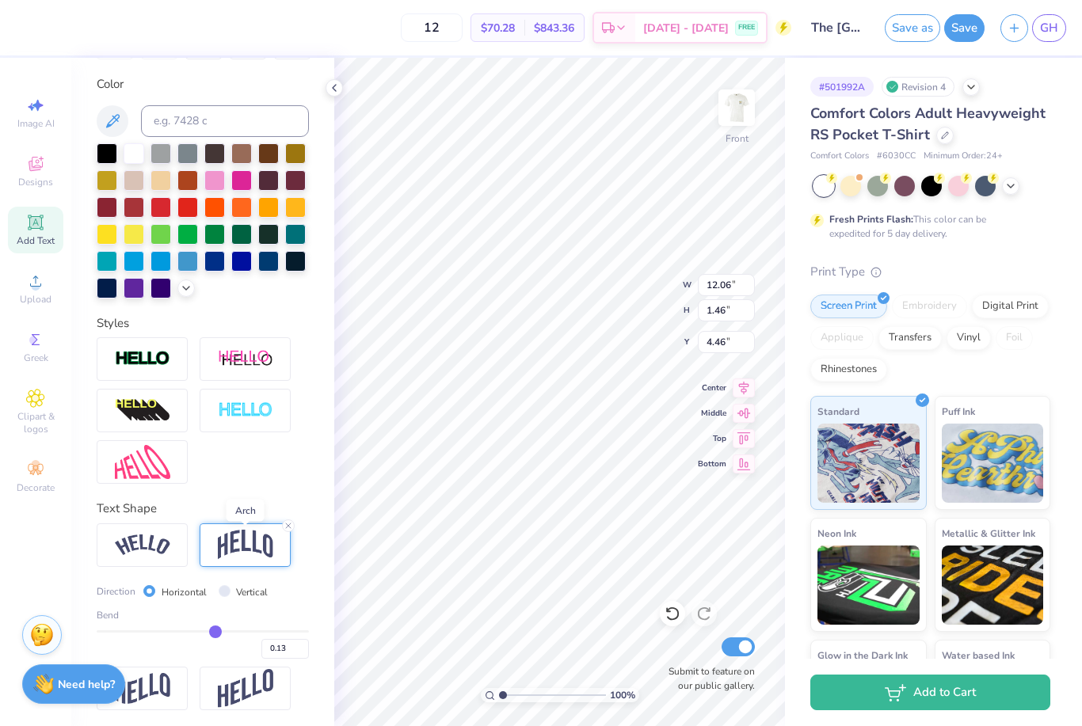
type input "0.14"
type input "1.83"
type input "4.28"
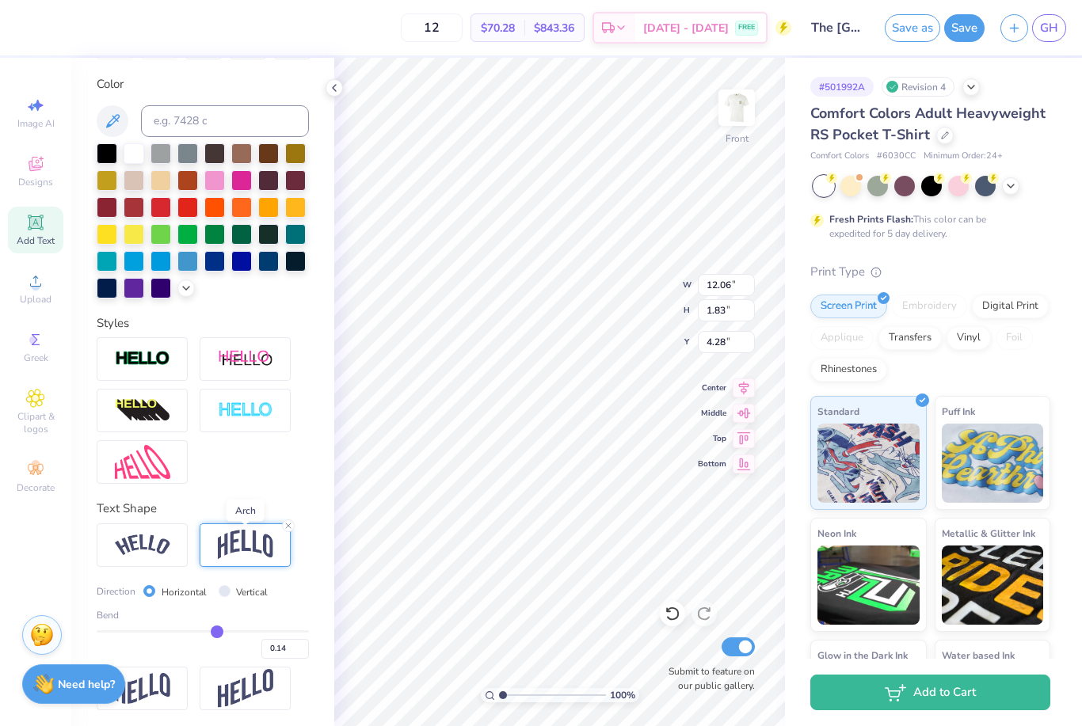
type input "2.60"
type input "0.80"
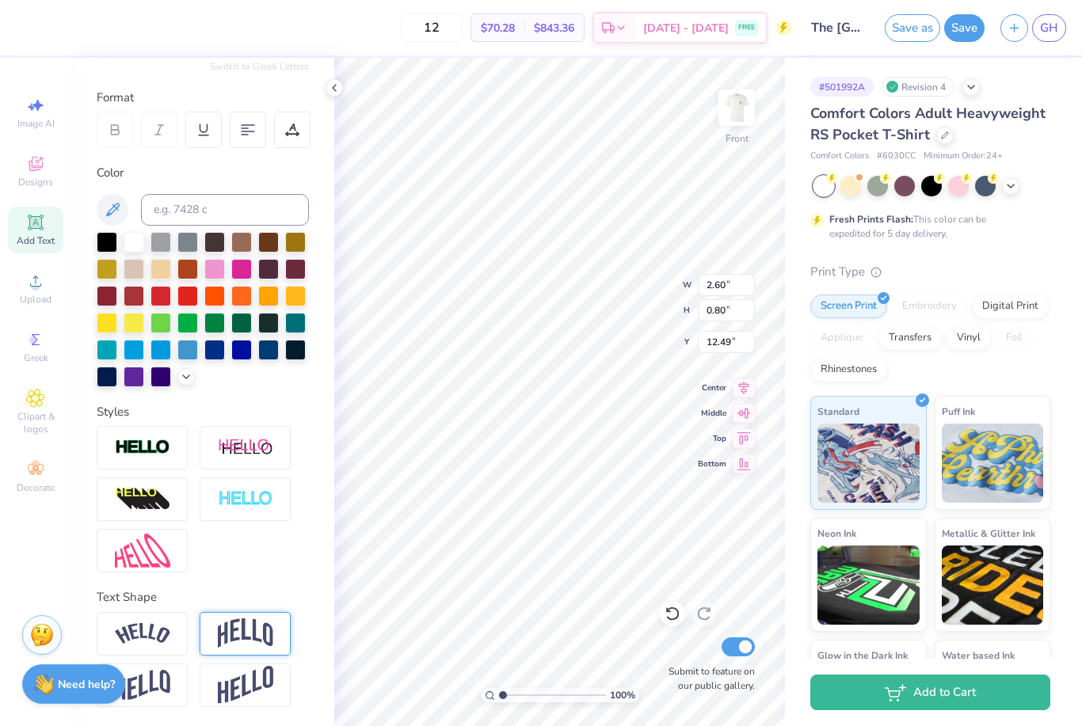
scroll to position [196, 0]
type input "12.22"
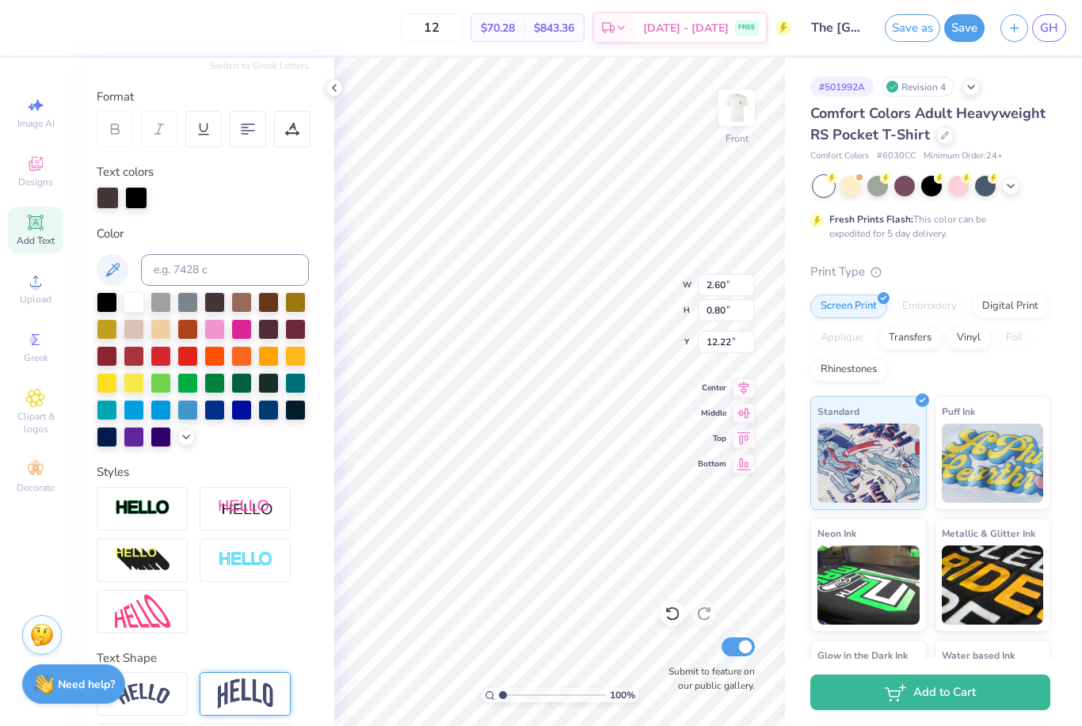
type input "4.66"
type input "1.93"
type input "12.62"
type input "2.60"
type input "0.80"
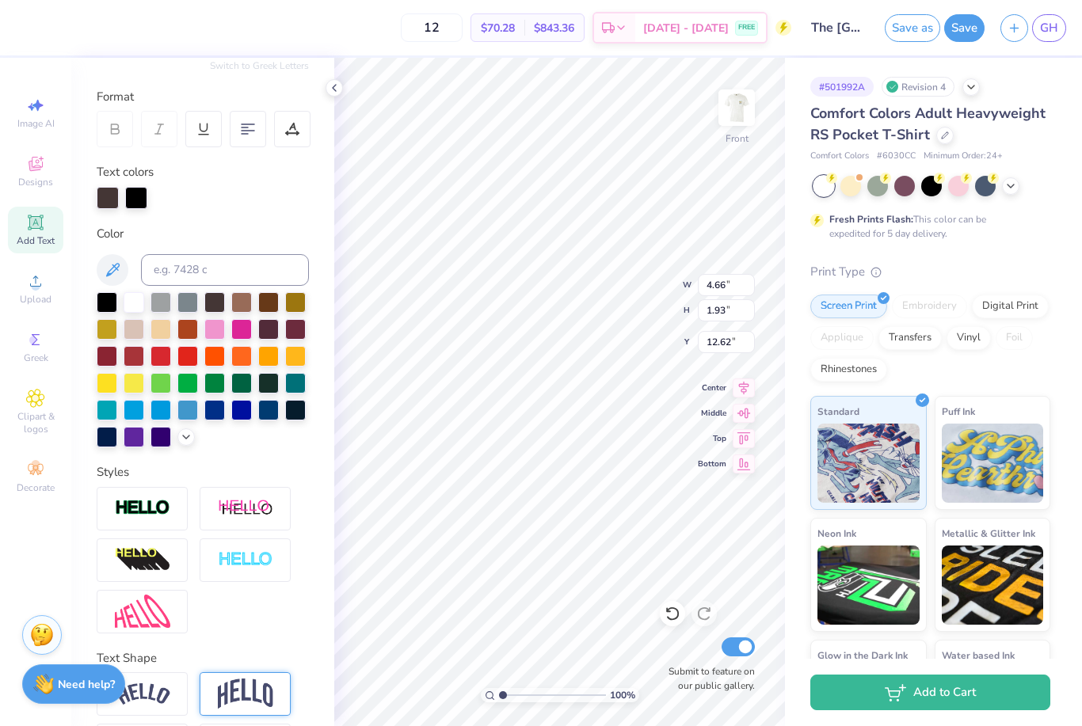
type input "12.22"
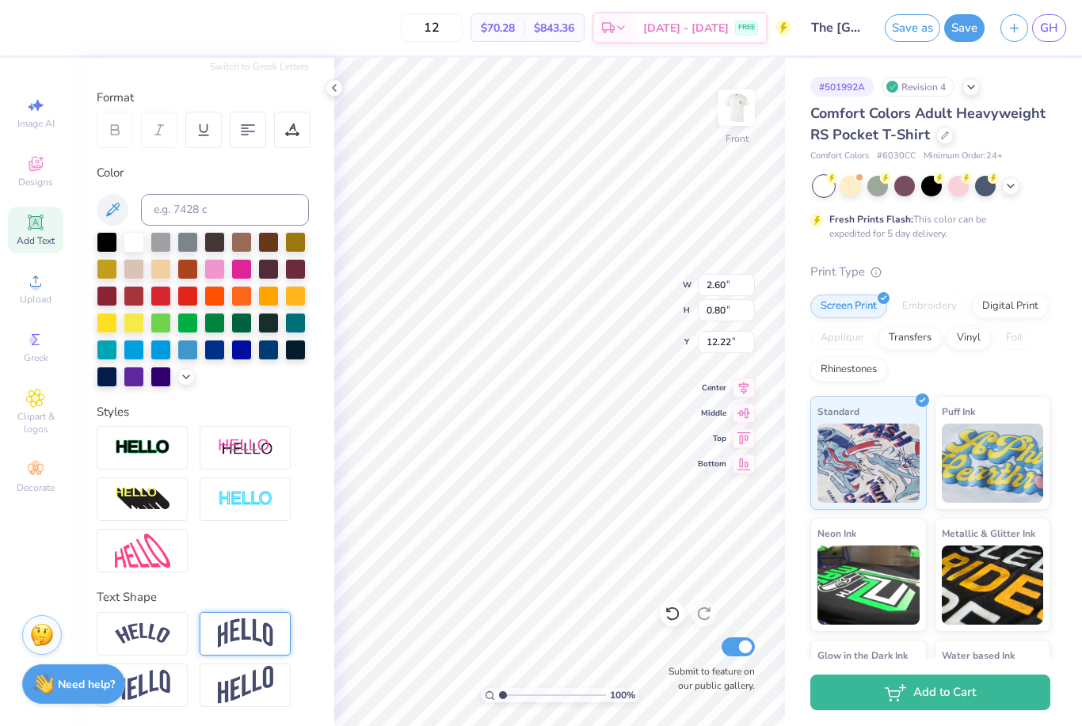
type input "4.72"
type input "1.45"
type input "4.66"
type input "1.93"
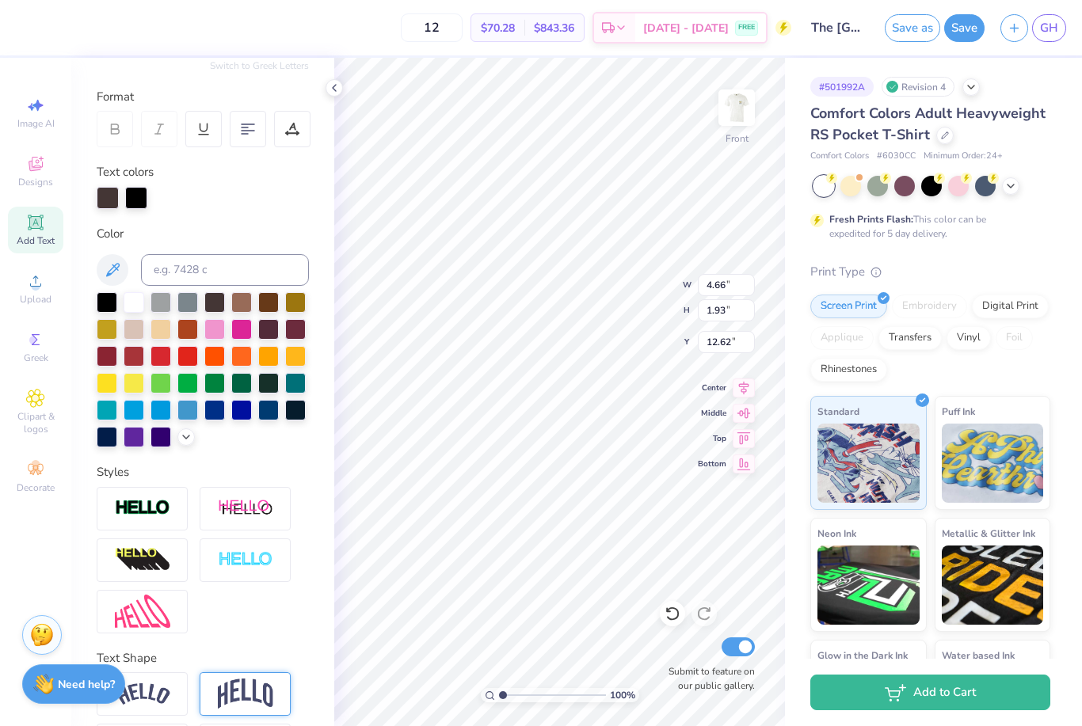
type input "16.81"
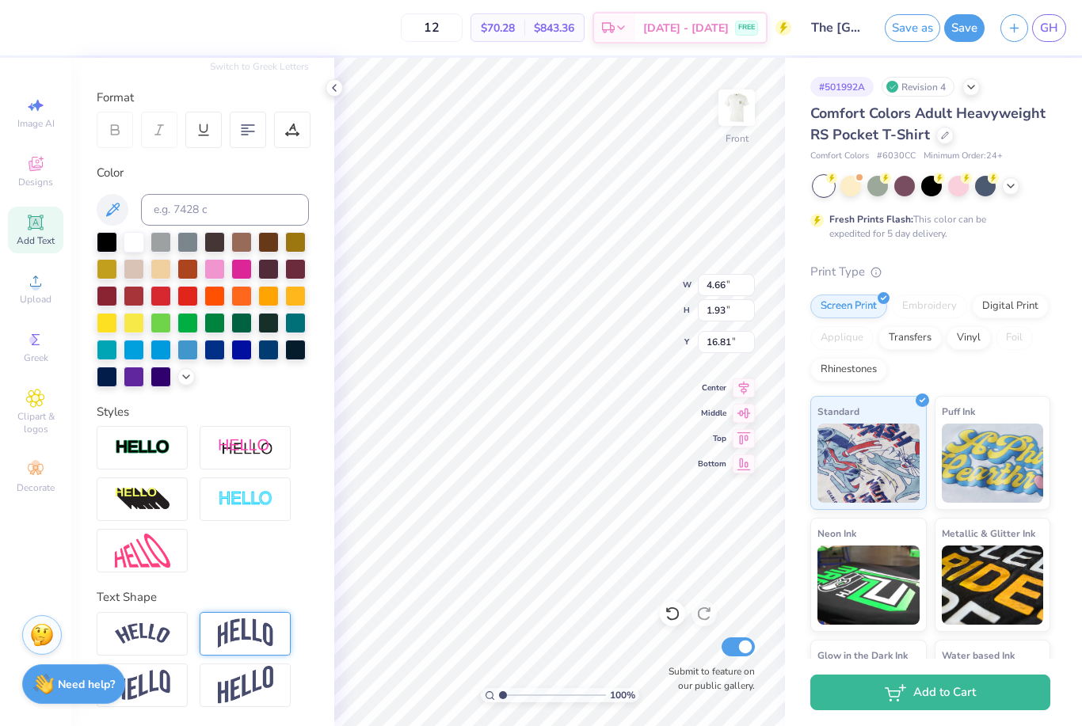
type input "4.72"
type input "1.45"
type input "12.14"
click at [250, 625] on img at bounding box center [245, 634] width 55 height 30
type input "2.36"
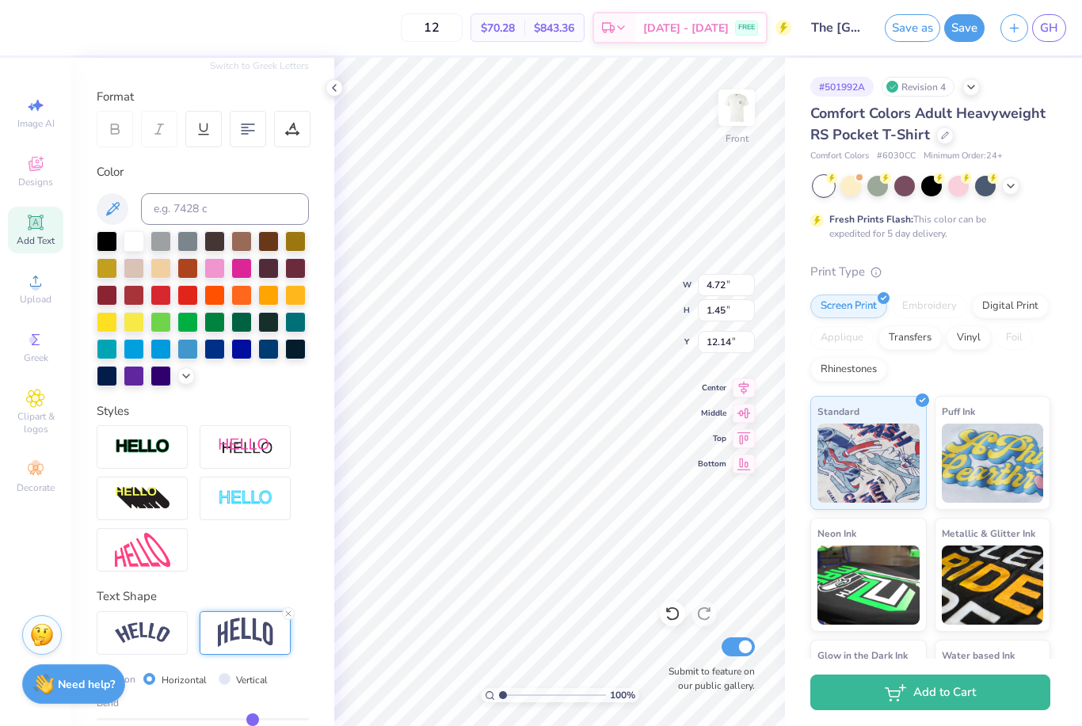
type input "11.69"
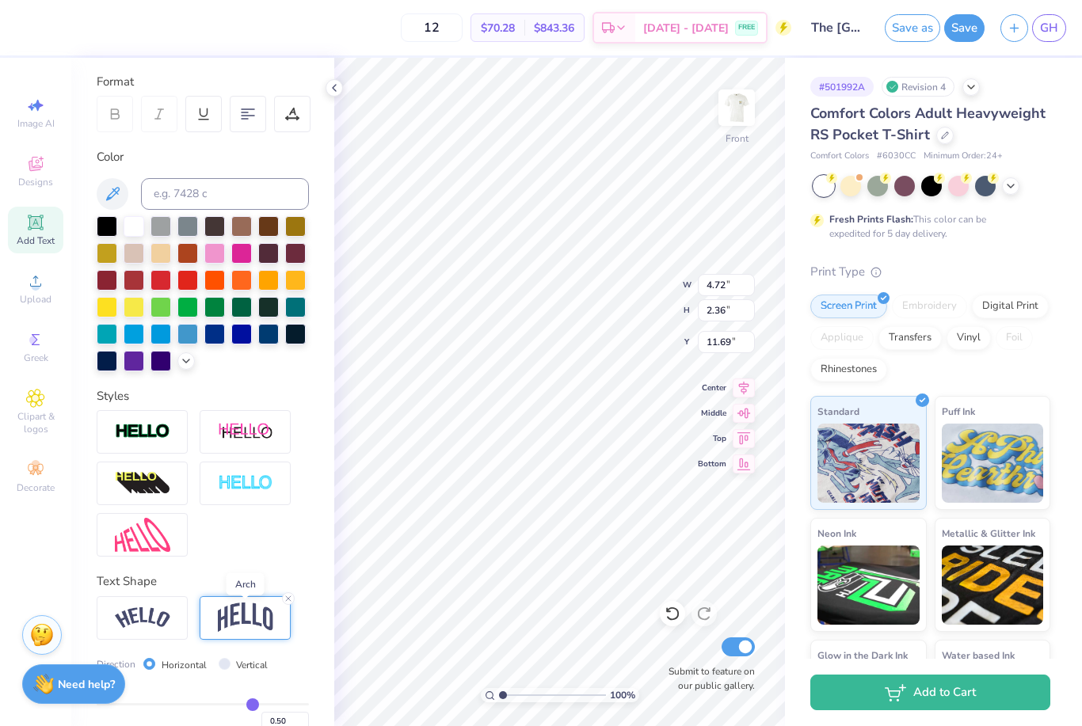
scroll to position [206, 0]
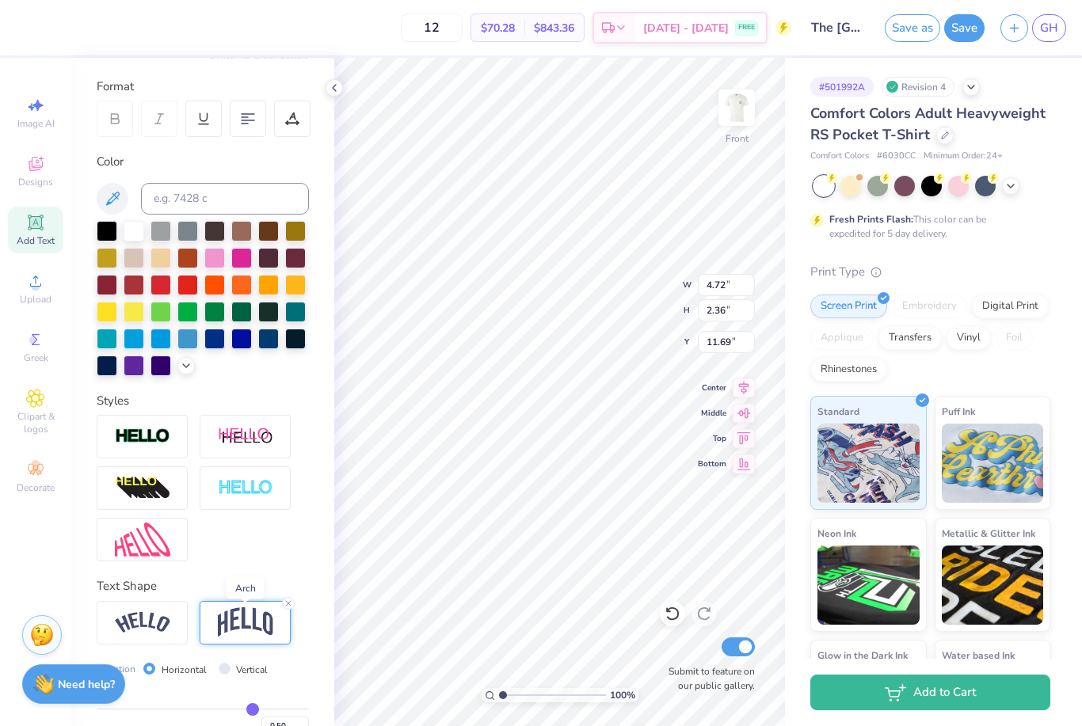
type input "0.44"
type input "0.43"
type input "0.42"
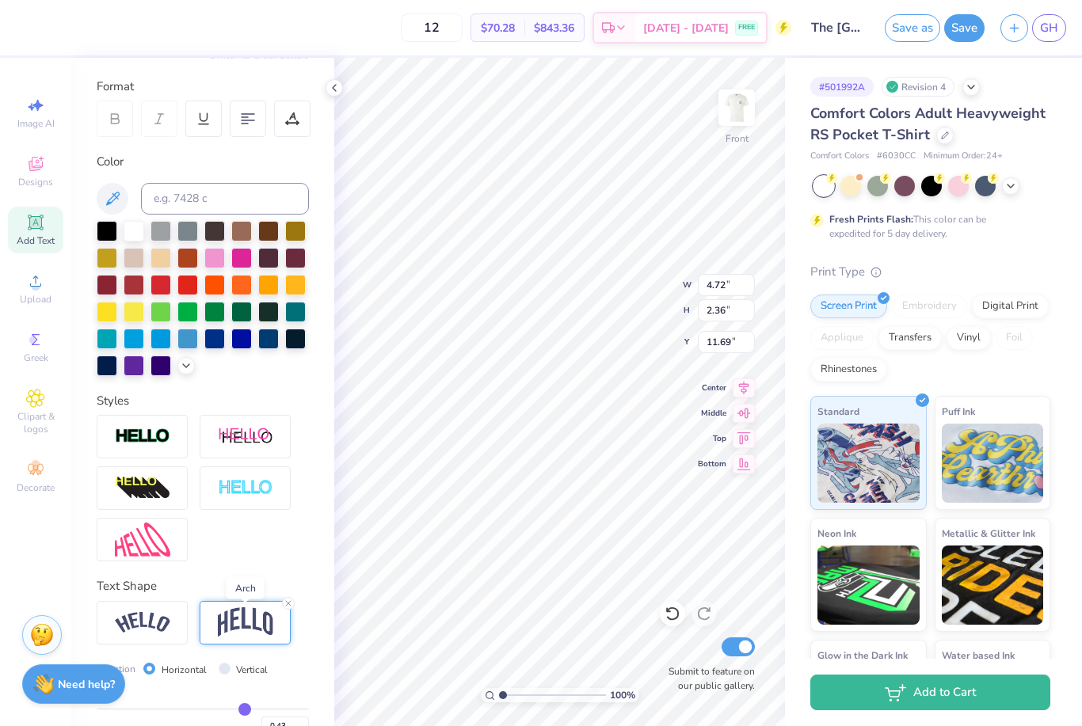
type input "0.42"
type input "0.32"
type input "2.20"
type input "11.77"
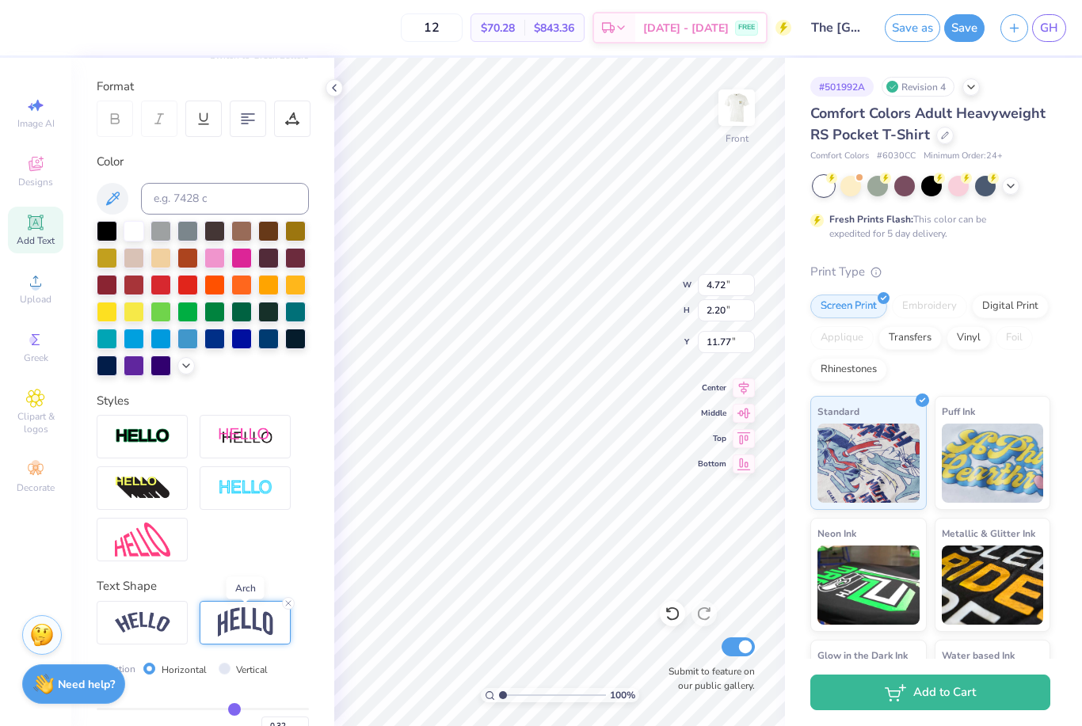
type input "2.01"
type input "11.86"
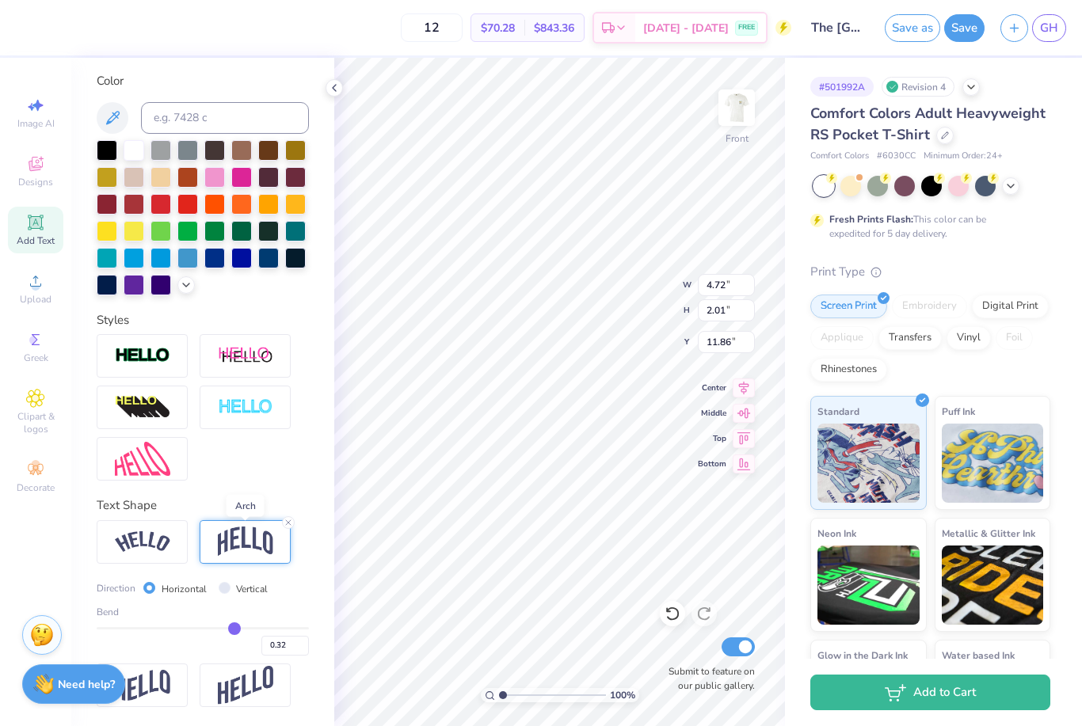
type input "0.27"
type input "0.26"
type input "0.25"
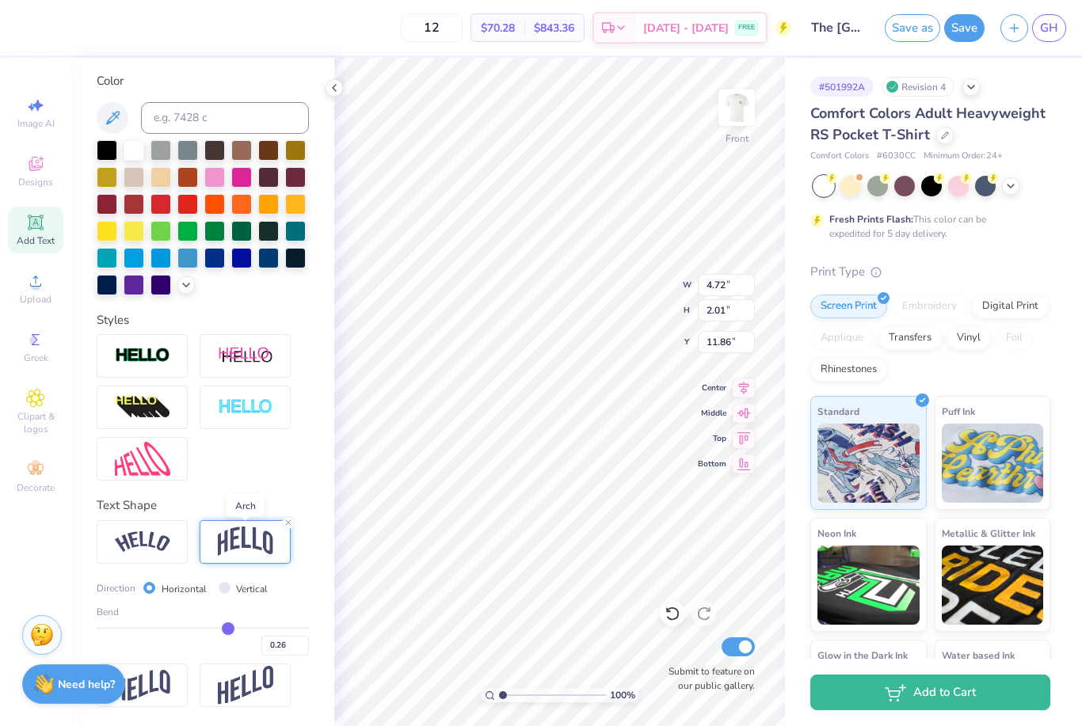
type input "0.25"
type input "0.24"
type input "0.22"
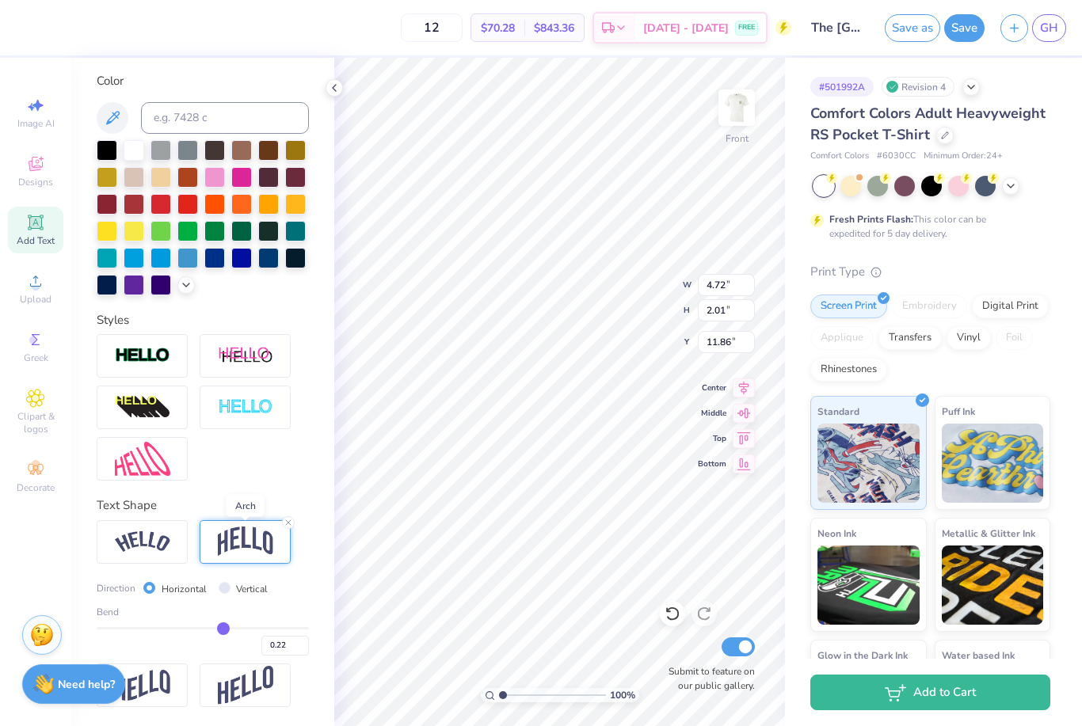
type input "0.2"
type input "0.20"
type input "0.18"
type input "0.17"
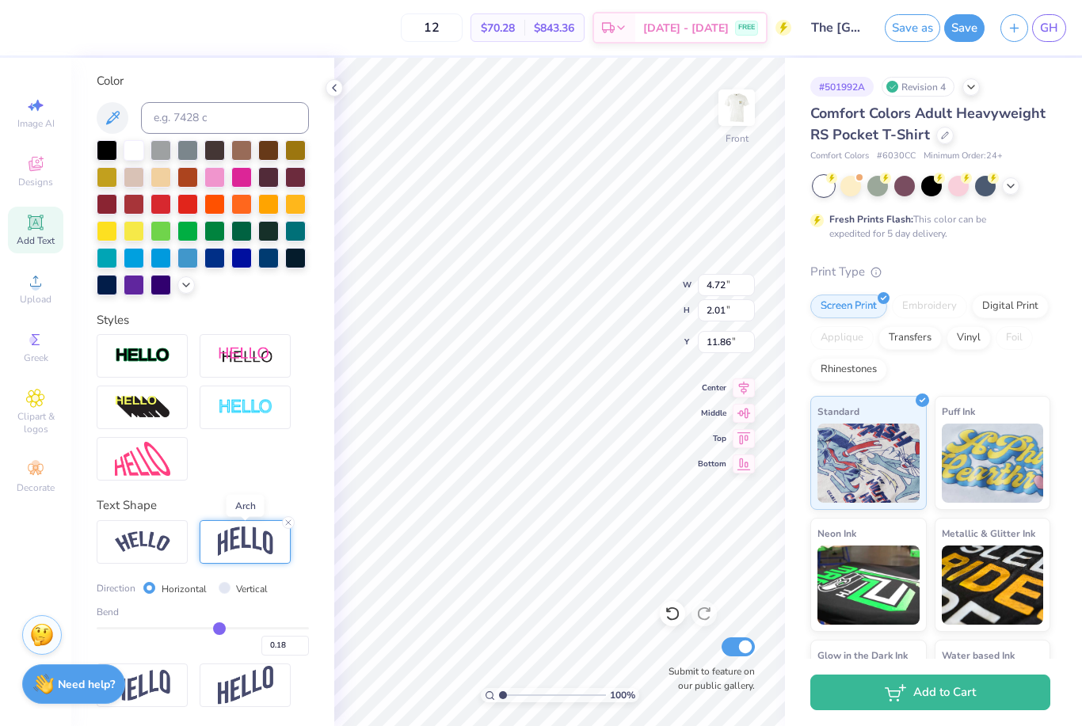
type input "0.17"
type input "0.15"
type input "0.14"
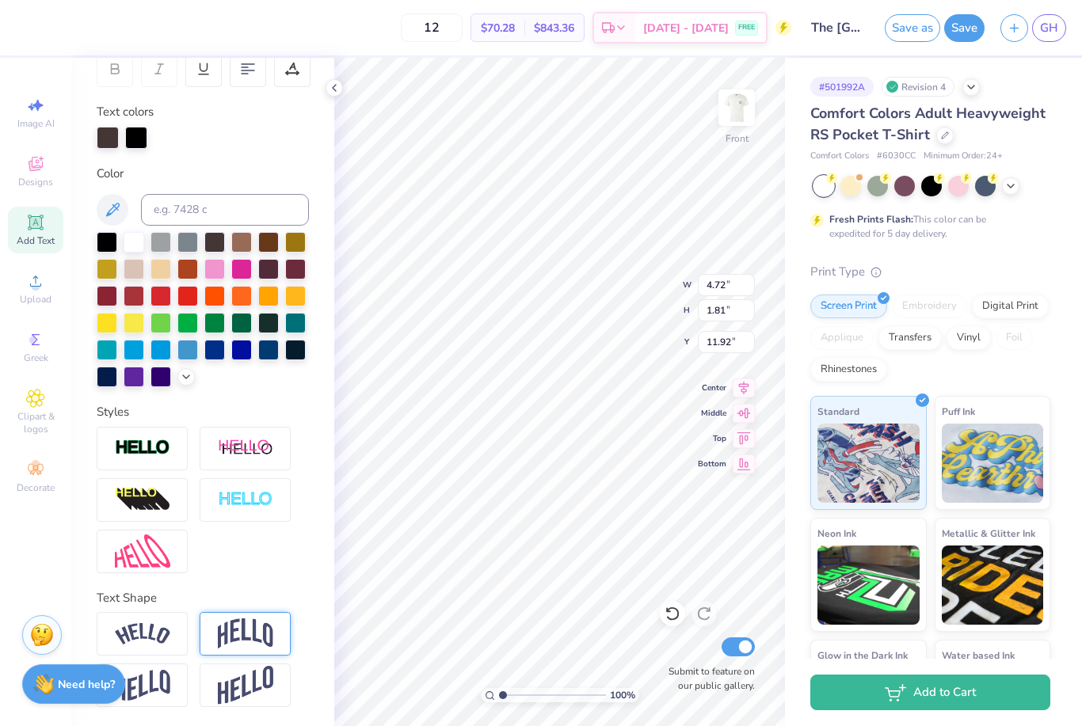
scroll to position [196, 0]
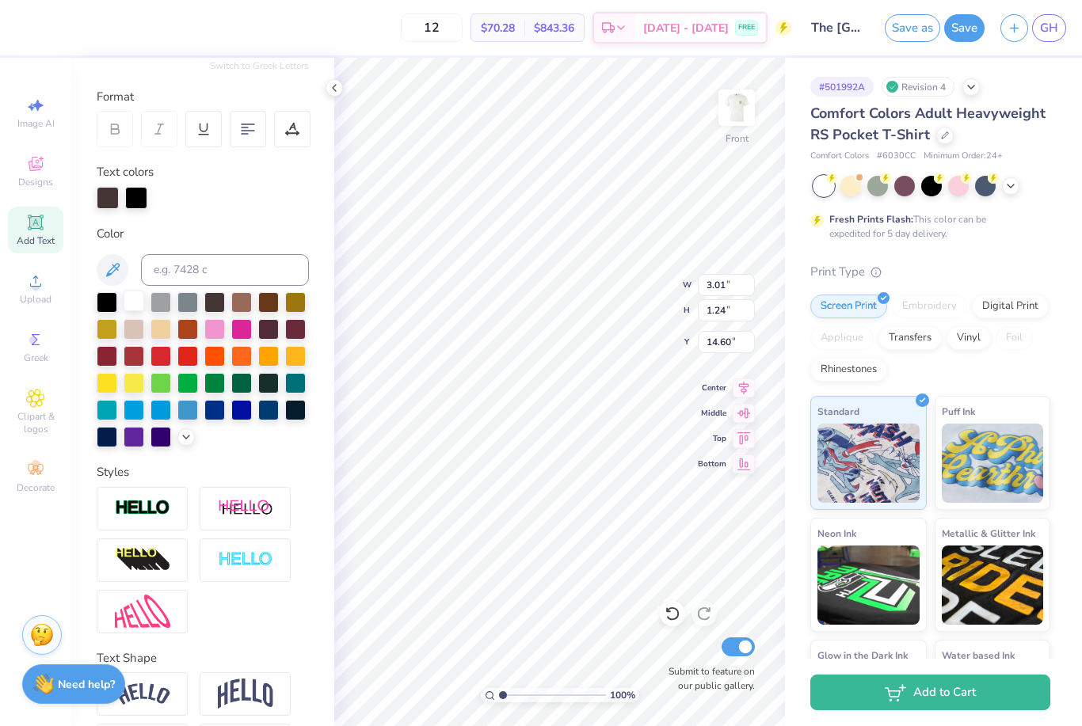
click at [136, 298] on div at bounding box center [134, 301] width 21 height 21
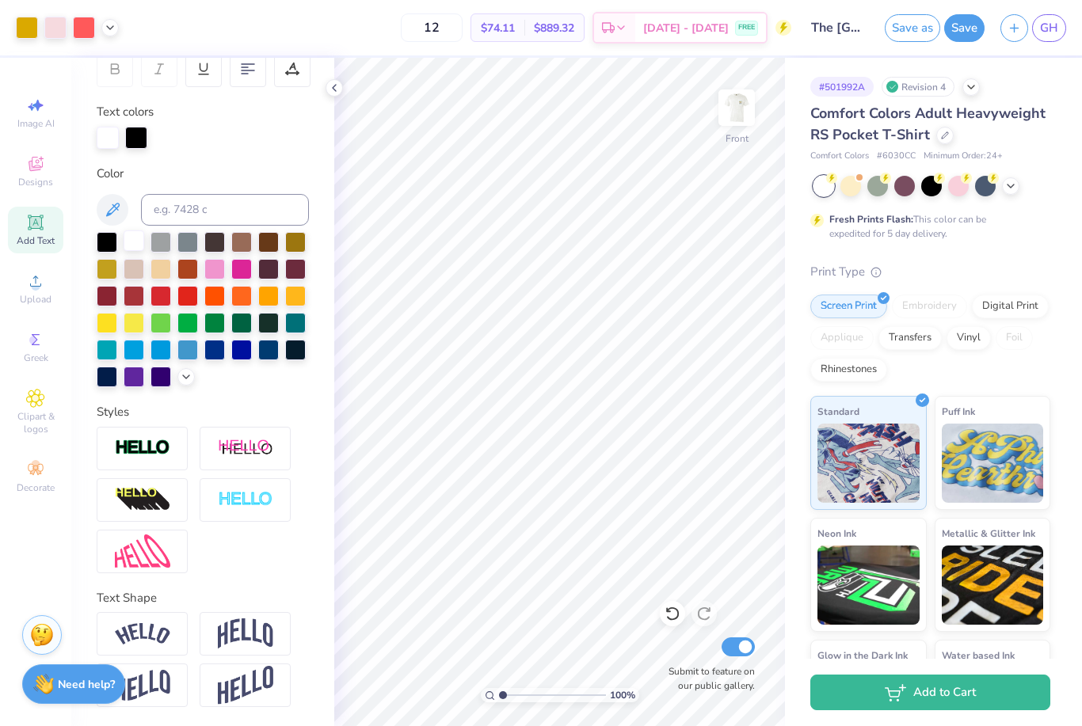
scroll to position [257, 0]
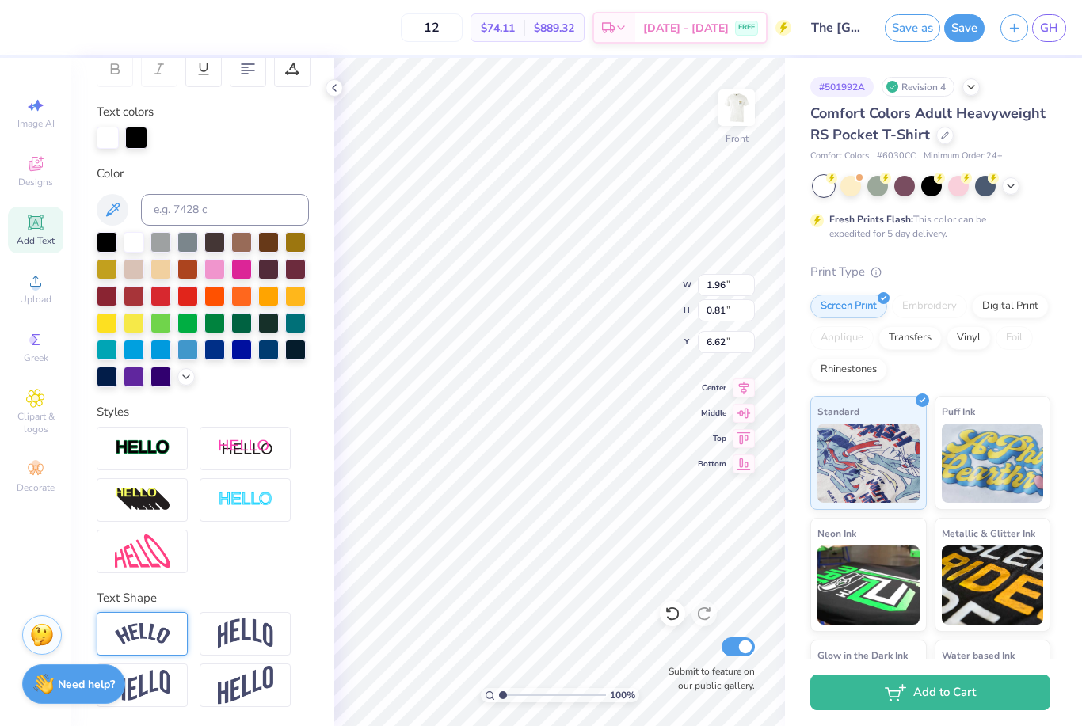
click at [168, 624] on img at bounding box center [142, 633] width 55 height 21
click at [239, 688] on label "Vertical" at bounding box center [252, 680] width 32 height 14
click at [230, 686] on input "Vertical" at bounding box center [225, 680] width 12 height 12
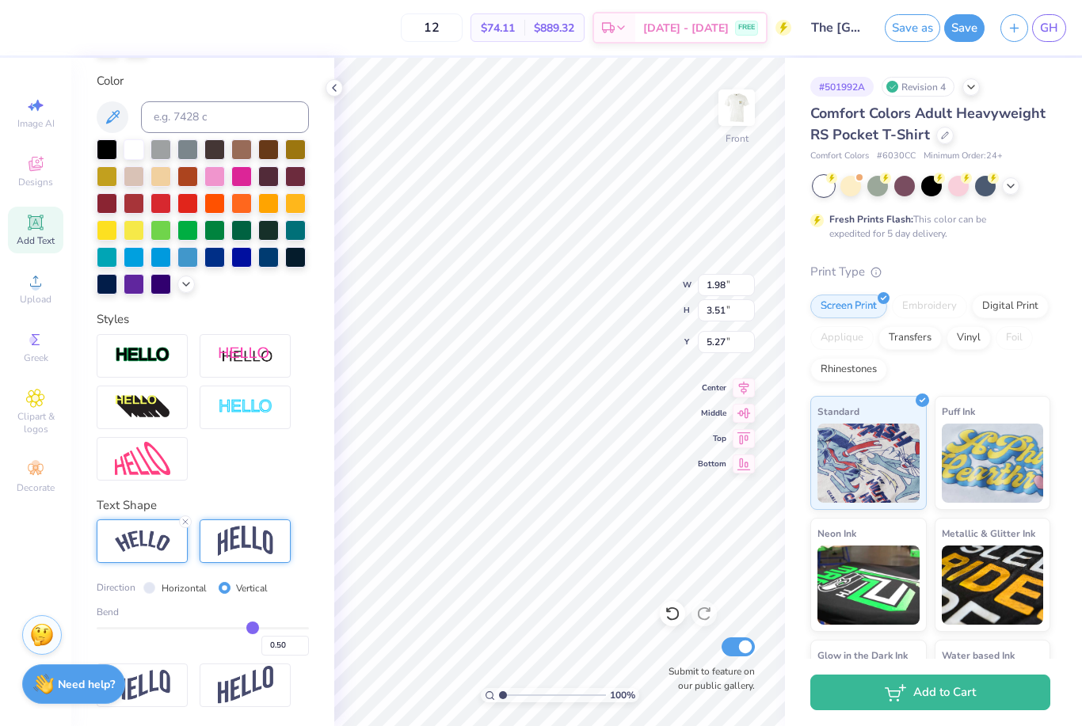
click at [256, 530] on img at bounding box center [245, 541] width 55 height 30
click at [150, 539] on img at bounding box center [142, 541] width 55 height 21
click at [184, 520] on line at bounding box center [185, 522] width 5 height 5
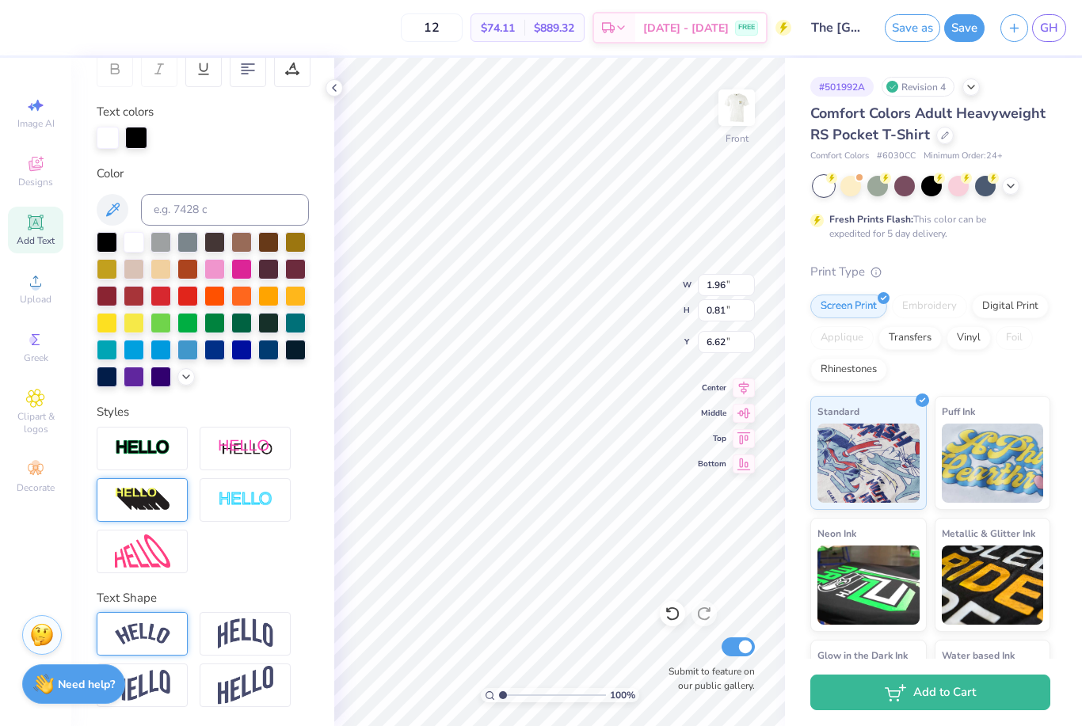
scroll to position [257, 0]
click at [178, 519] on div at bounding box center [142, 500] width 91 height 44
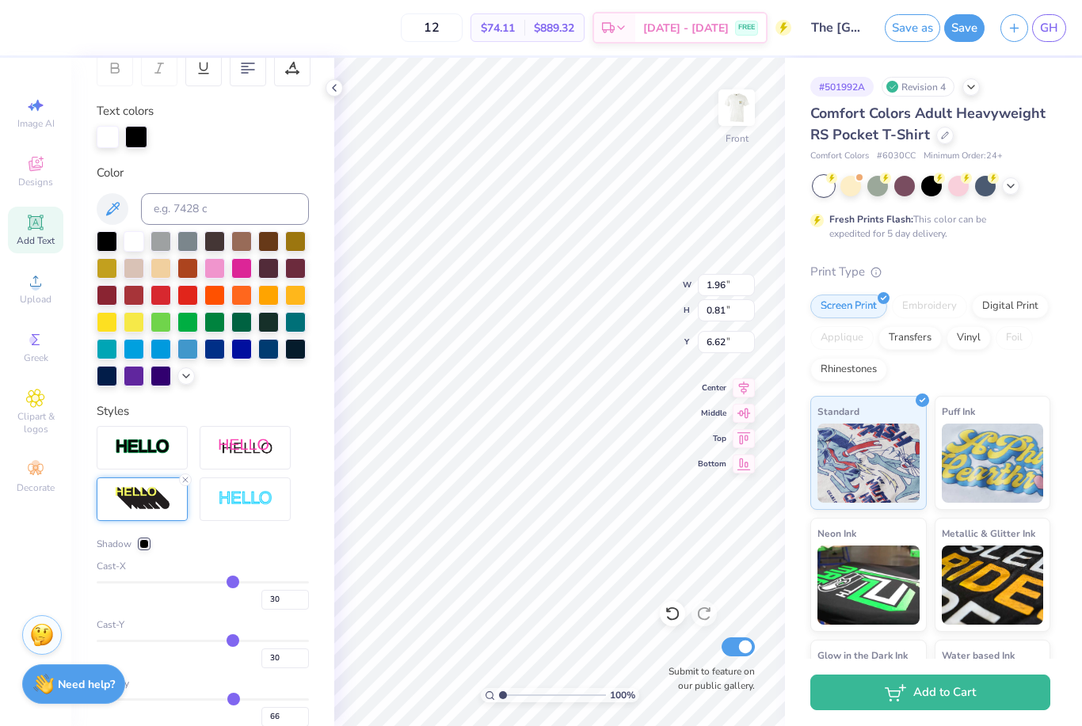
click at [230, 640] on input "range" at bounding box center [203, 641] width 212 height 2
click at [181, 476] on icon at bounding box center [186, 480] width 10 height 10
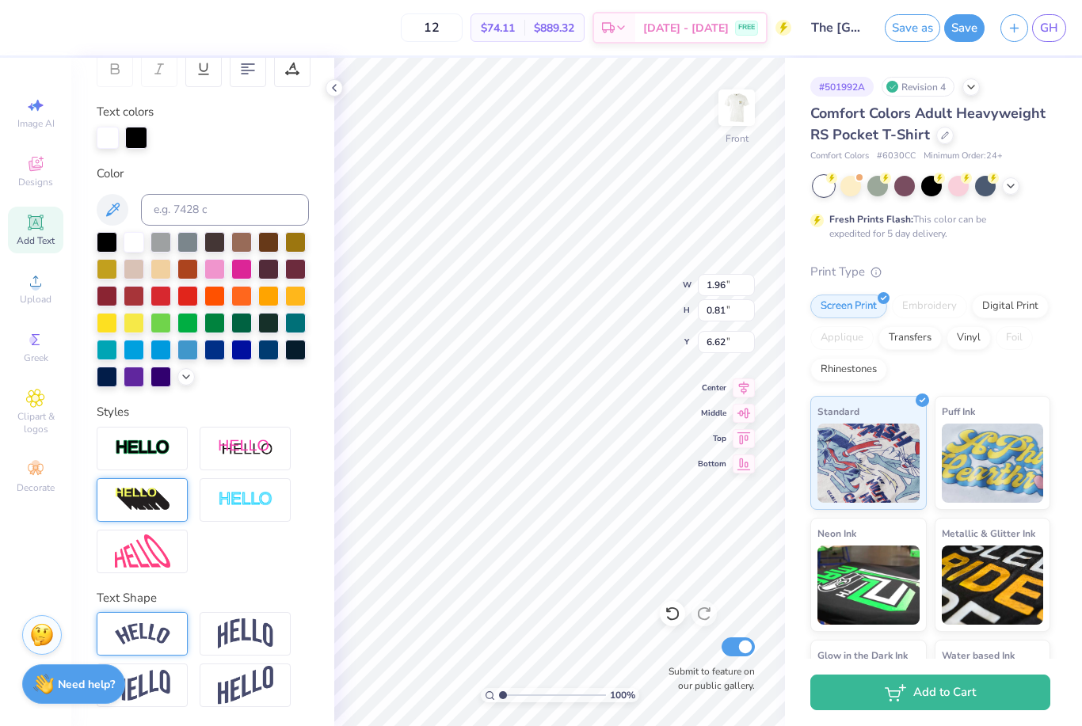
click at [185, 486] on div at bounding box center [142, 500] width 91 height 44
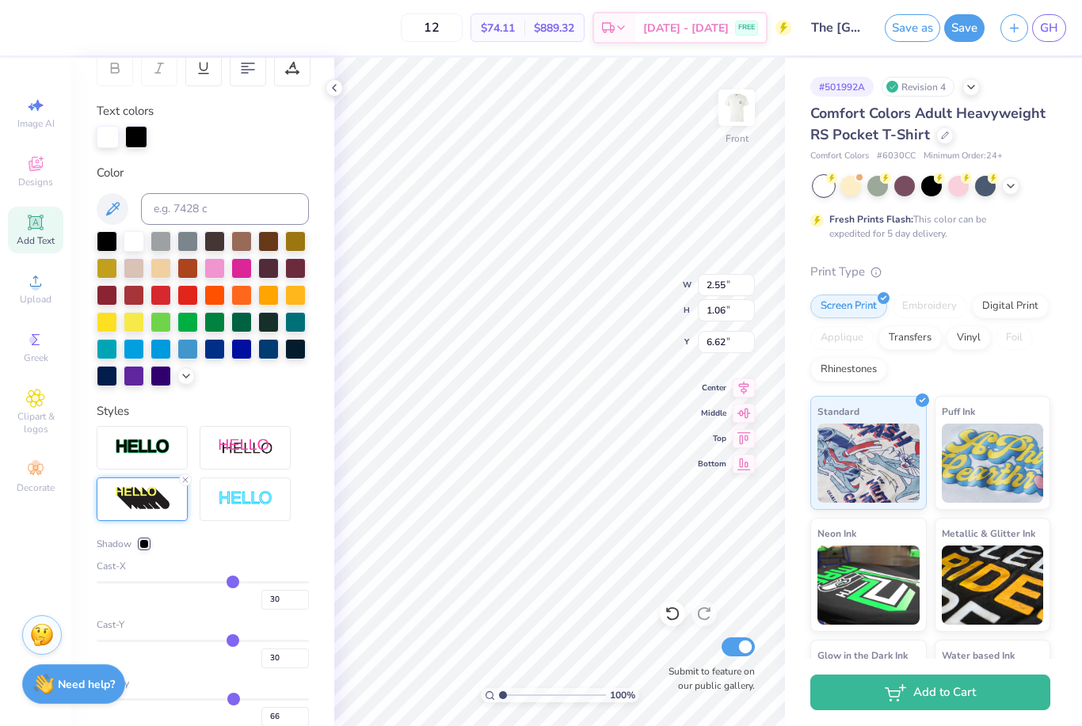
click at [254, 633] on div "Cast-Y 30" at bounding box center [203, 643] width 212 height 51
click at [189, 478] on icon at bounding box center [186, 480] width 10 height 10
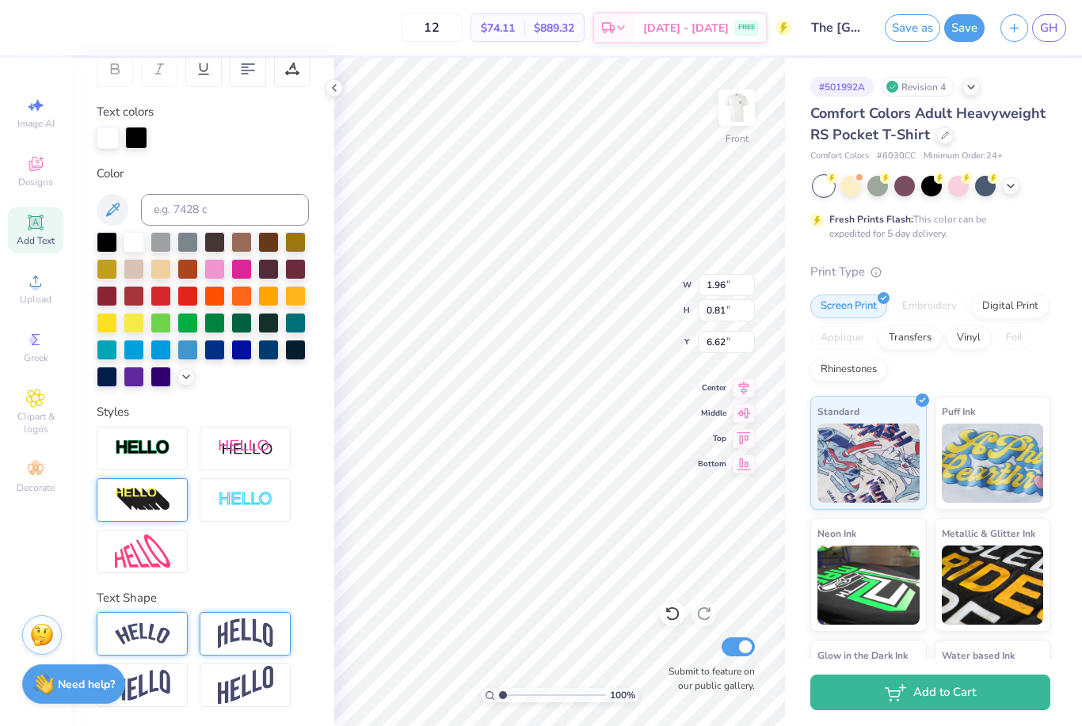
click at [245, 639] on img at bounding box center [245, 634] width 55 height 30
click at [969, 26] on button "Save" at bounding box center [964, 26] width 40 height 28
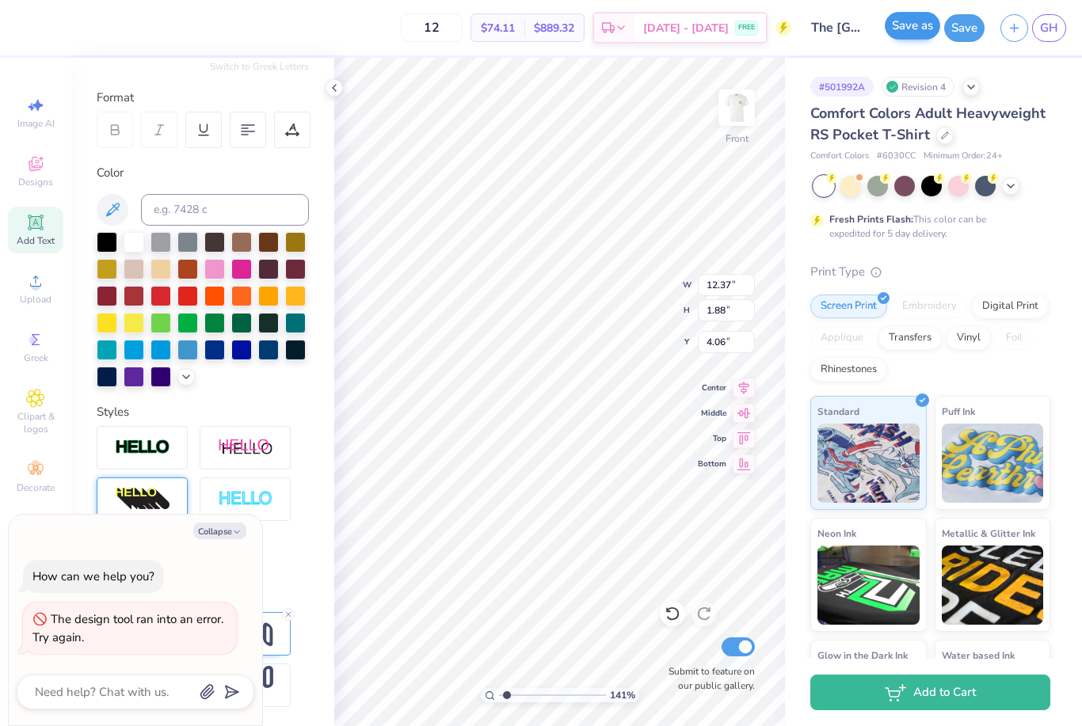
click at [912, 24] on button "Save as" at bounding box center [912, 26] width 55 height 28
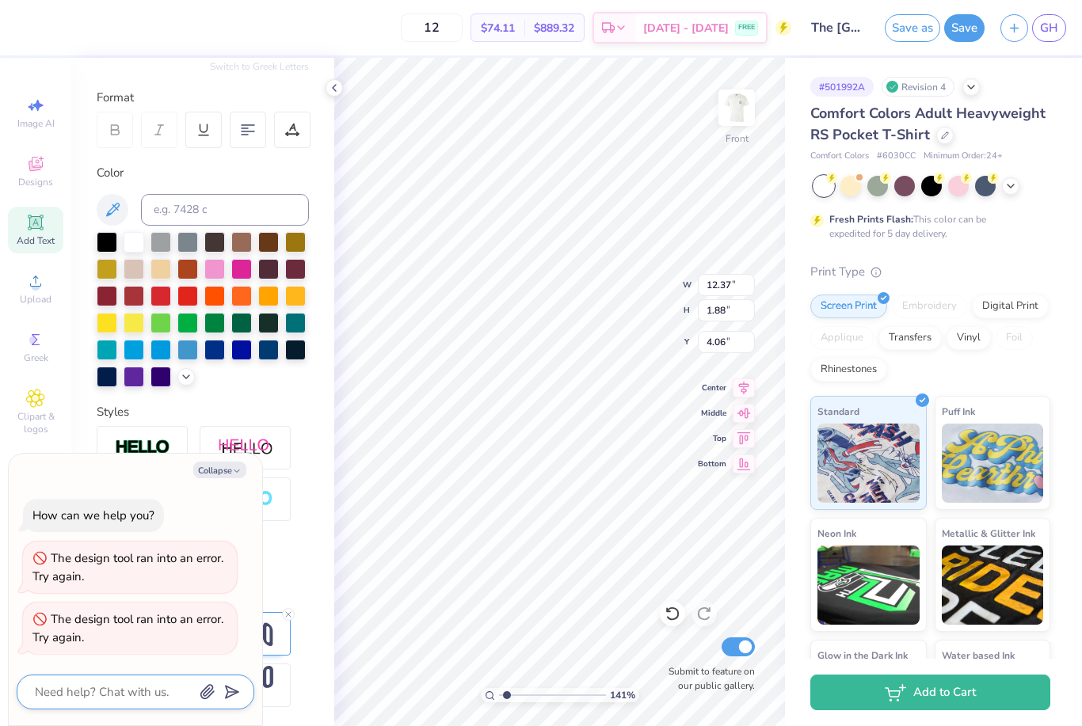
click at [124, 690] on textarea at bounding box center [113, 692] width 161 height 21
click at [966, 17] on button "Save" at bounding box center [964, 26] width 40 height 28
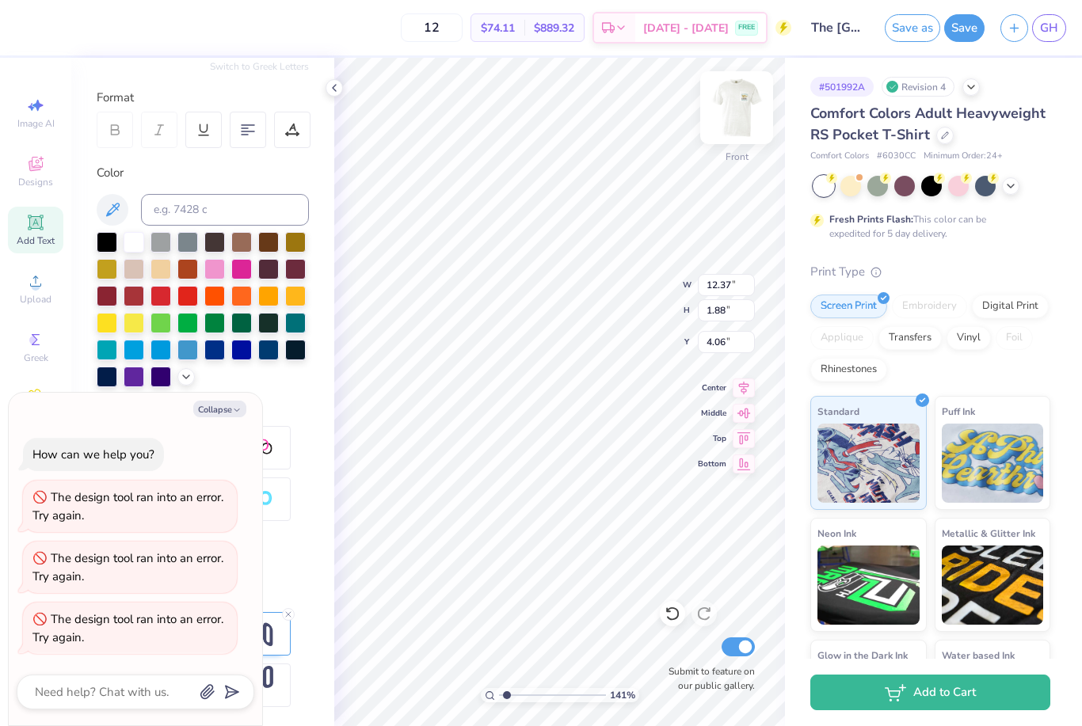
click at [731, 114] on img at bounding box center [736, 107] width 63 height 63
click at [975, 22] on button "Save" at bounding box center [964, 26] width 40 height 28
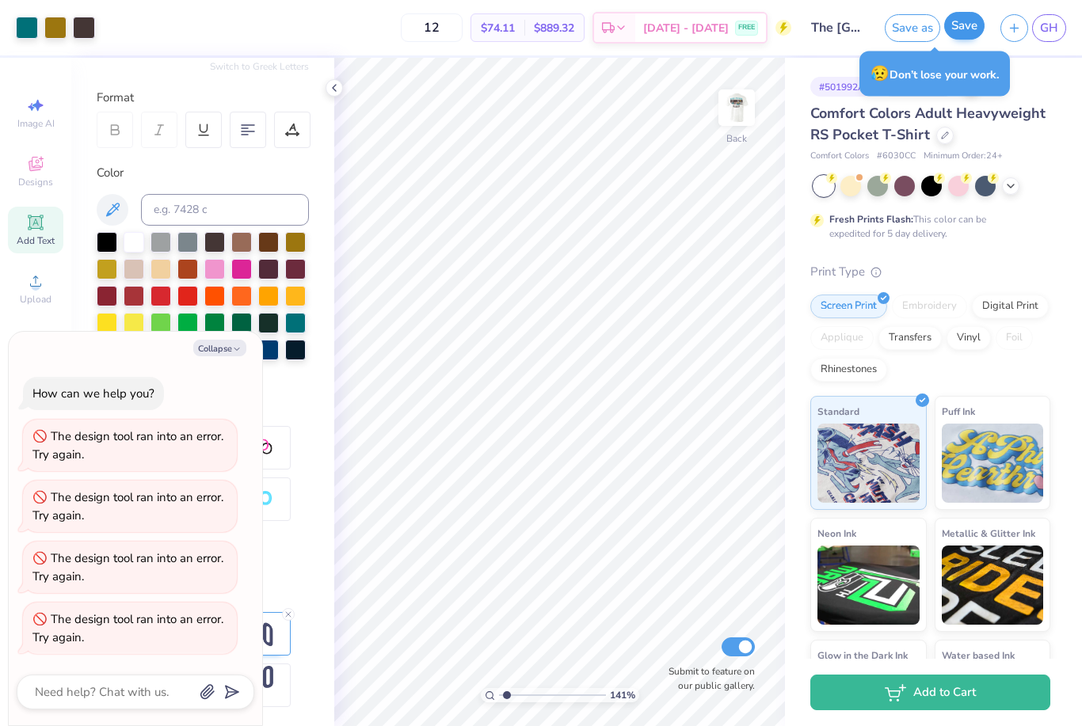
click at [967, 24] on button "Save" at bounding box center [964, 26] width 40 height 28
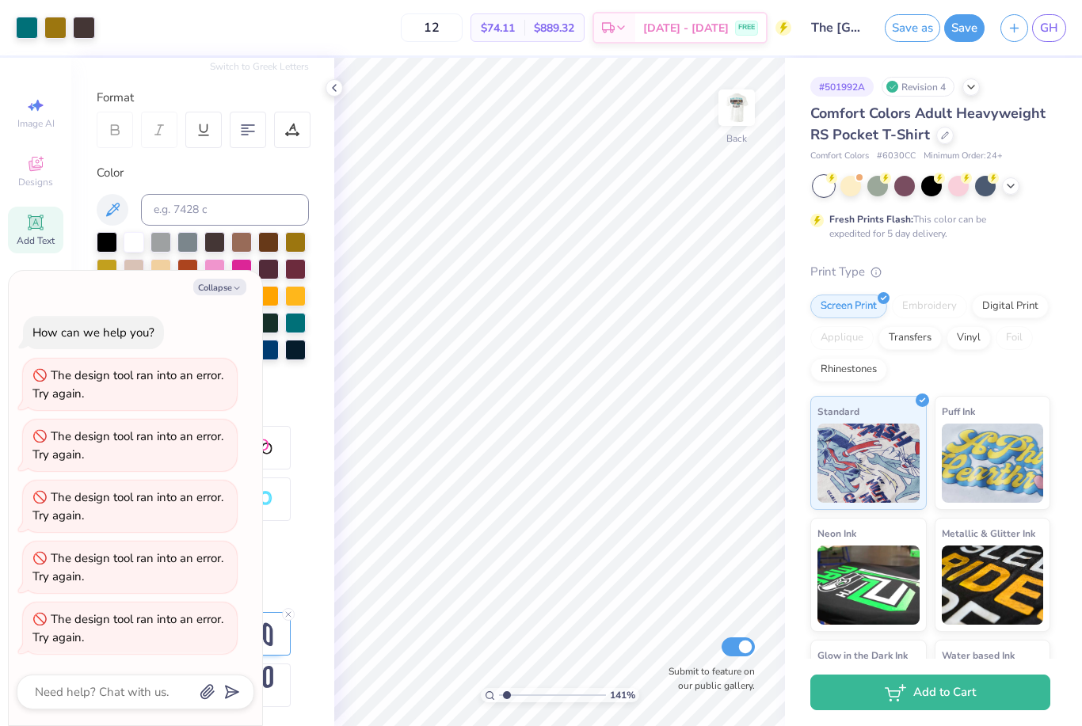
click at [113, 668] on div "Collapse How can we help you? The design tool ran into an error. Try again. The…" at bounding box center [135, 498] width 253 height 455
click at [119, 675] on div at bounding box center [136, 692] width 238 height 35
click at [113, 686] on textarea at bounding box center [113, 692] width 161 height 21
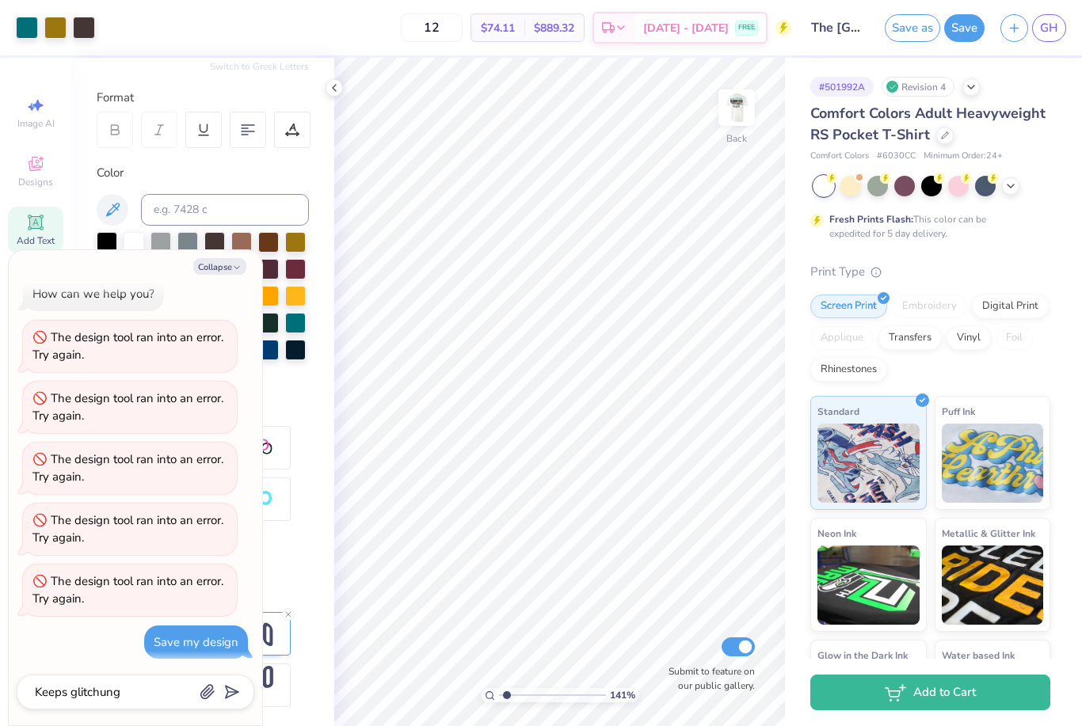
scroll to position [61, 0]
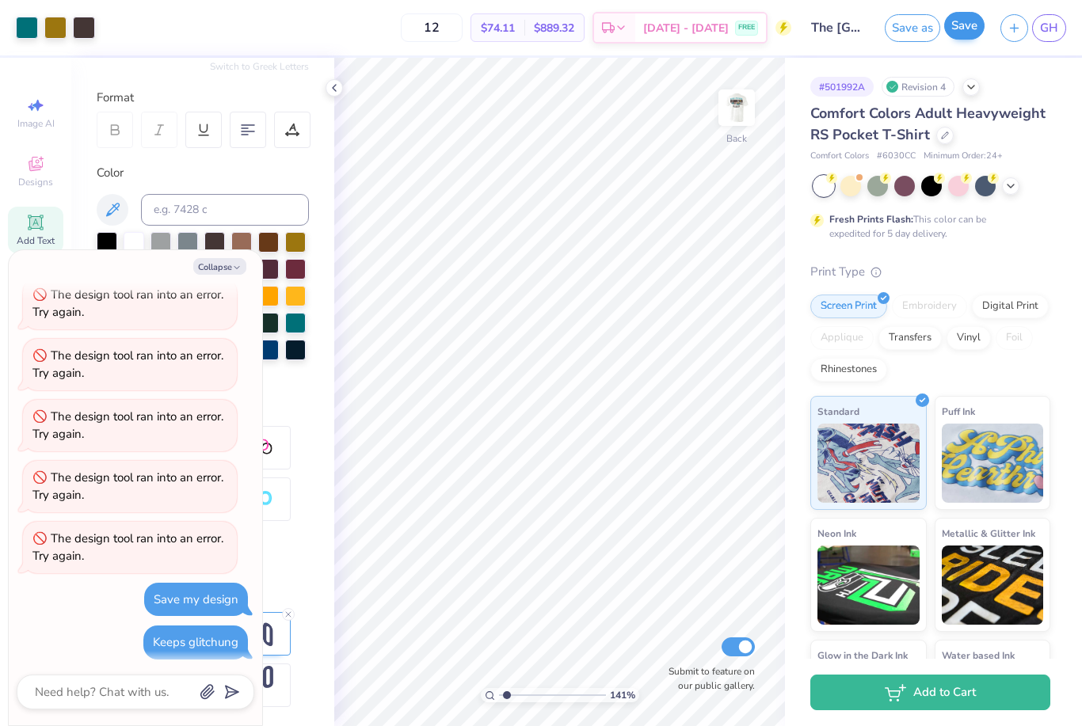
click at [964, 19] on button "Save" at bounding box center [964, 26] width 40 height 28
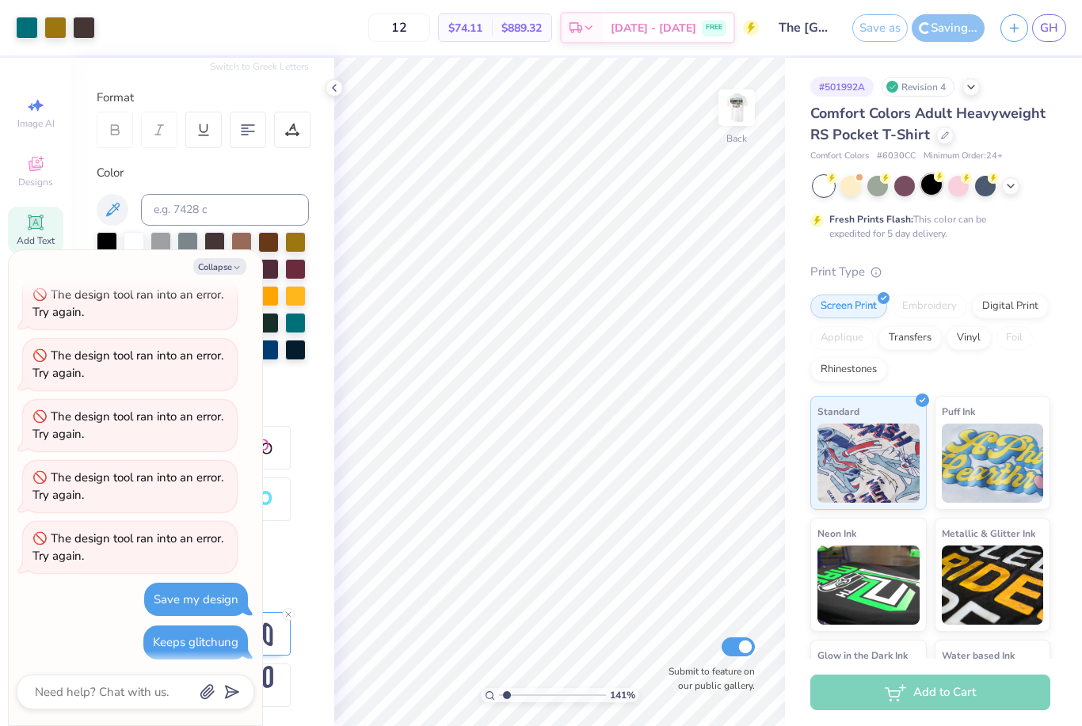
click at [835, 177] on icon at bounding box center [832, 178] width 6 height 8
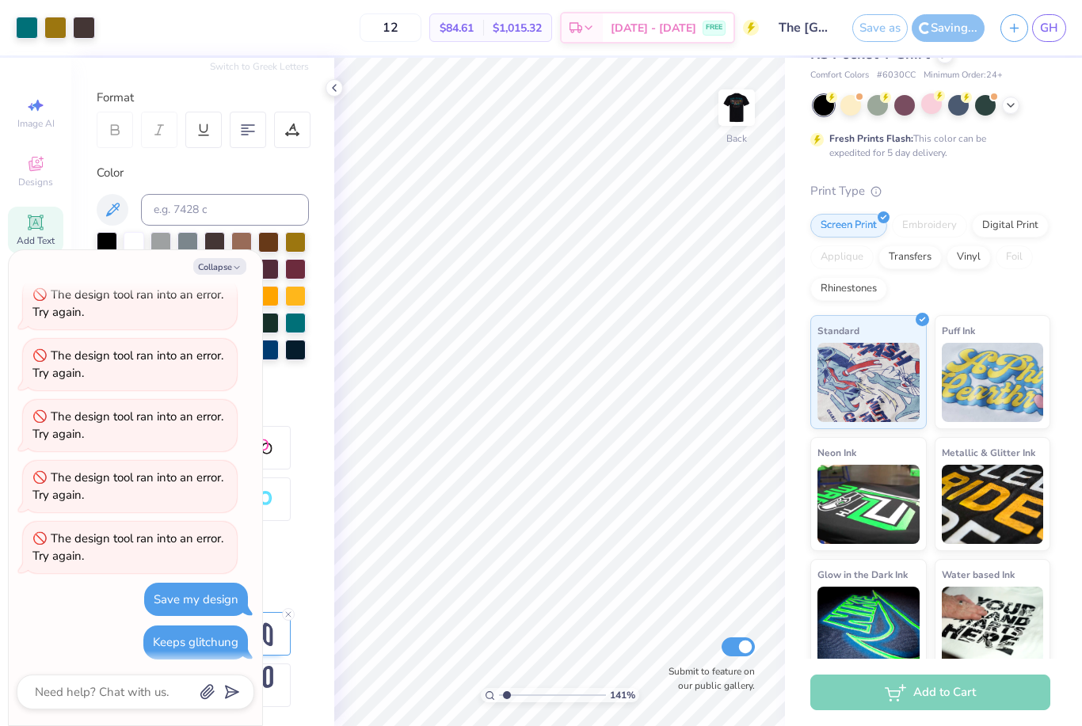
scroll to position [82, 0]
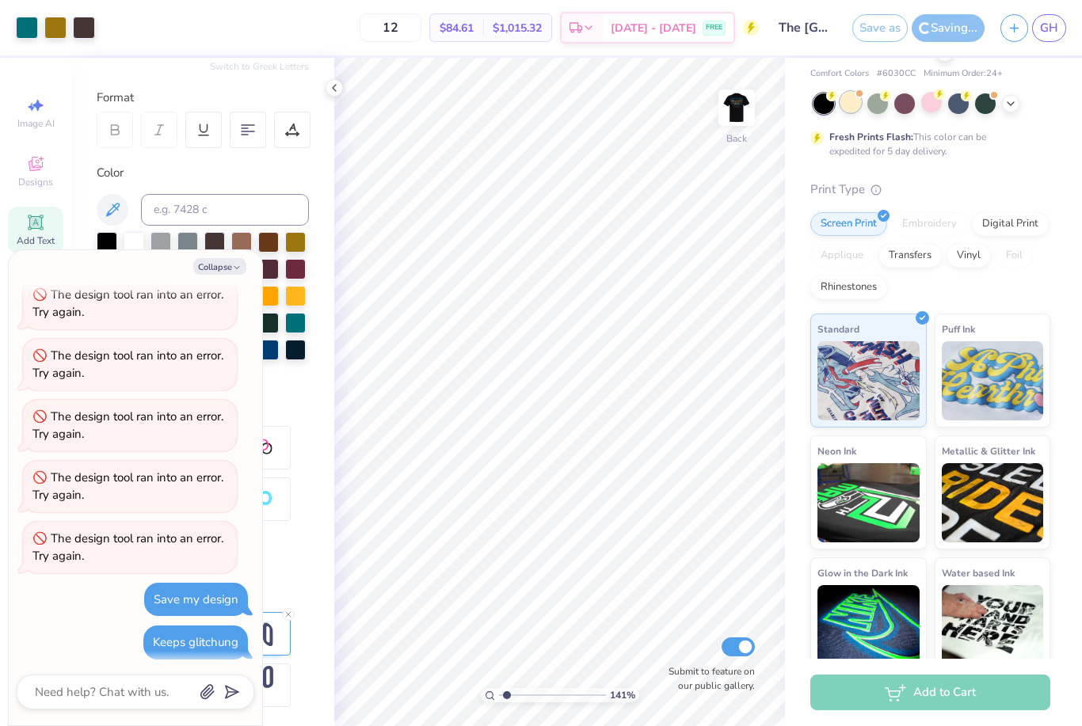
click at [850, 95] on div at bounding box center [850, 102] width 21 height 21
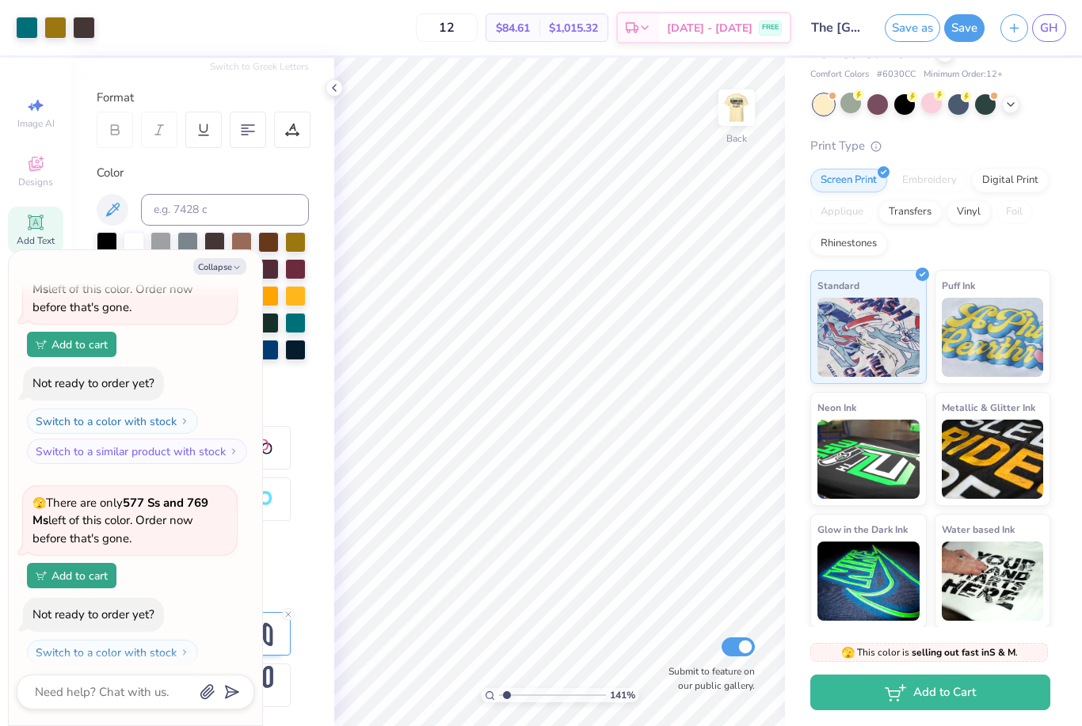
scroll to position [764, 0]
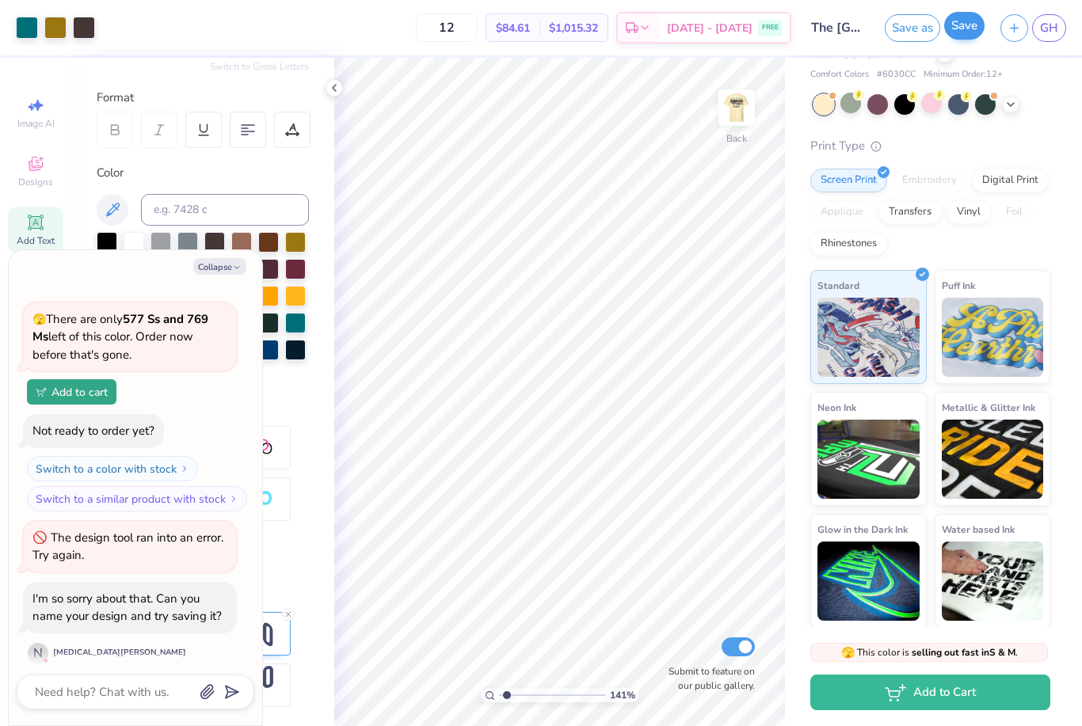
click at [964, 26] on button "Save" at bounding box center [964, 26] width 40 height 28
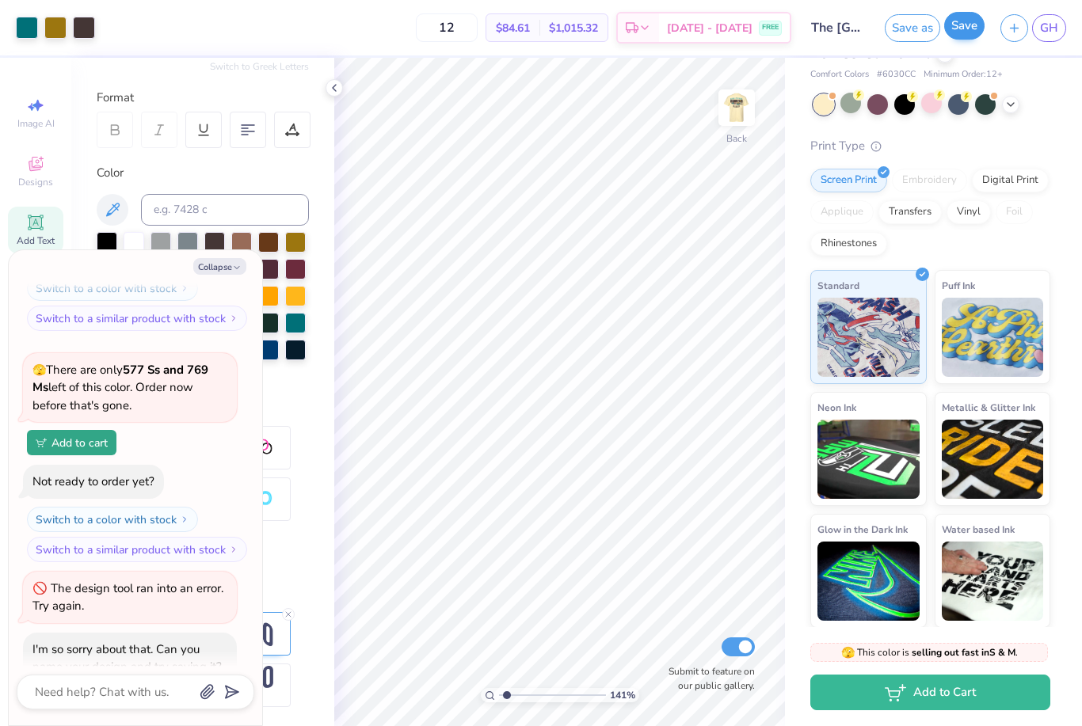
scroll to position [825, 0]
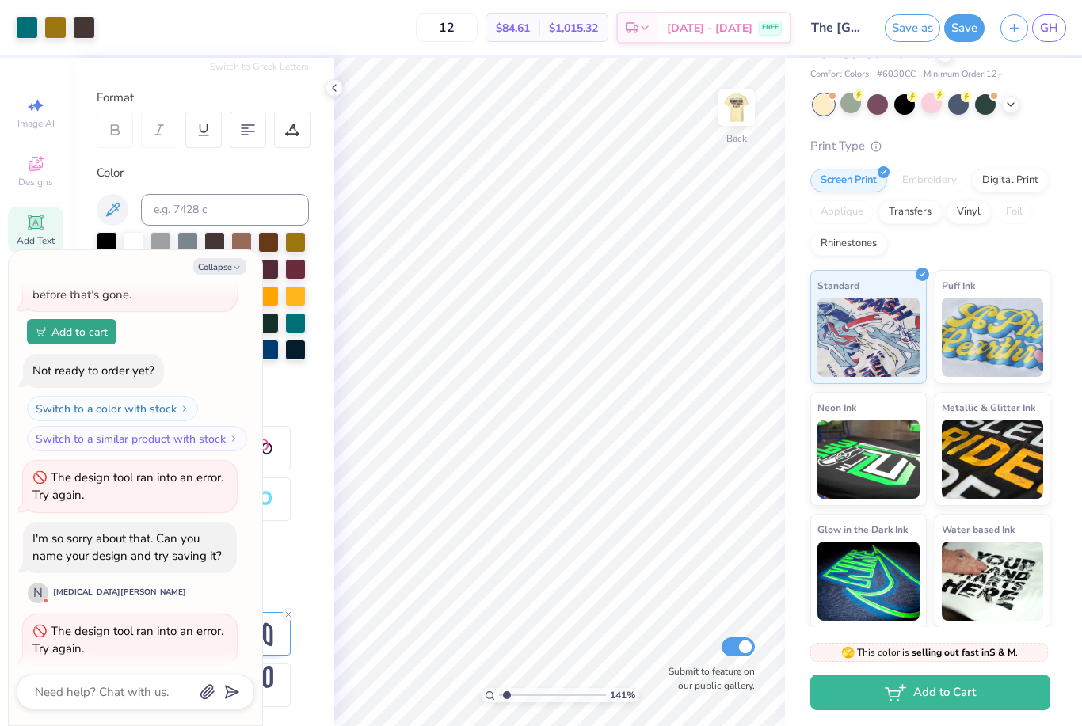
click at [75, 712] on div "Collapse How can we help you? The design tool ran into an error. Try again. The…" at bounding box center [135, 487] width 253 height 475
click at [74, 711] on div "Collapse How can we help you? The design tool ran into an error. Try again. The…" at bounding box center [135, 487] width 253 height 475
click at [80, 674] on div "Collapse How can we help you? The design tool ran into an error. Try again. The…" at bounding box center [135, 487] width 253 height 475
click at [79, 674] on div "Collapse How can we help you? The design tool ran into an error. Try again. The…" at bounding box center [135, 487] width 253 height 475
click at [85, 701] on textarea at bounding box center [113, 692] width 161 height 21
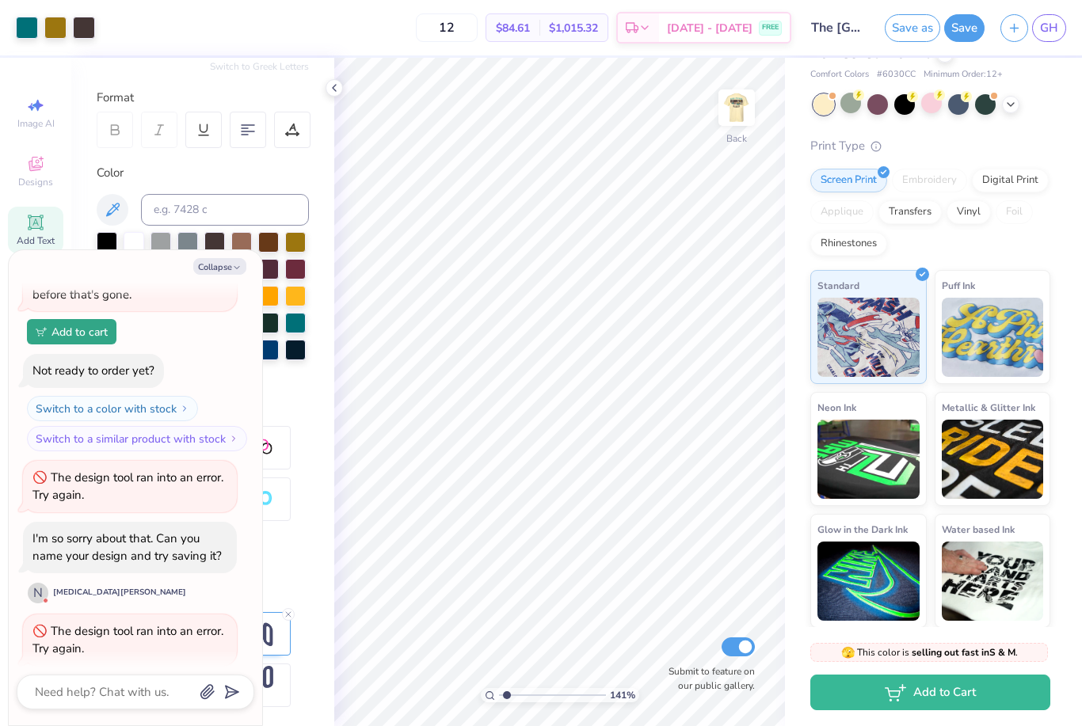
click at [86, 703] on div at bounding box center [136, 692] width 238 height 35
click at [124, 692] on textarea at bounding box center [113, 692] width 161 height 21
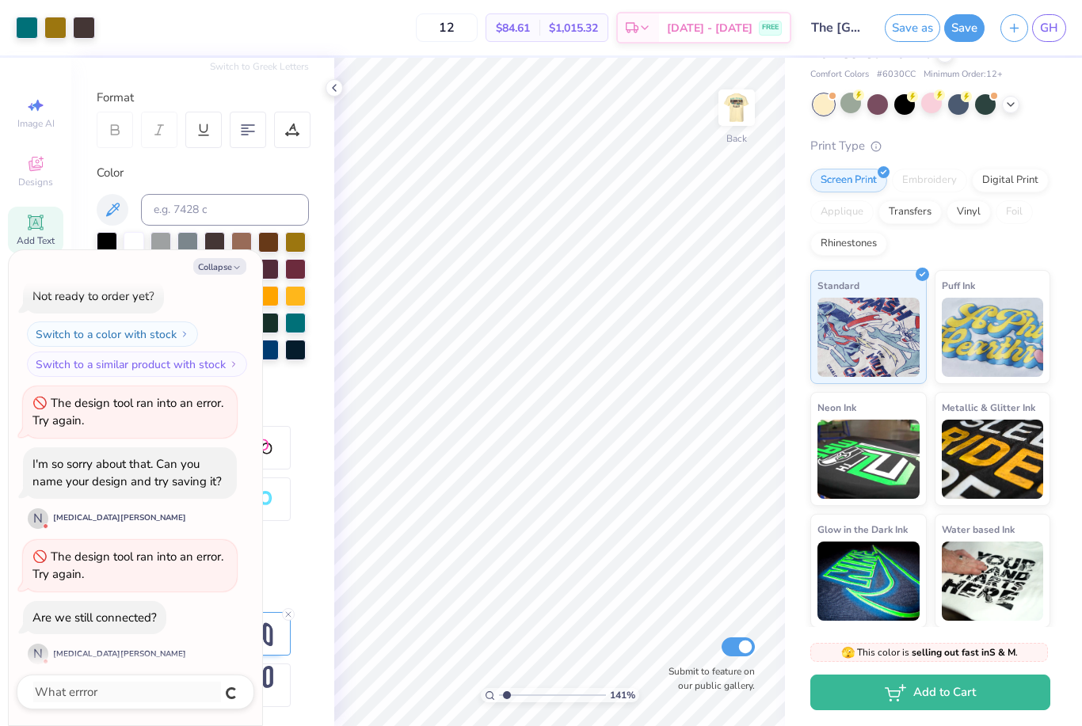
scroll to position [942, 0]
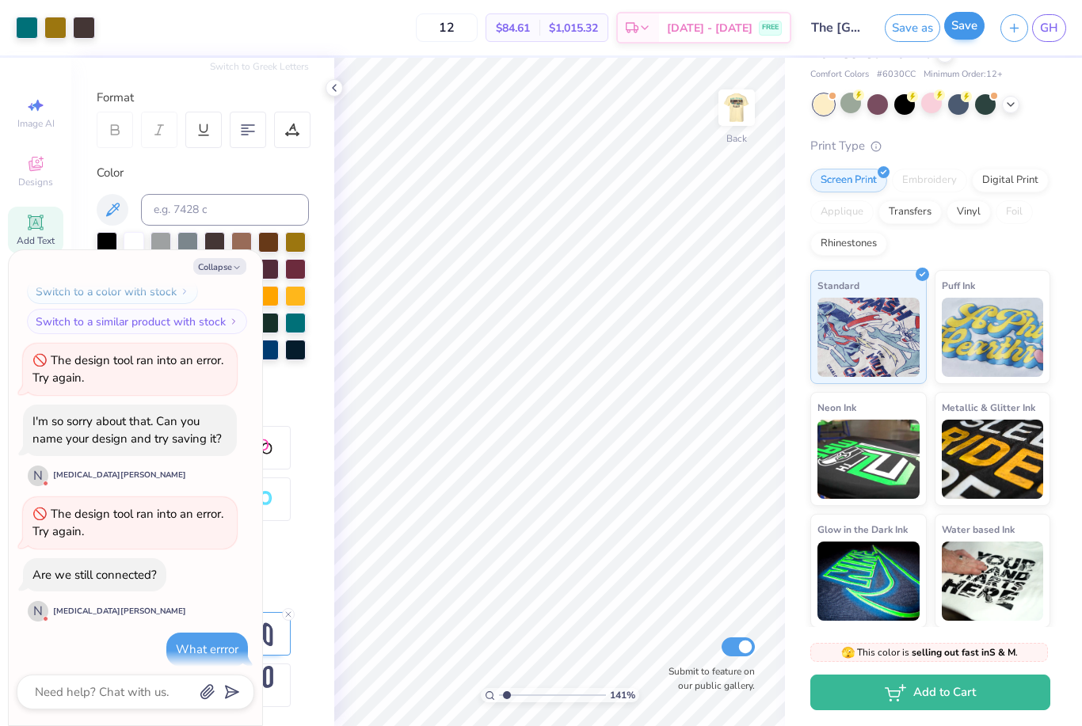
click at [985, 24] on button "Save" at bounding box center [964, 26] width 40 height 28
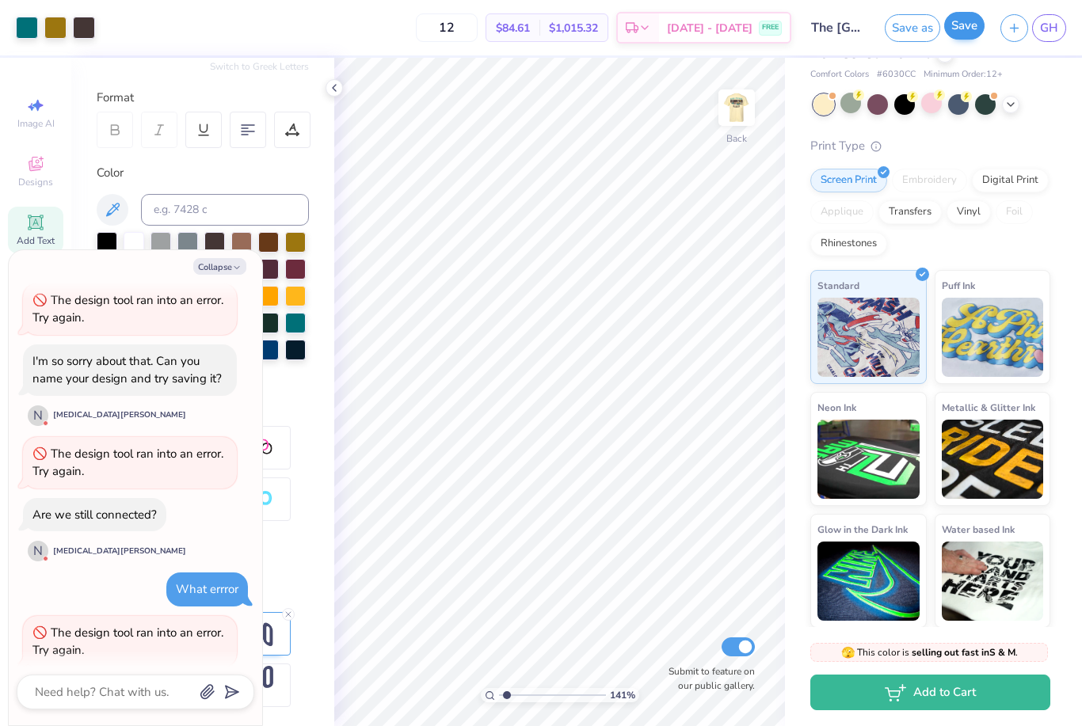
scroll to position [1111, 0]
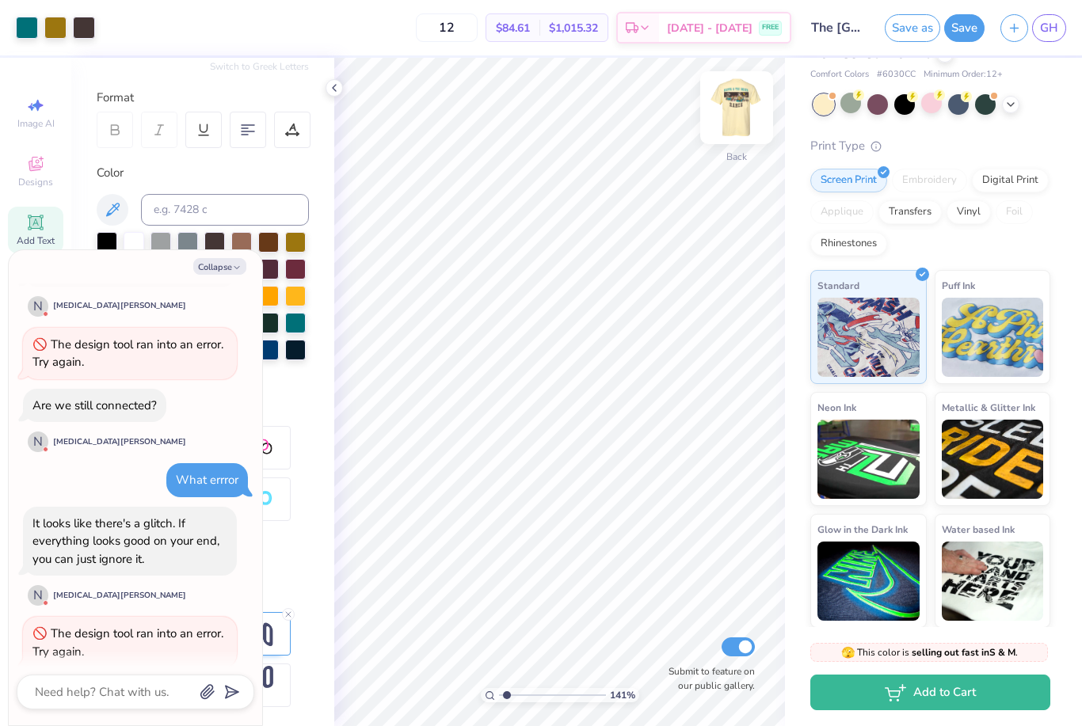
click at [740, 93] on img at bounding box center [736, 107] width 63 height 63
